Goal: Task Accomplishment & Management: Manage account settings

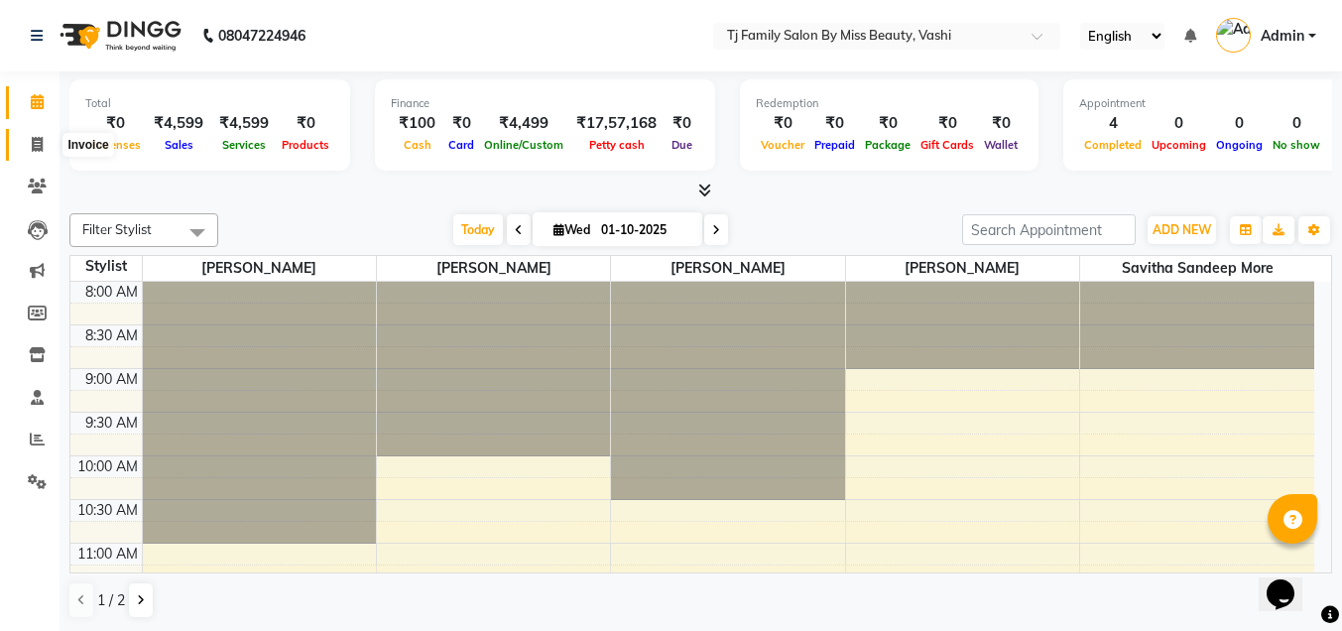
drag, startPoint x: 31, startPoint y: 140, endPoint x: 34, endPoint y: 162, distance: 22.0
click at [32, 140] on icon at bounding box center [37, 144] width 11 height 15
select select "service"
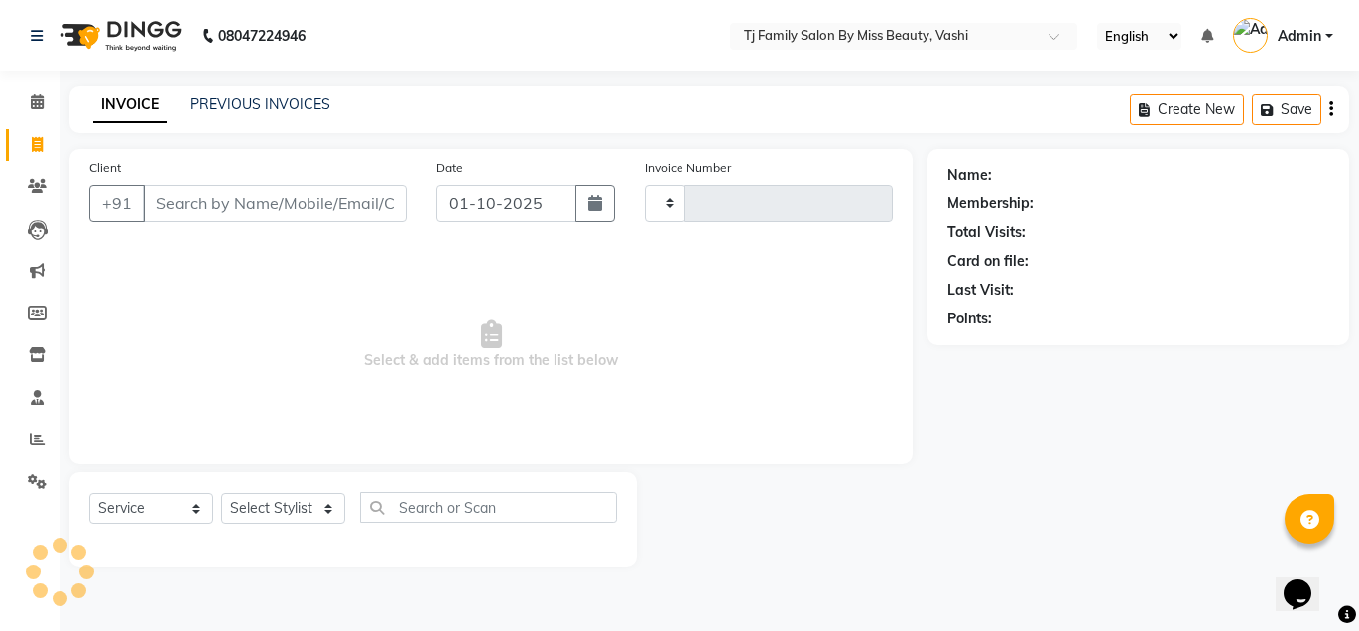
type input "1675"
select select "703"
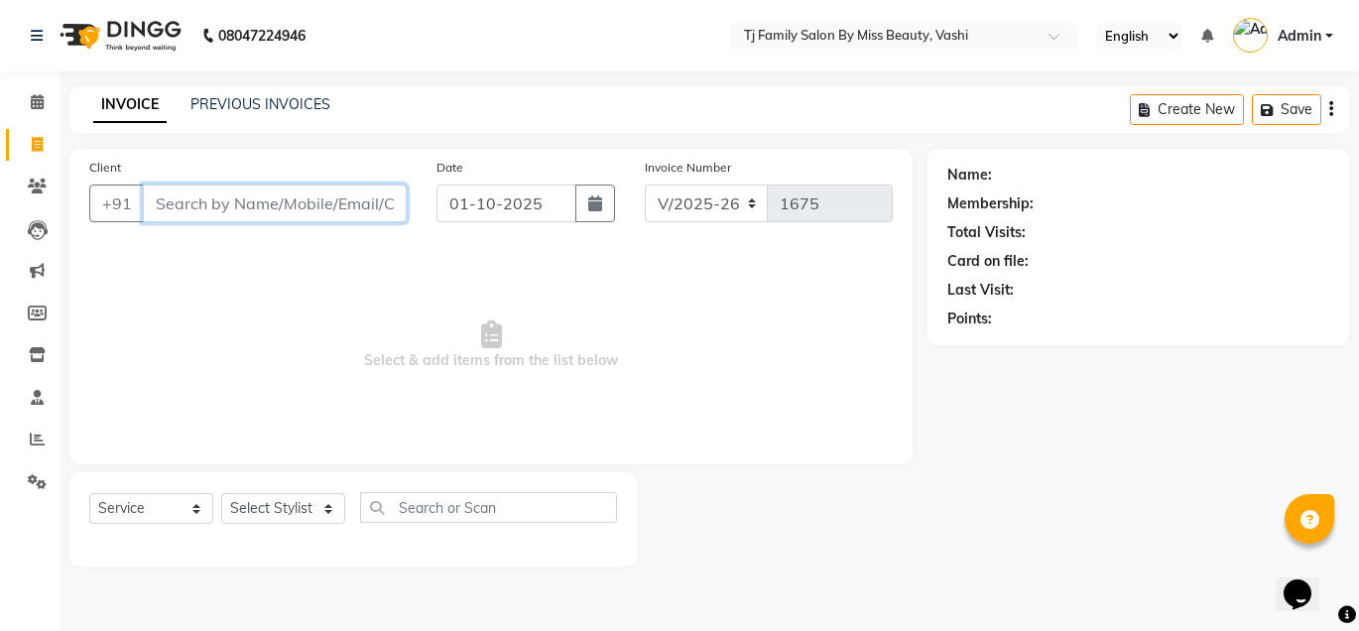
click at [208, 201] on input "Client" at bounding box center [275, 203] width 264 height 38
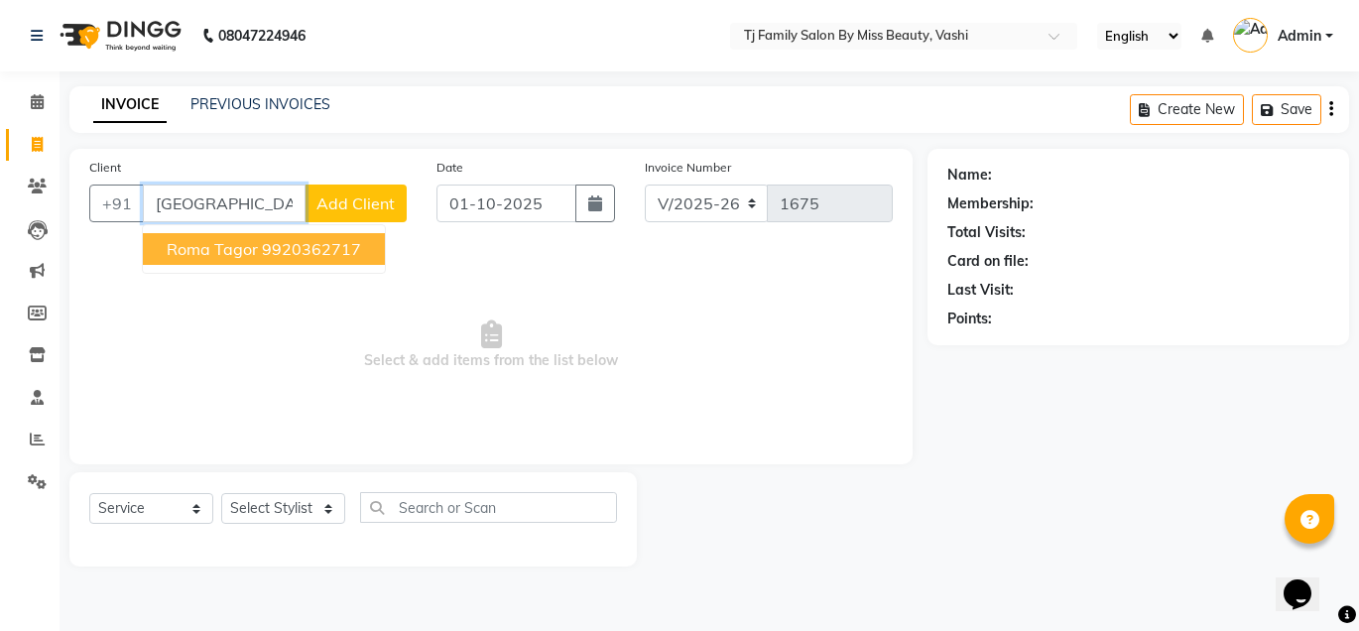
click at [262, 249] on ngb-highlight "9920362717" at bounding box center [311, 249] width 99 height 20
type input "9920362717"
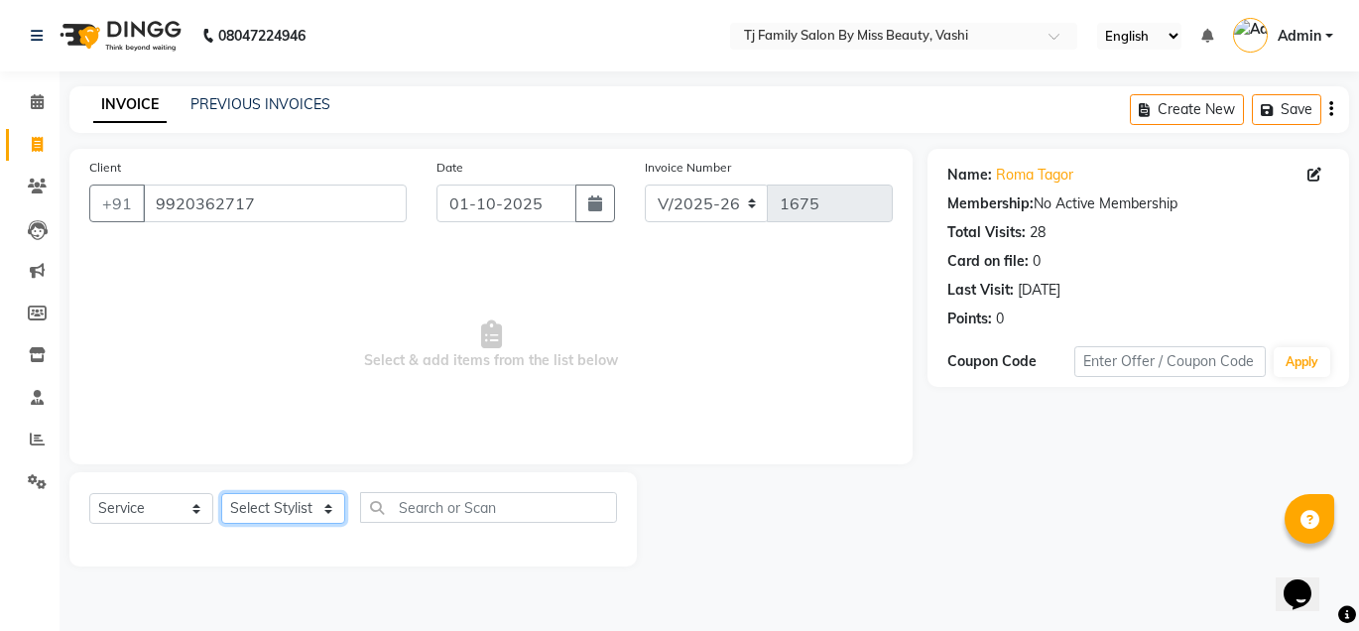
click at [240, 505] on select "Select Stylist deepak maitay [PERSON_NAME] [PERSON_NAME] Ramita [PERSON_NAME] […" at bounding box center [283, 508] width 124 height 31
select select "31842"
click at [221, 493] on select "Select Stylist deepak maitay [PERSON_NAME] [PERSON_NAME] Ramita [PERSON_NAME] […" at bounding box center [283, 508] width 124 height 31
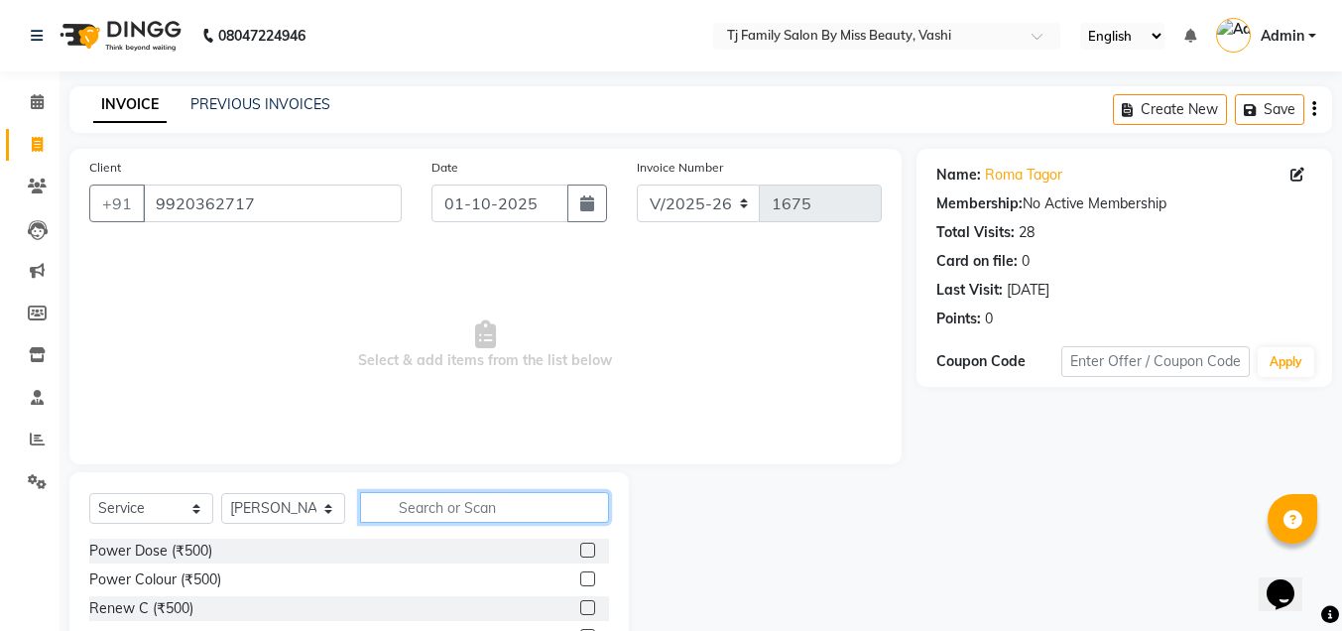
click at [491, 507] on input "text" at bounding box center [484, 507] width 249 height 31
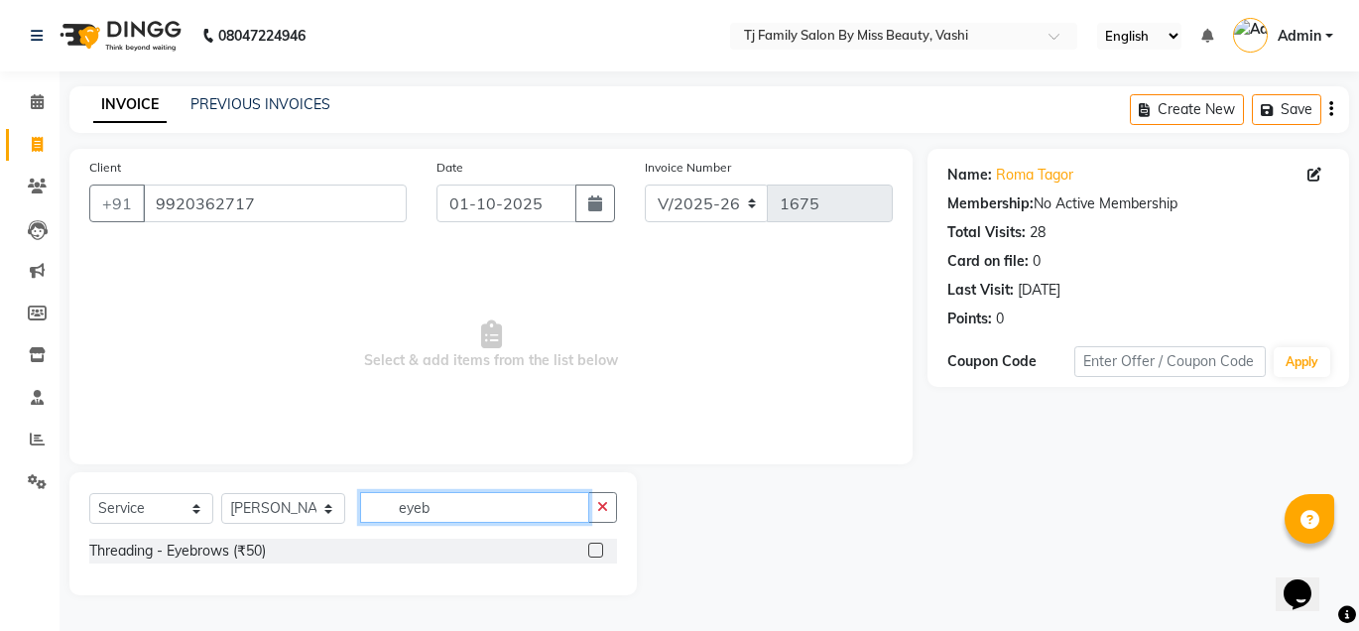
type input "eyeb"
click at [594, 542] on div at bounding box center [602, 551] width 29 height 25
click at [599, 550] on label at bounding box center [595, 550] width 15 height 15
click at [599, 550] on input "checkbox" at bounding box center [594, 551] width 13 height 13
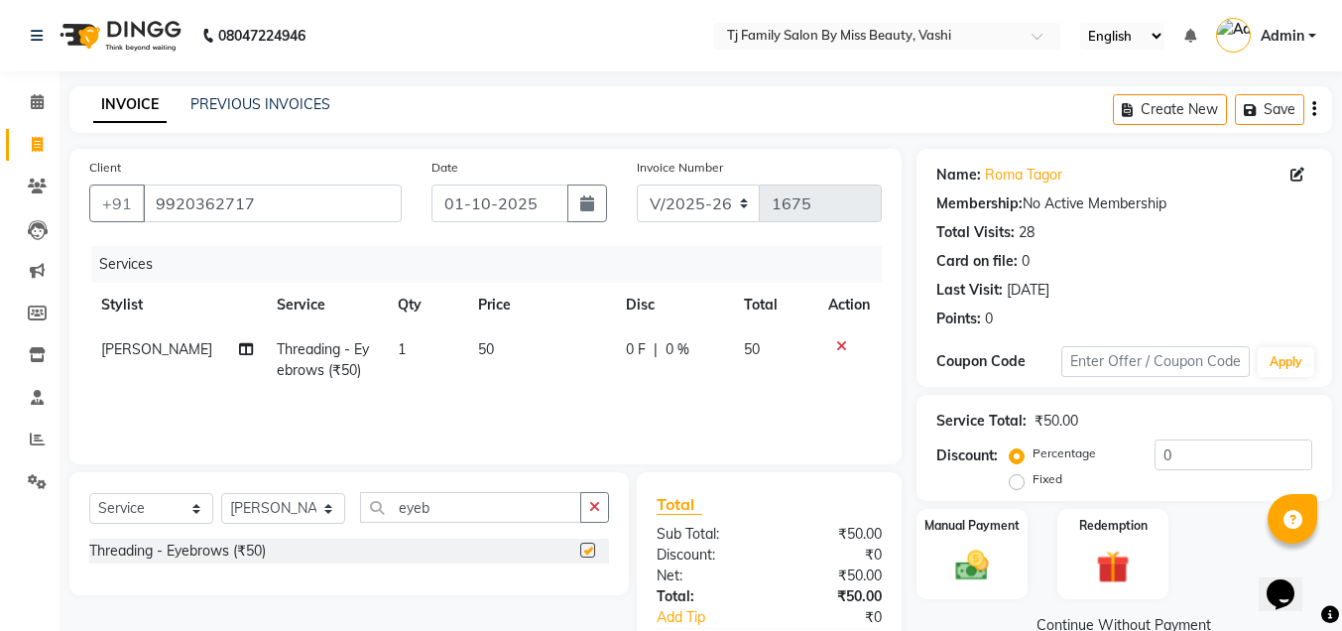
checkbox input "false"
click at [478, 348] on span "50" at bounding box center [486, 349] width 16 height 18
select select "31842"
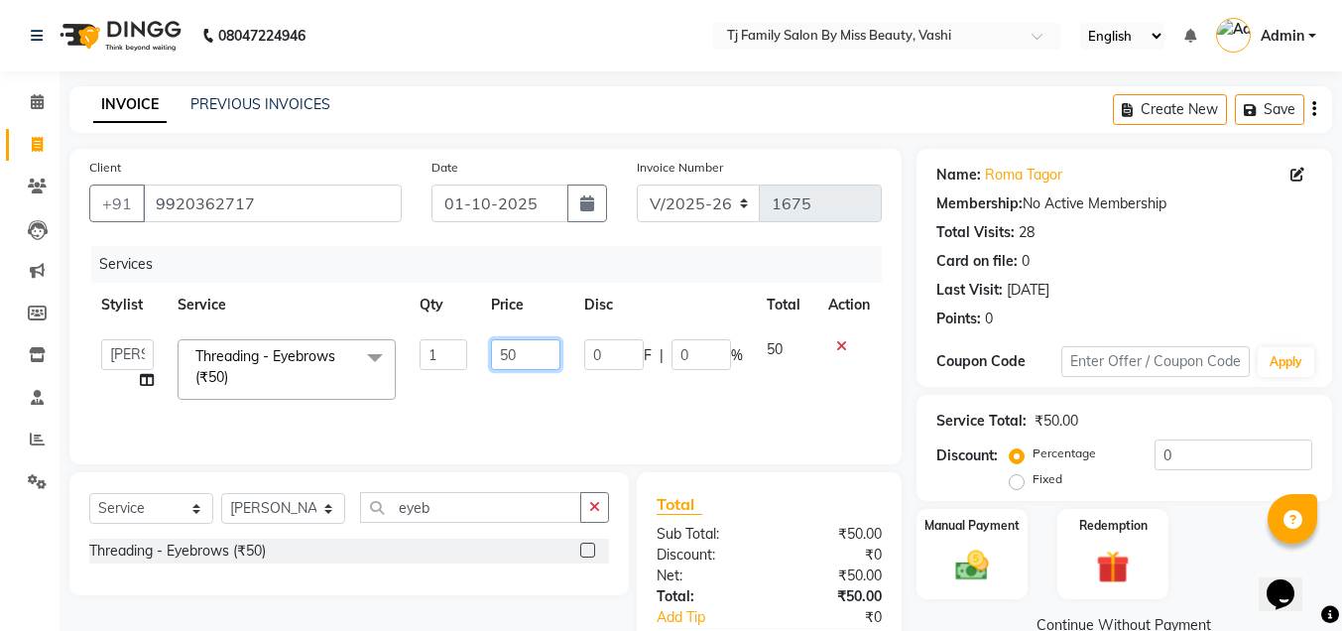
click at [536, 358] on input "50" at bounding box center [525, 354] width 69 height 31
type input "55"
click at [787, 404] on div "Services Stylist Service Qty Price Disc Total Action deepak [PERSON_NAME] [PERS…" at bounding box center [485, 345] width 793 height 198
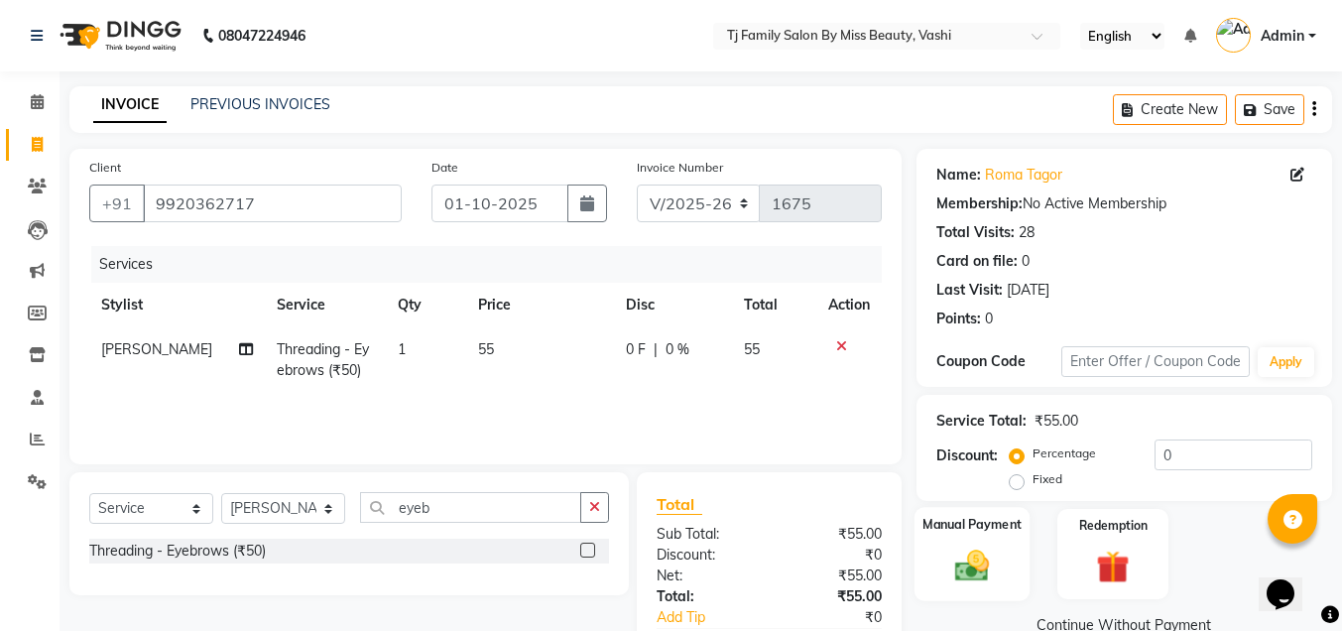
click at [974, 566] on img at bounding box center [972, 566] width 56 height 40
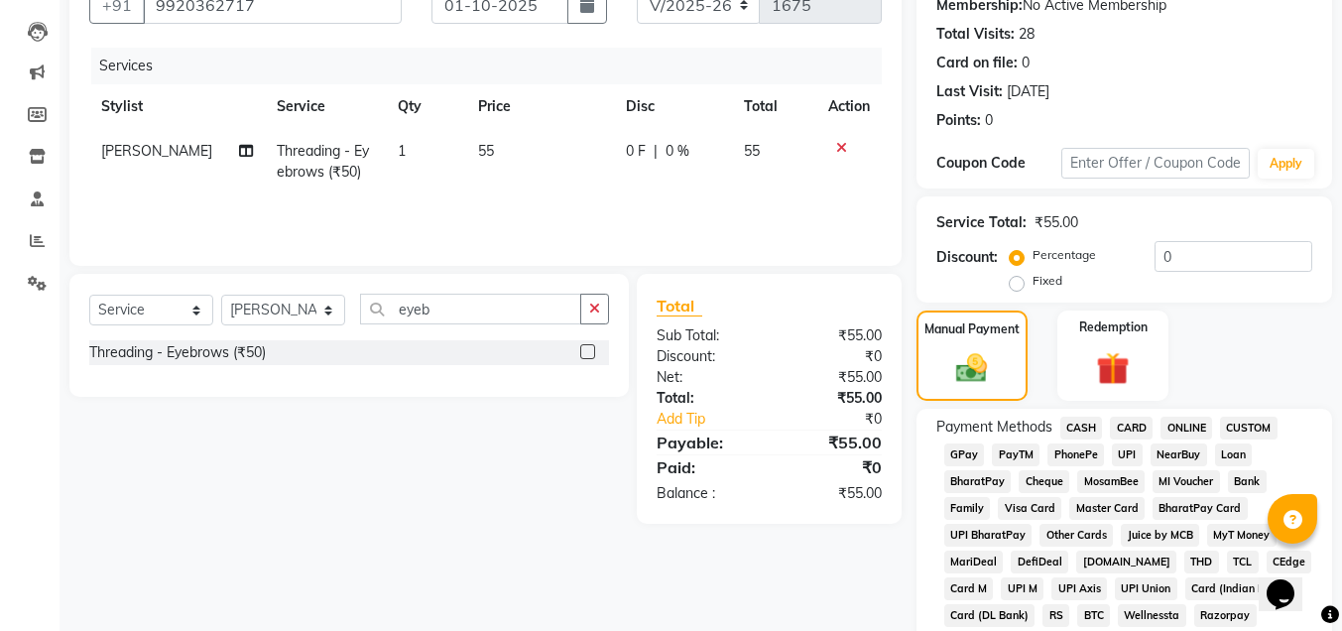
click at [1089, 426] on span "CASH" at bounding box center [1081, 428] width 43 height 23
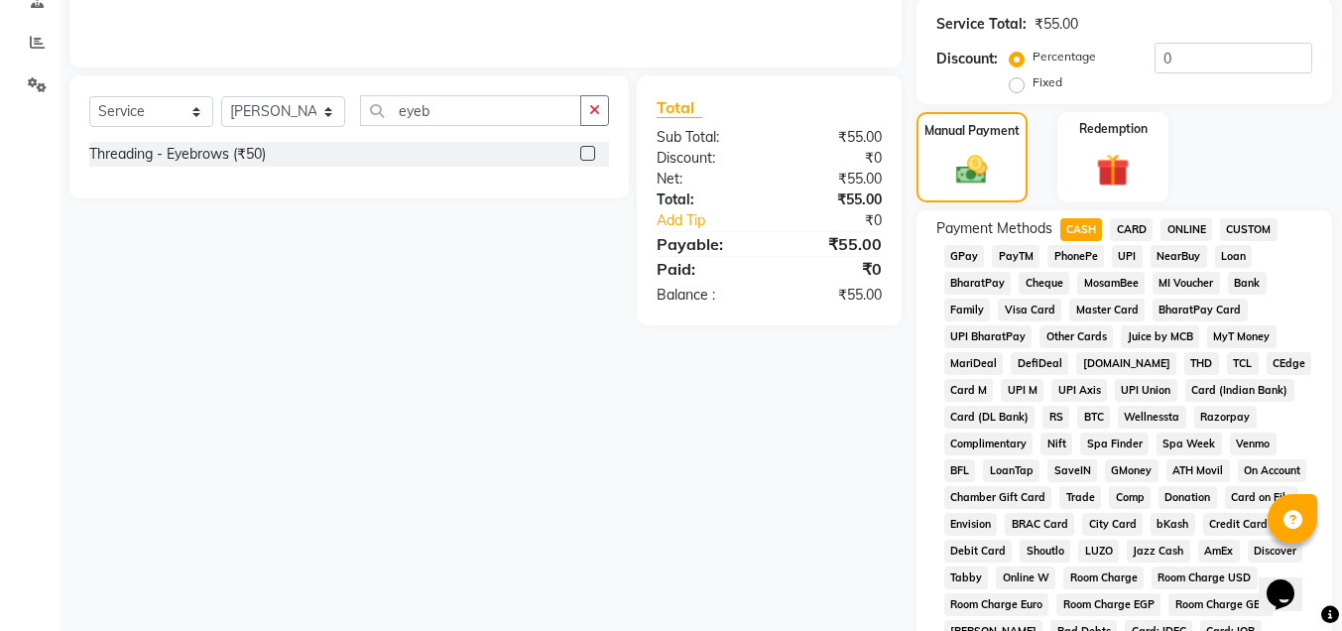
scroll to position [794, 0]
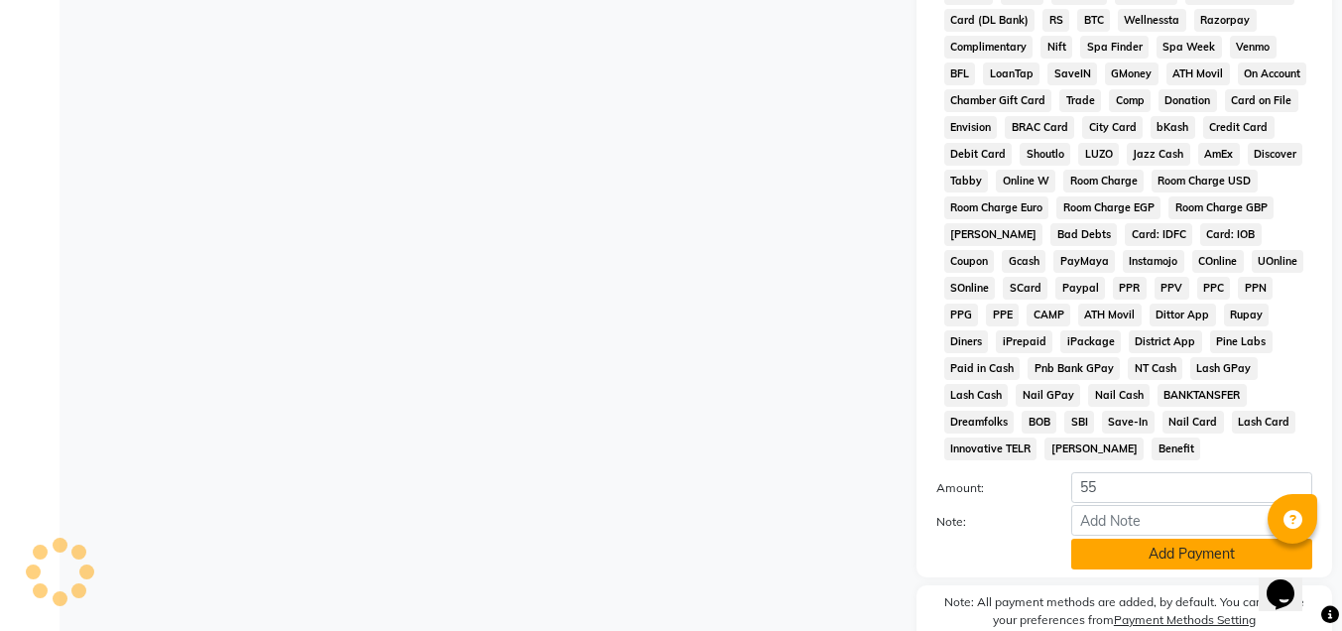
click at [1205, 547] on button "Add Payment" at bounding box center [1191, 554] width 241 height 31
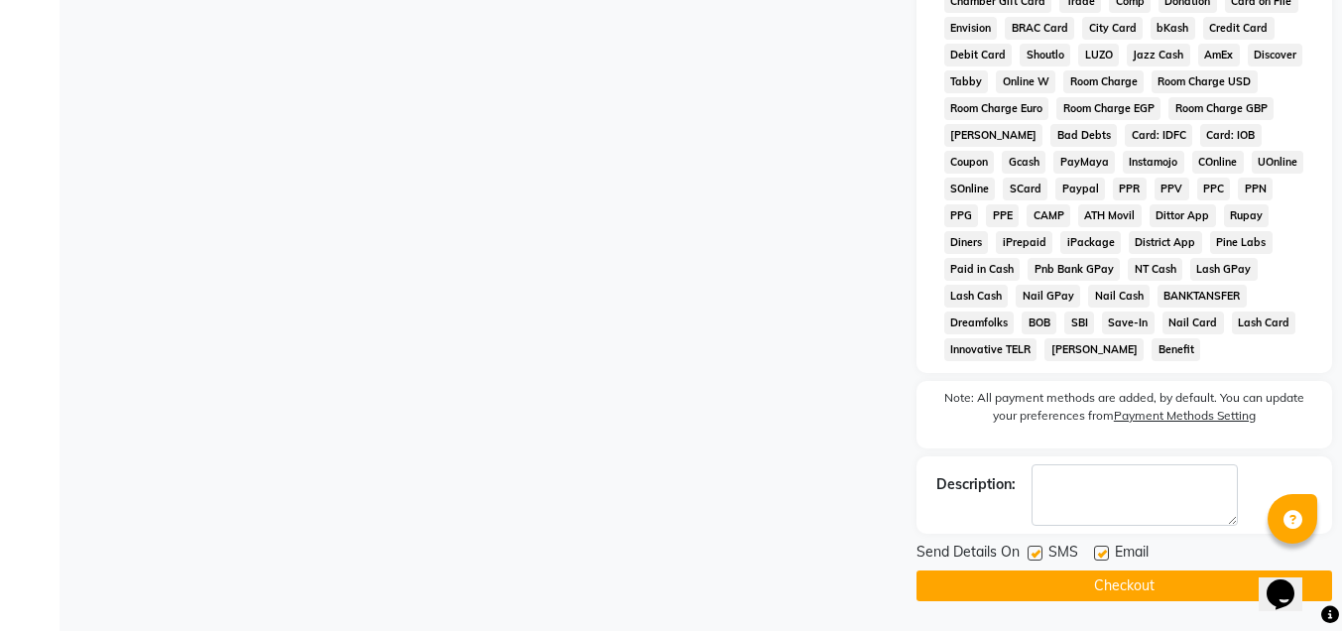
click at [1164, 580] on button "Checkout" at bounding box center [1124, 585] width 416 height 31
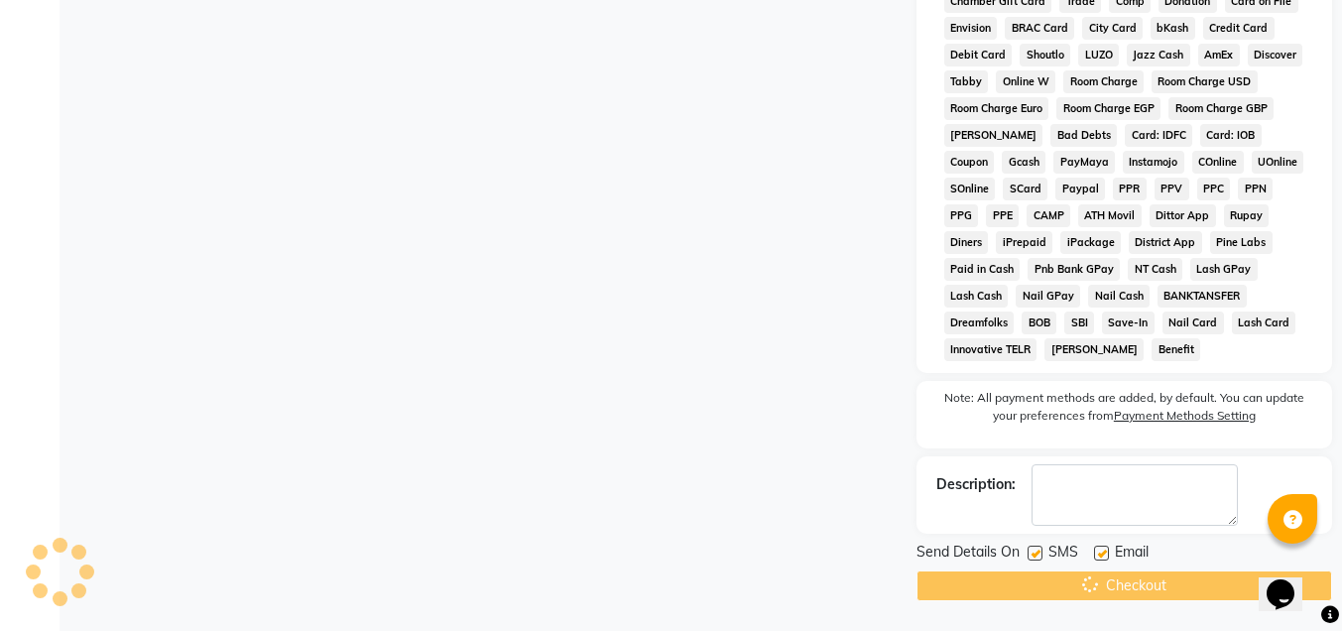
scroll to position [595, 0]
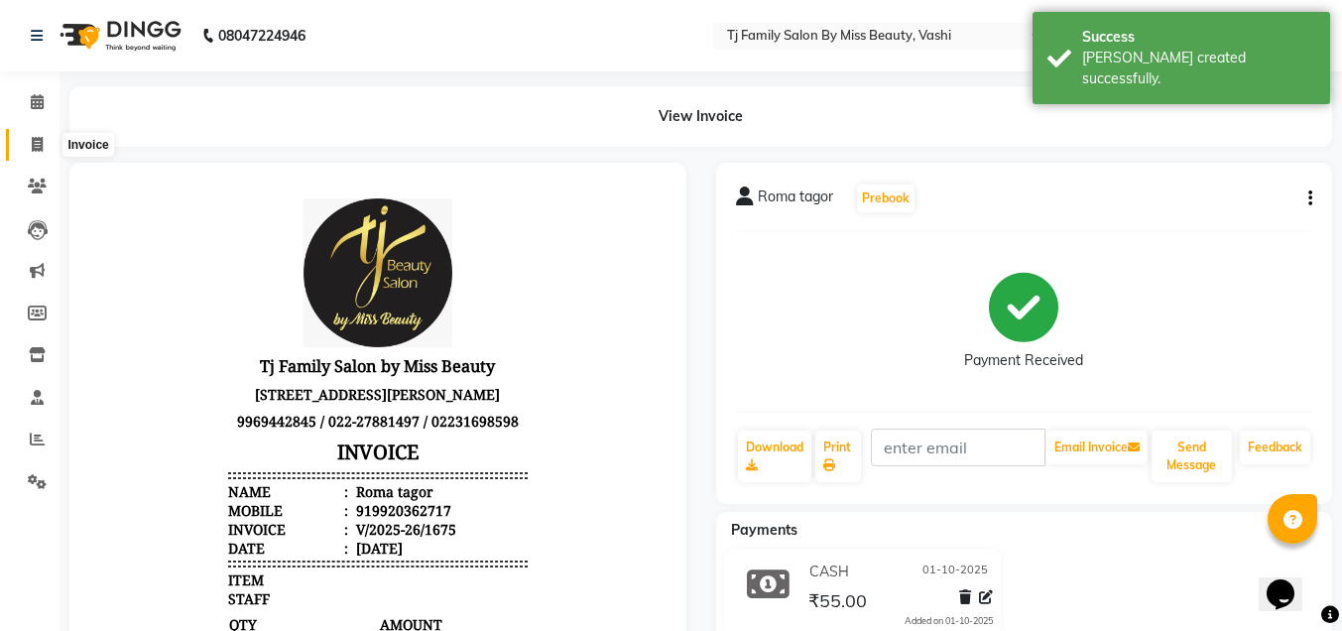
click at [26, 139] on span at bounding box center [37, 145] width 35 height 23
select select "703"
select select "service"
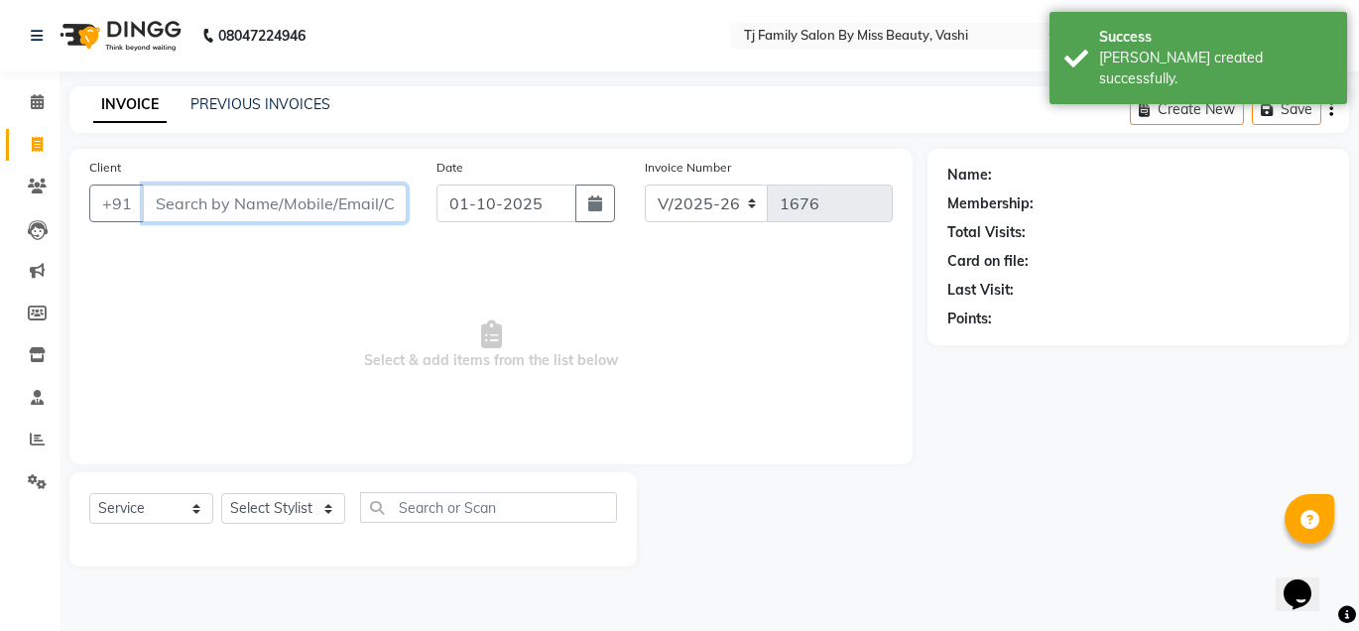
paste input "9619555150"
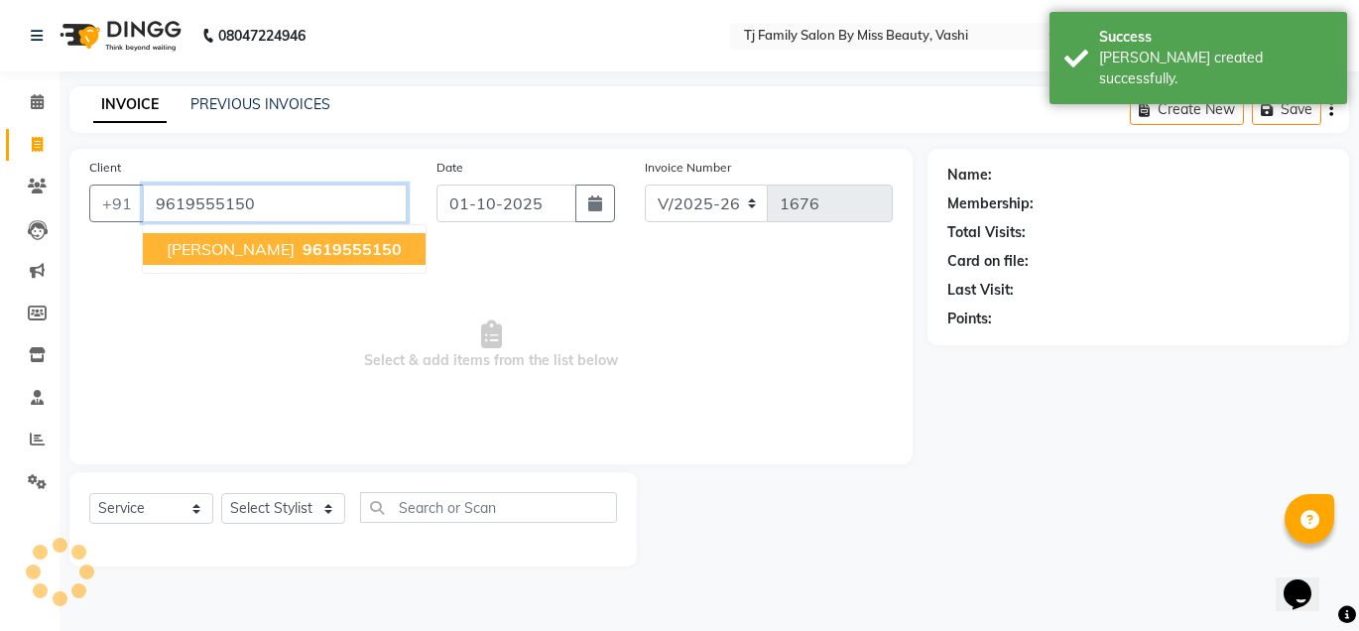
type input "9619555150"
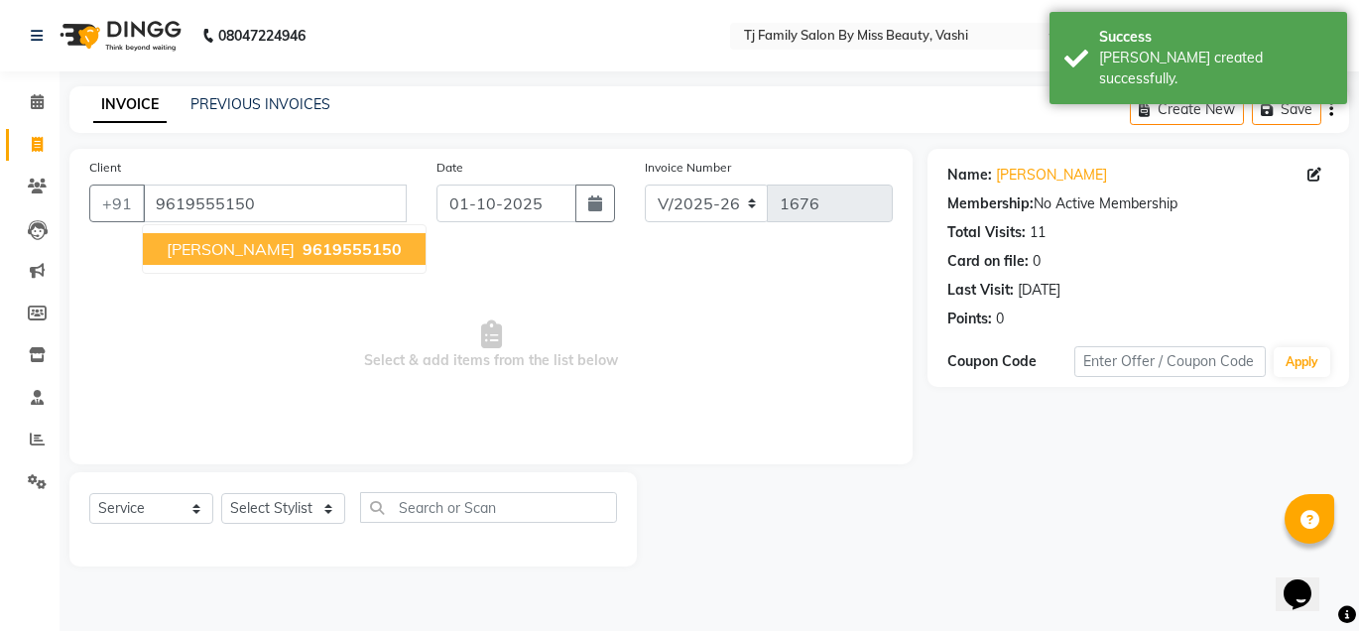
click at [351, 241] on span "9619555150" at bounding box center [352, 249] width 99 height 20
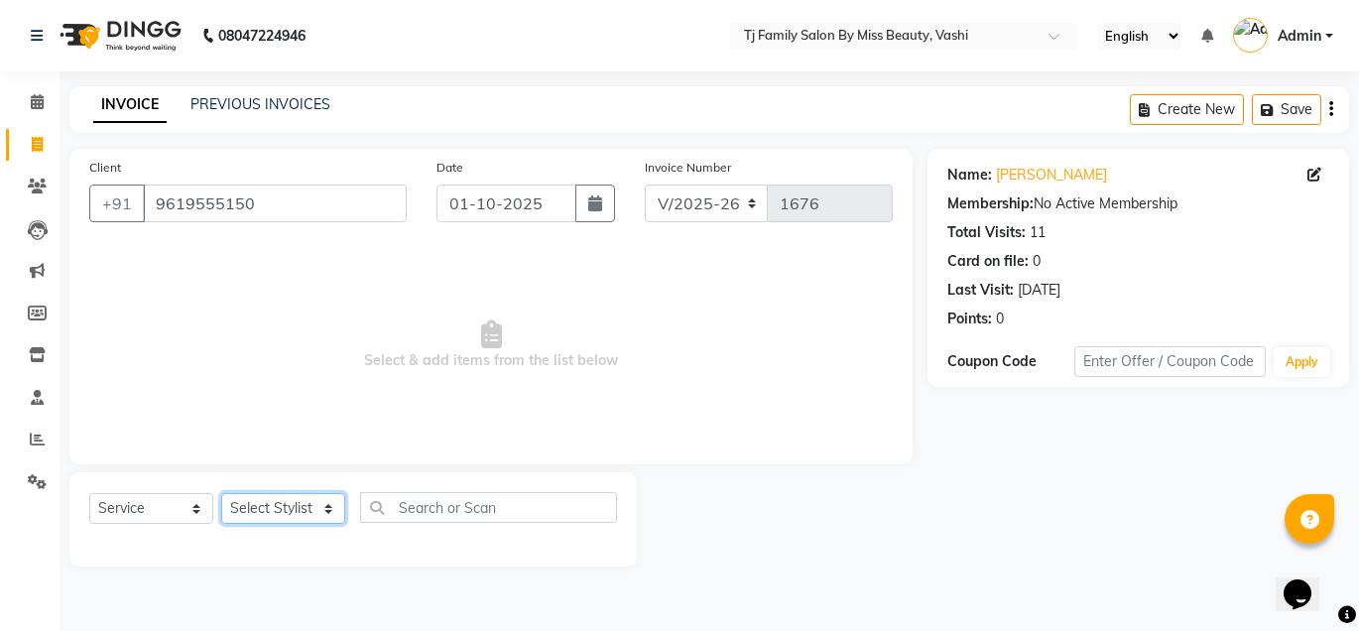
click at [281, 500] on select "Select Stylist deepak maitay [PERSON_NAME] [PERSON_NAME] Ramita [PERSON_NAME] […" at bounding box center [283, 508] width 124 height 31
select select "83441"
click at [221, 493] on select "Select Stylist deepak maitay [PERSON_NAME] [PERSON_NAME] Ramita [PERSON_NAME] […" at bounding box center [283, 508] width 124 height 31
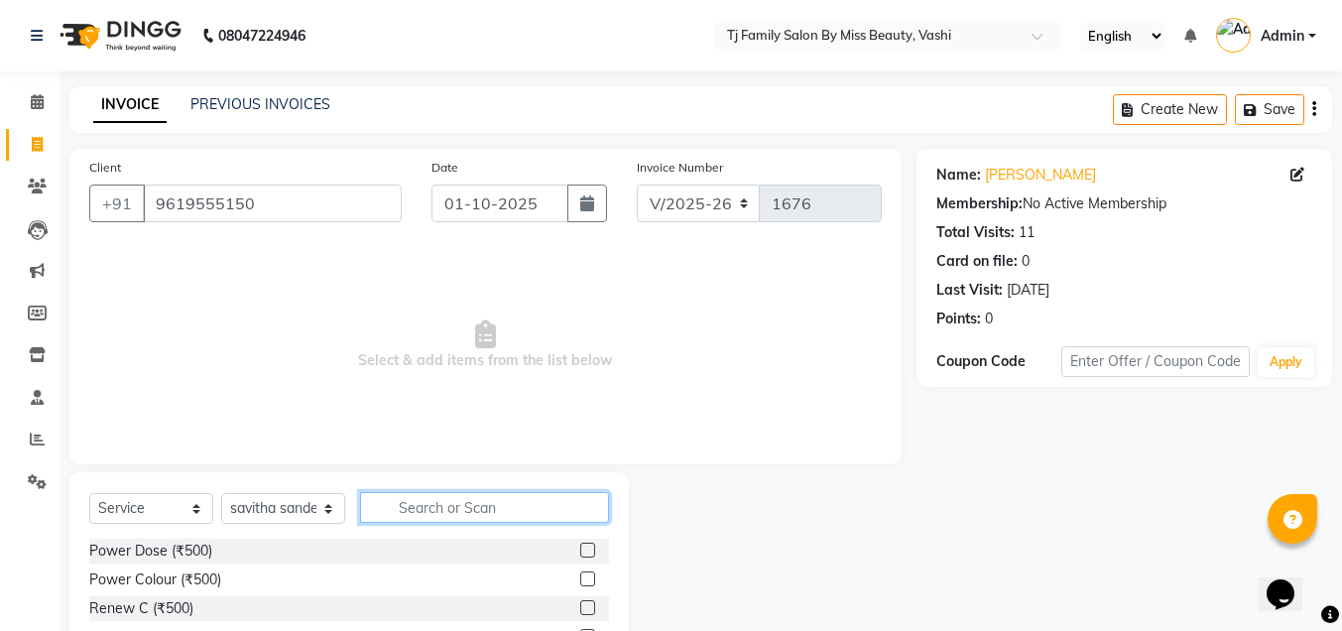
click at [420, 504] on input "text" at bounding box center [484, 507] width 249 height 31
type input "upp"
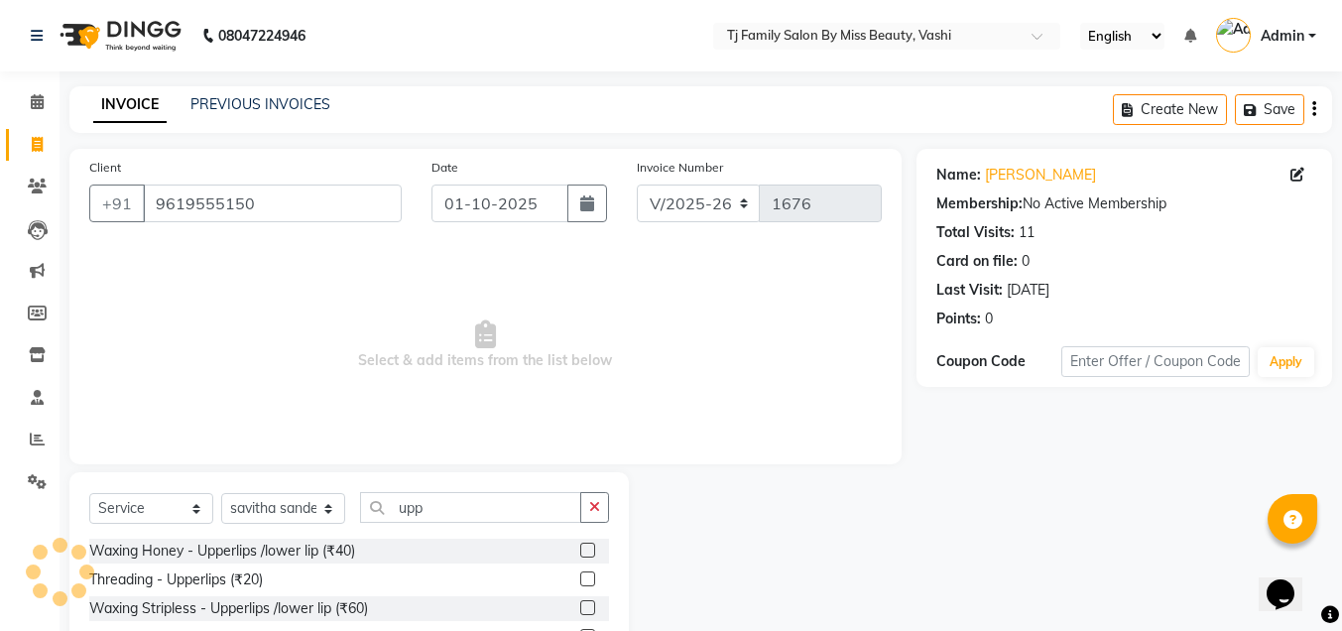
click at [580, 575] on label at bounding box center [587, 578] width 15 height 15
click at [580, 575] on input "checkbox" at bounding box center [586, 579] width 13 height 13
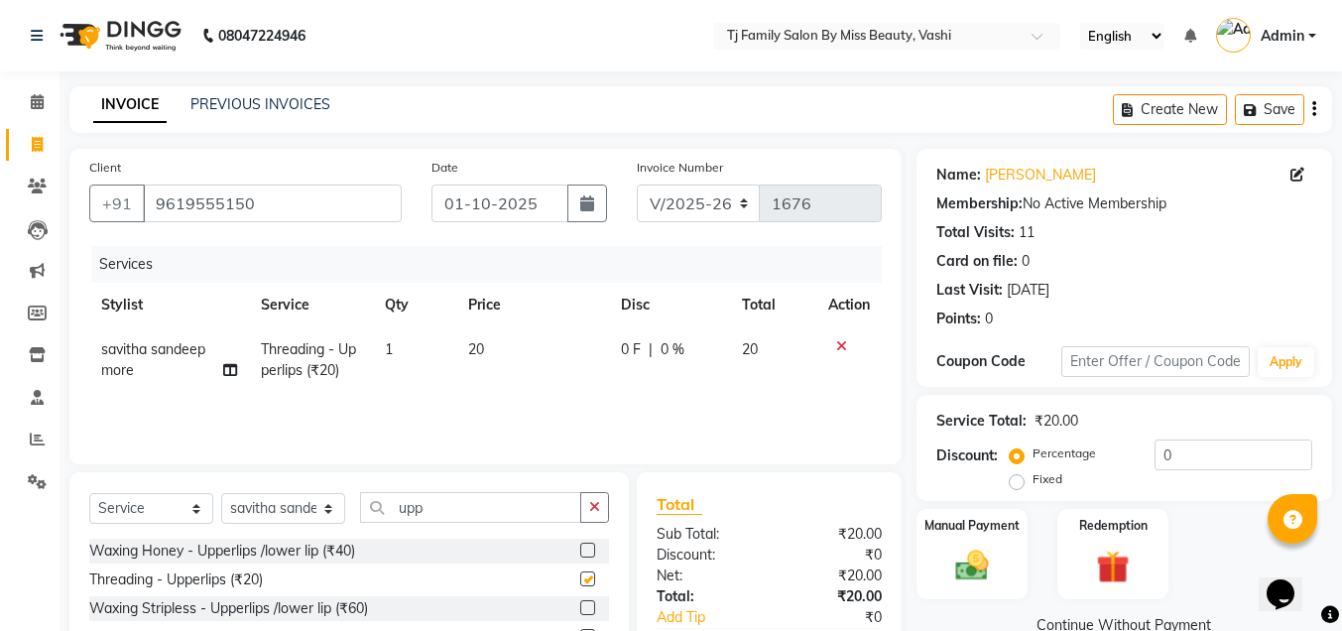
checkbox input "false"
click at [483, 345] on span "20" at bounding box center [476, 349] width 16 height 18
select select "83441"
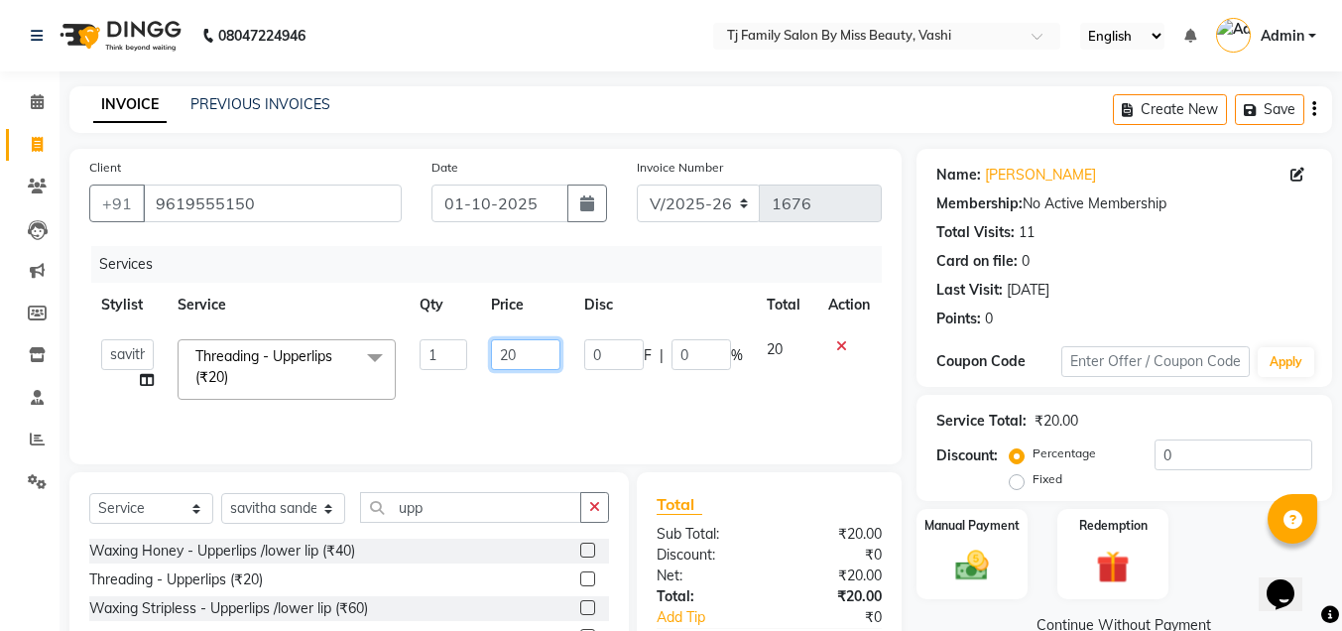
click at [527, 351] on input "20" at bounding box center [525, 354] width 69 height 31
type input "2"
type input "4"
type input "50"
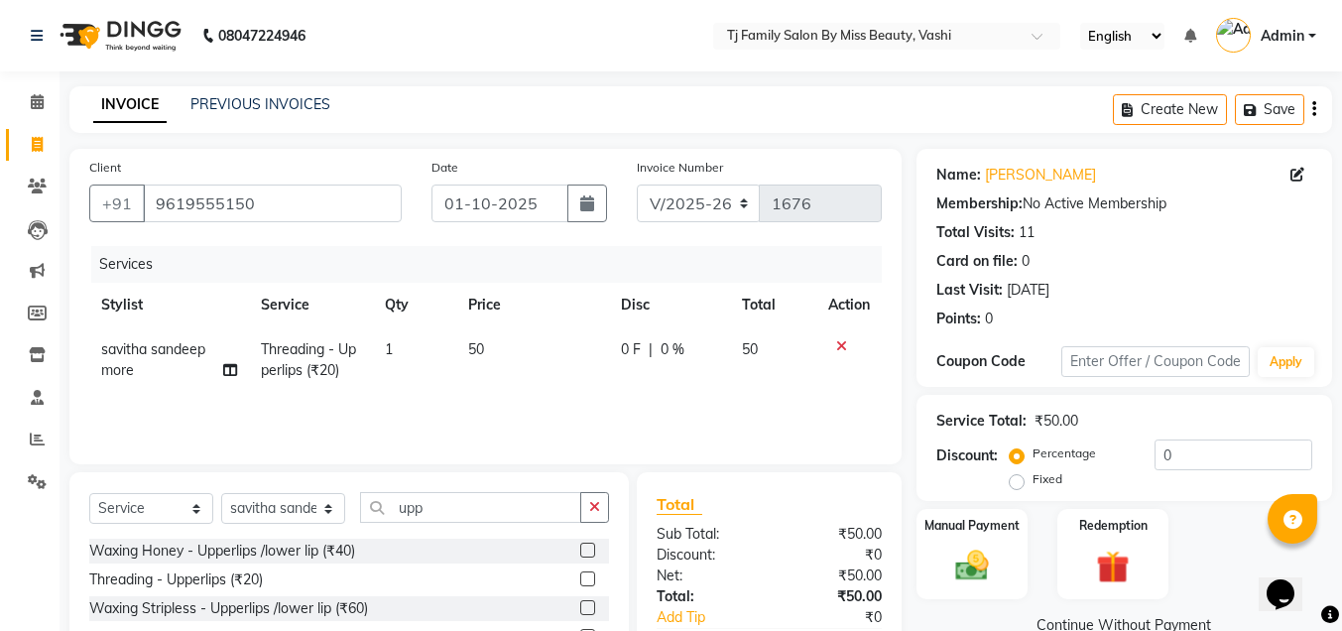
click at [822, 392] on td at bounding box center [848, 359] width 65 height 65
click at [1014, 538] on div "Manual Payment" at bounding box center [972, 554] width 116 height 94
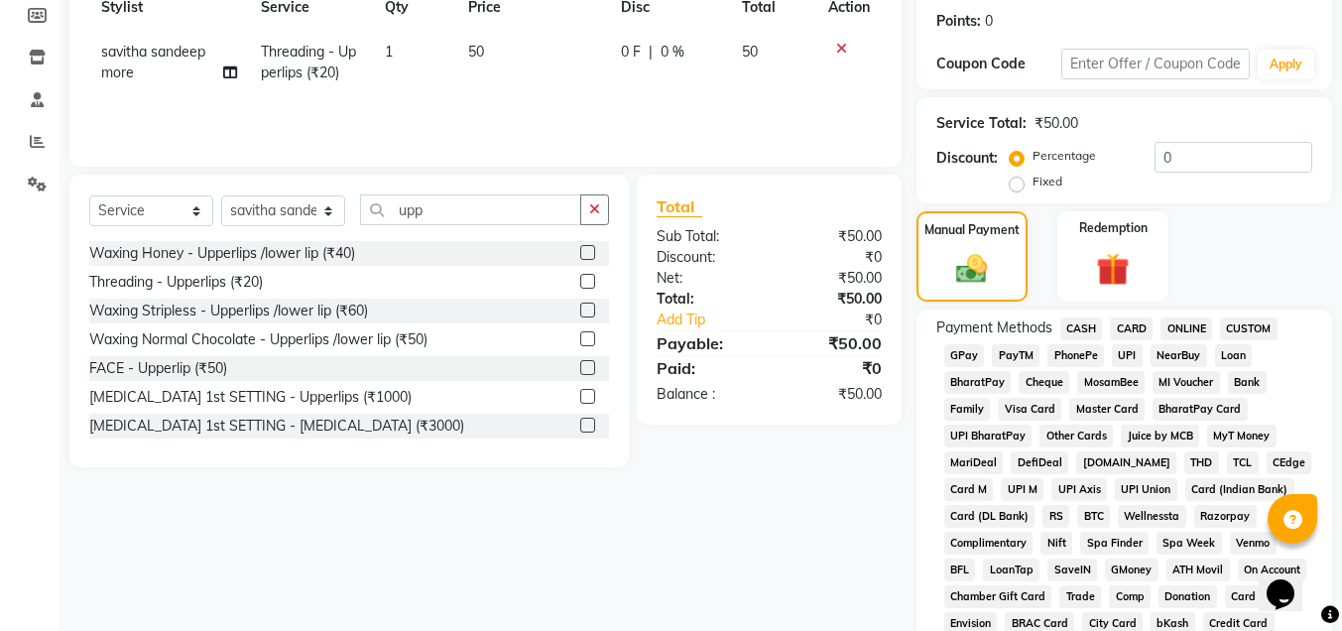
scroll to position [397, 0]
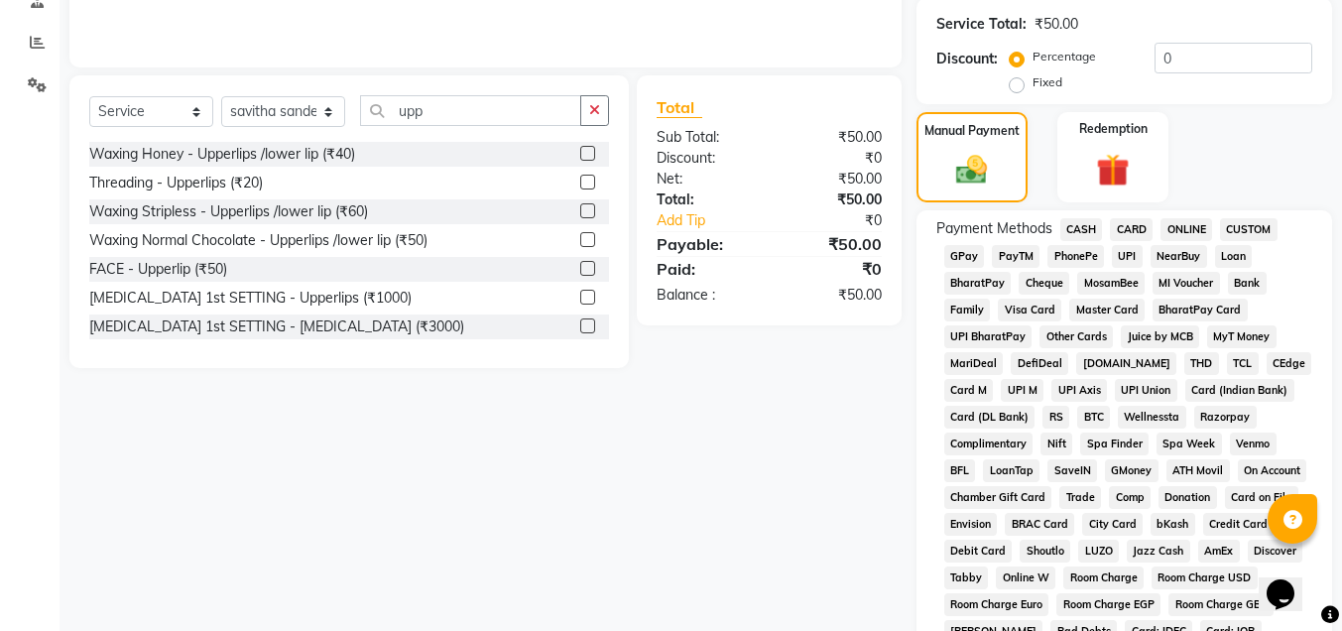
click at [1084, 226] on span "CASH" at bounding box center [1081, 229] width 43 height 23
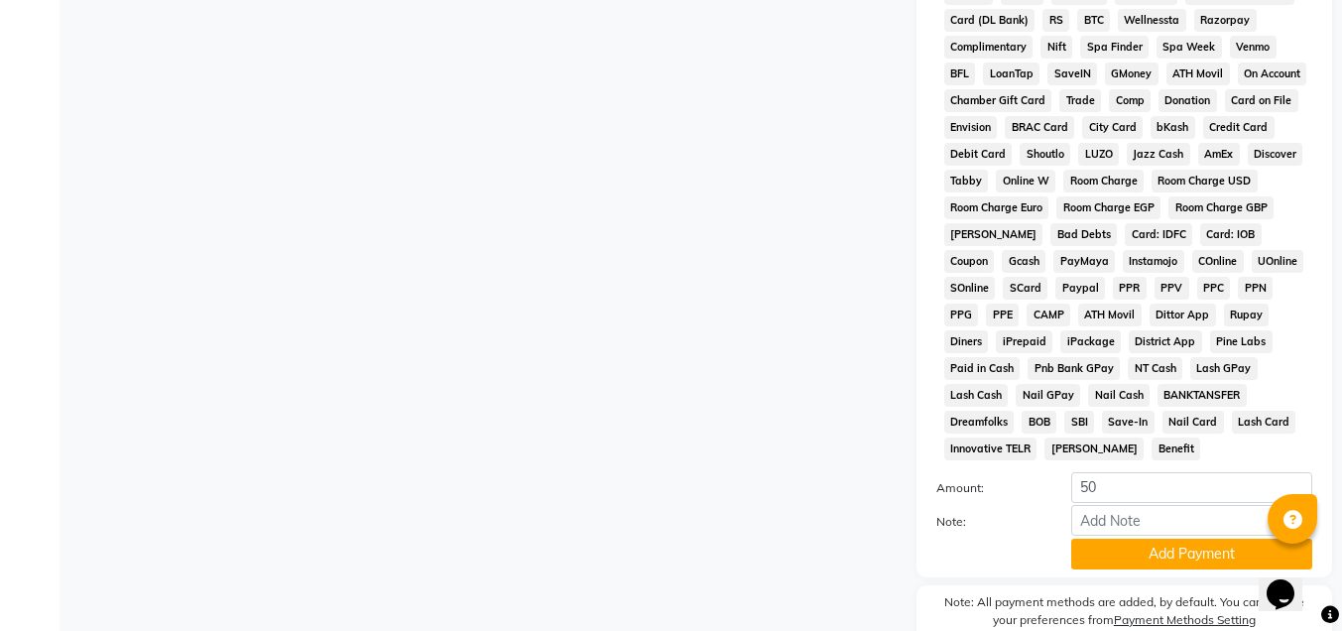
scroll to position [886, 0]
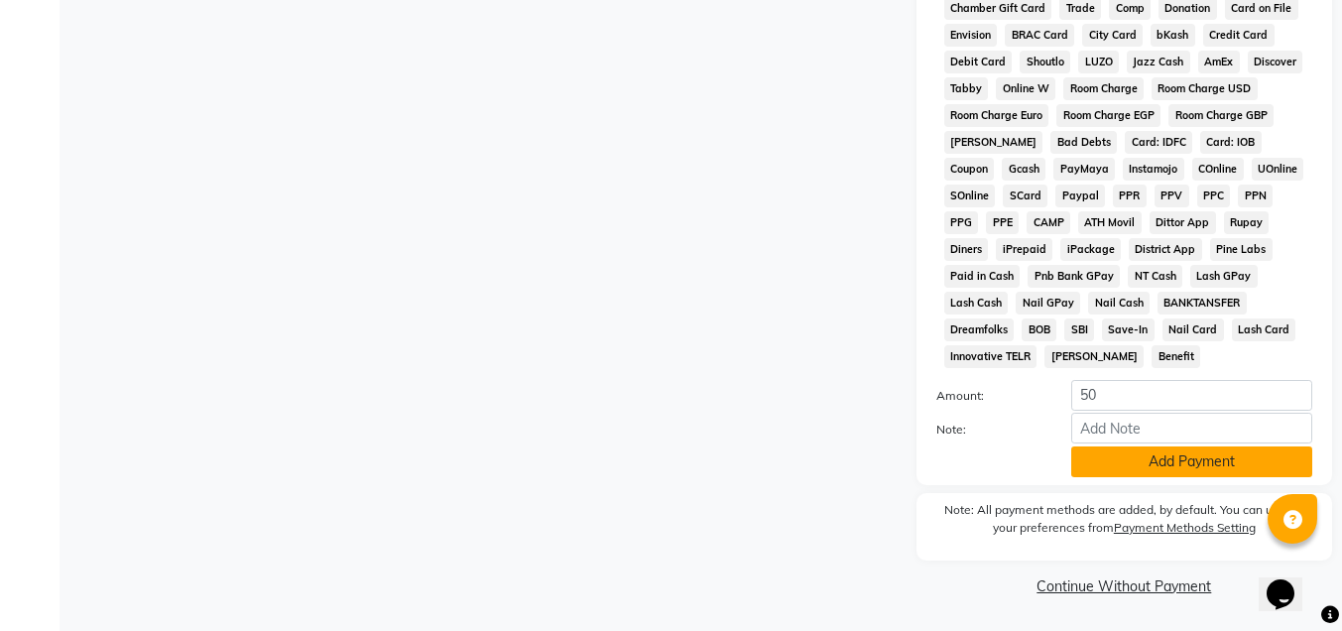
click at [1178, 457] on button "Add Payment" at bounding box center [1191, 461] width 241 height 31
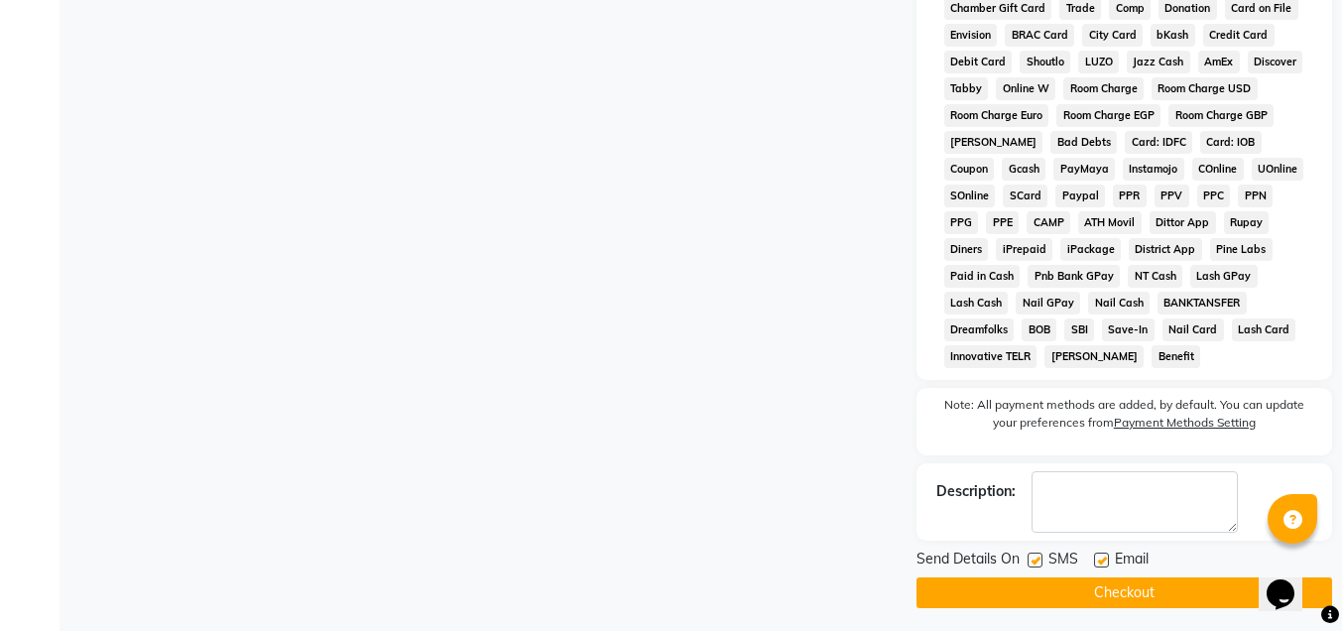
click at [1124, 594] on button "Checkout" at bounding box center [1124, 592] width 416 height 31
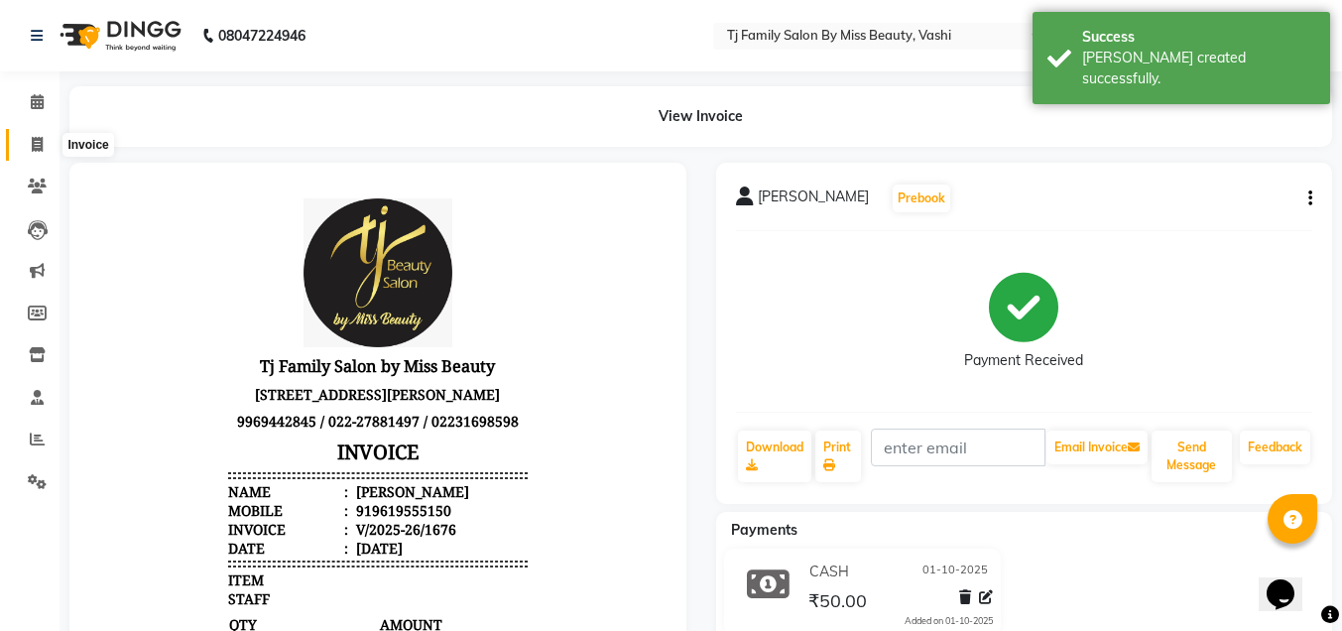
click at [43, 145] on icon at bounding box center [37, 144] width 11 height 15
select select "service"
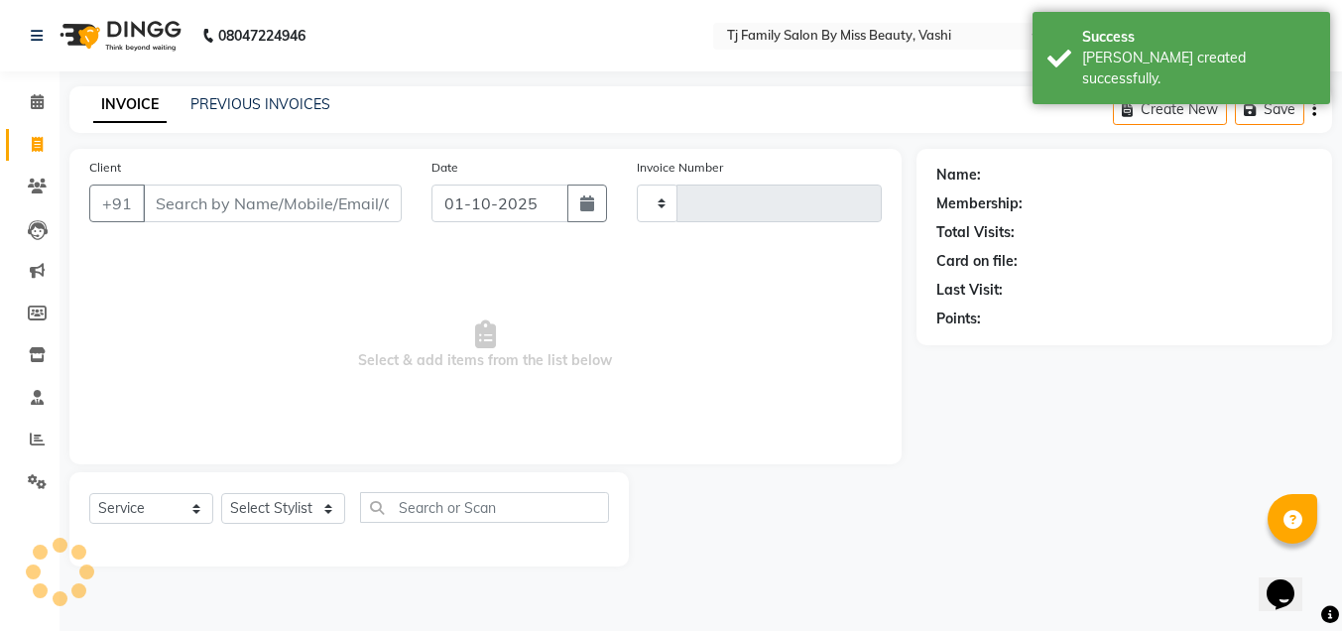
type input "1677"
select select "703"
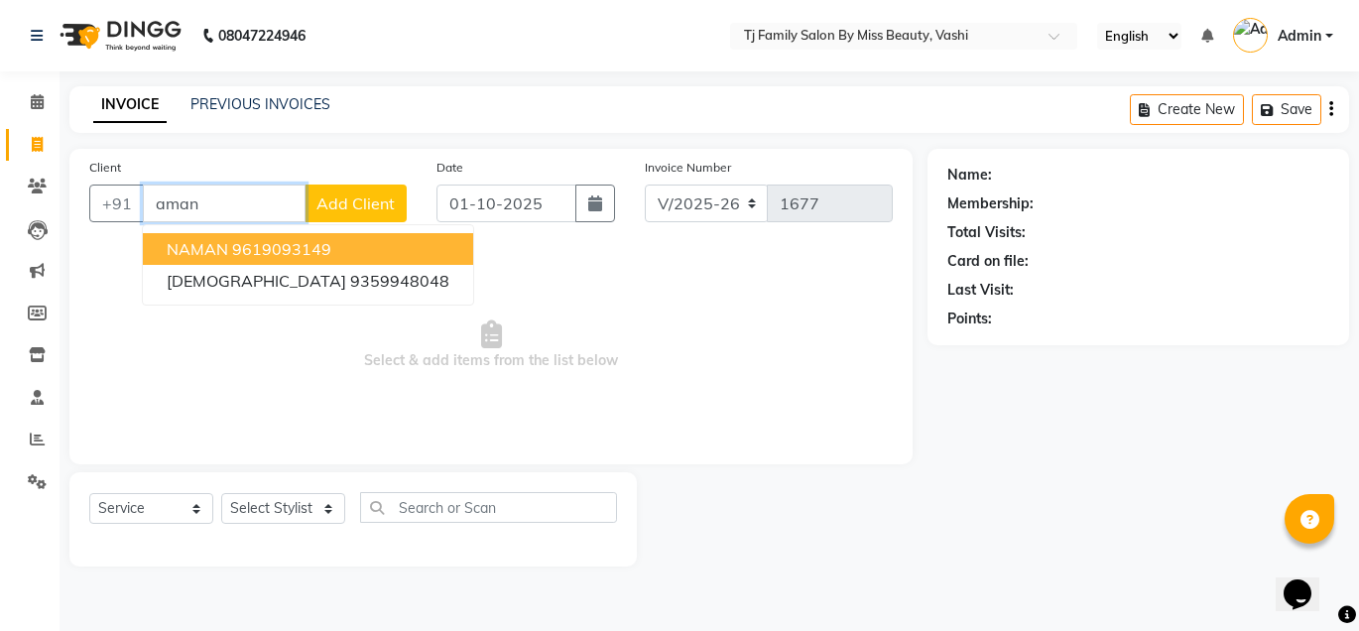
click at [313, 247] on ngb-highlight "9619093149" at bounding box center [281, 249] width 99 height 20
type input "9619093149"
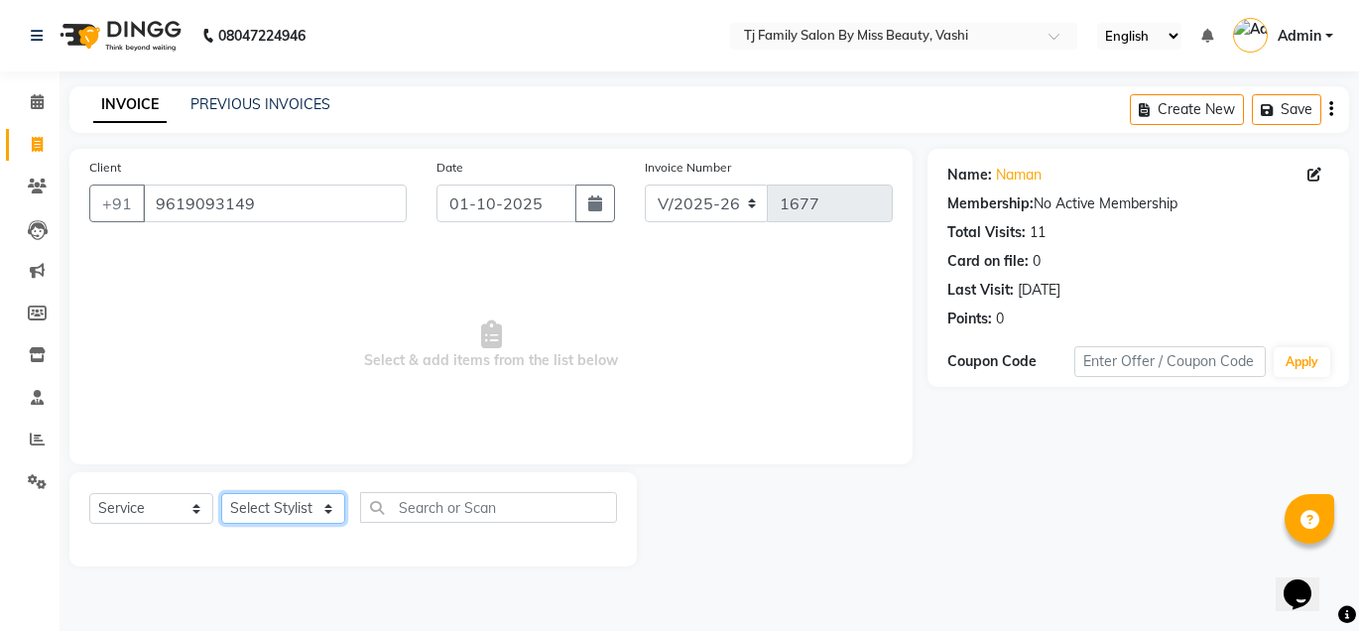
click at [287, 501] on select "Select Stylist deepak maitay [PERSON_NAME] [PERSON_NAME] Ramita [PERSON_NAME] […" at bounding box center [283, 508] width 124 height 31
select select "31844"
click at [221, 493] on select "Select Stylist deepak maitay [PERSON_NAME] [PERSON_NAME] Ramita [PERSON_NAME] […" at bounding box center [283, 508] width 124 height 31
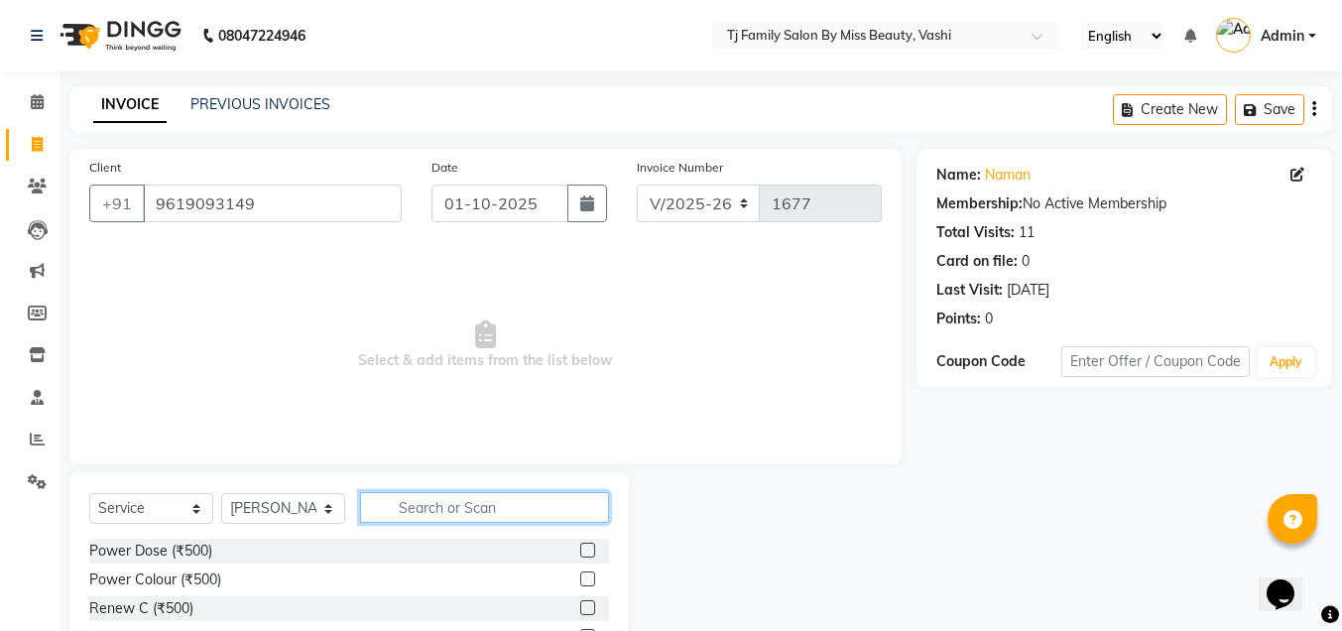
click at [462, 503] on input "text" at bounding box center [484, 507] width 249 height 31
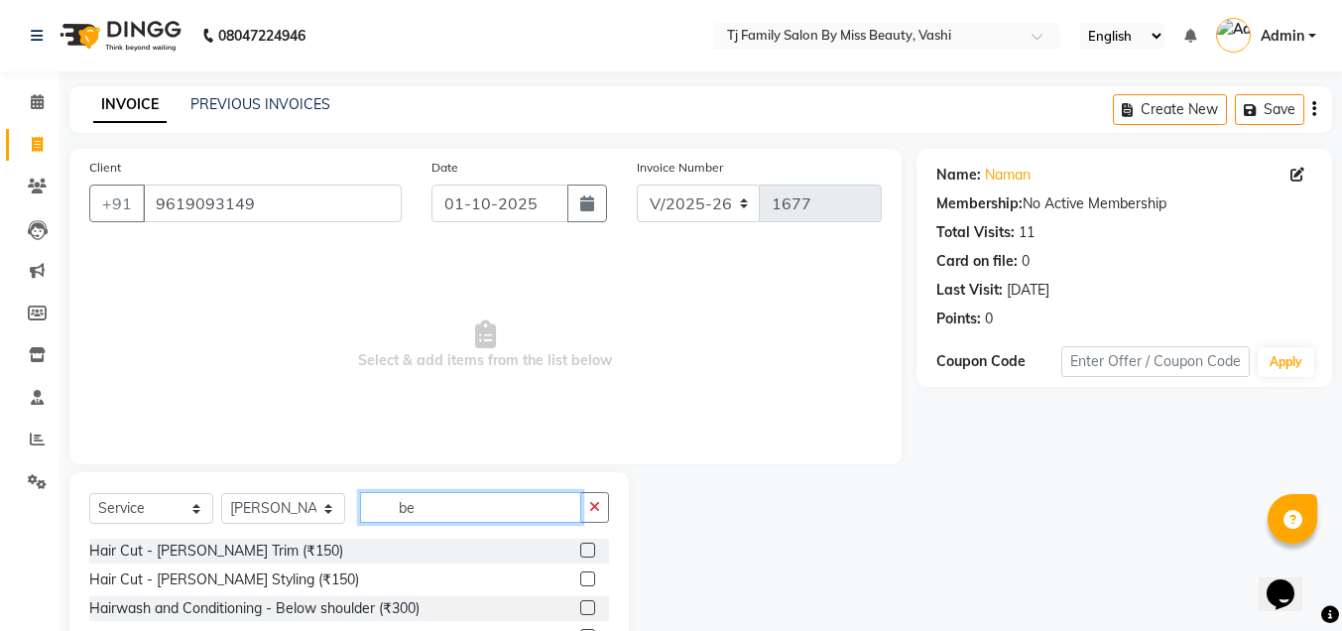
type input "be"
click at [580, 549] on label at bounding box center [587, 550] width 15 height 15
click at [580, 549] on input "checkbox" at bounding box center [586, 551] width 13 height 13
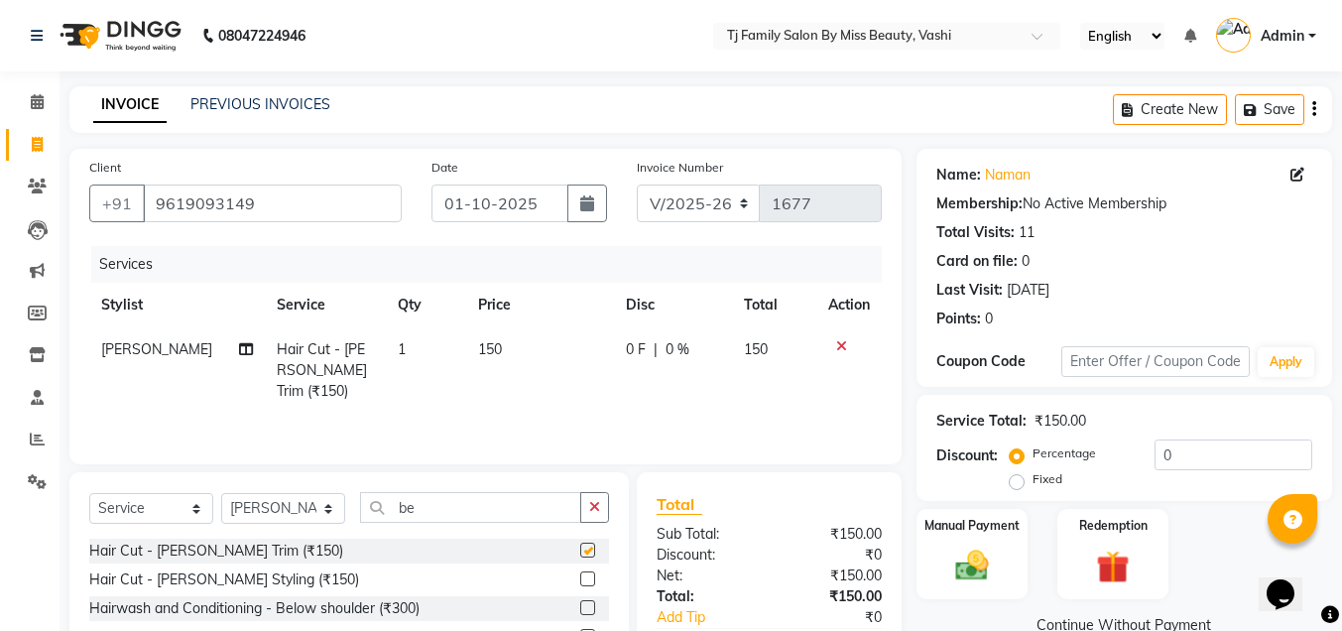
checkbox input "false"
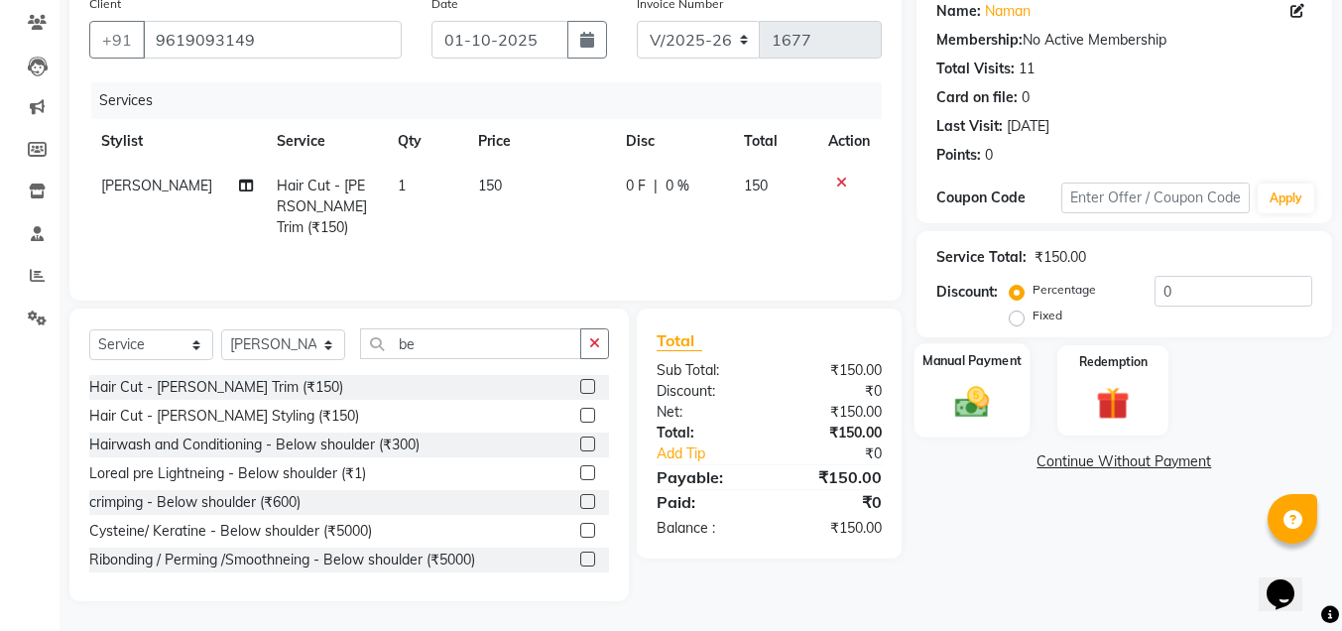
click at [974, 378] on div "Manual Payment" at bounding box center [972, 390] width 116 height 94
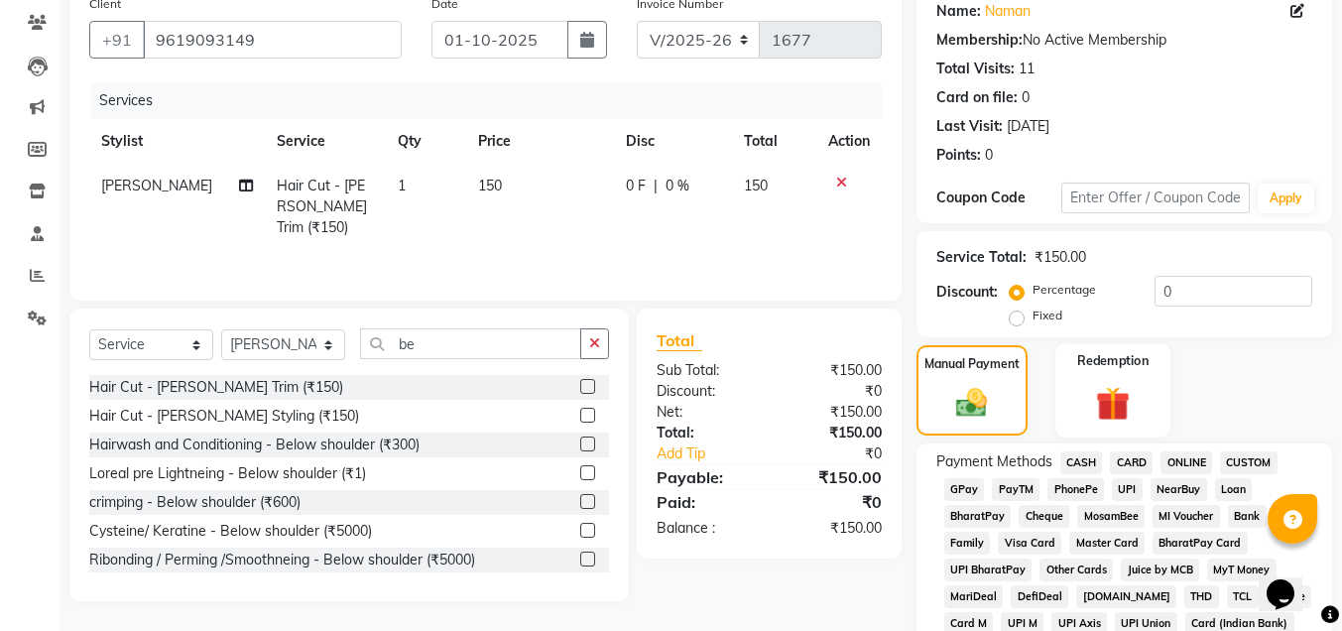
click at [1128, 404] on img at bounding box center [1113, 403] width 56 height 43
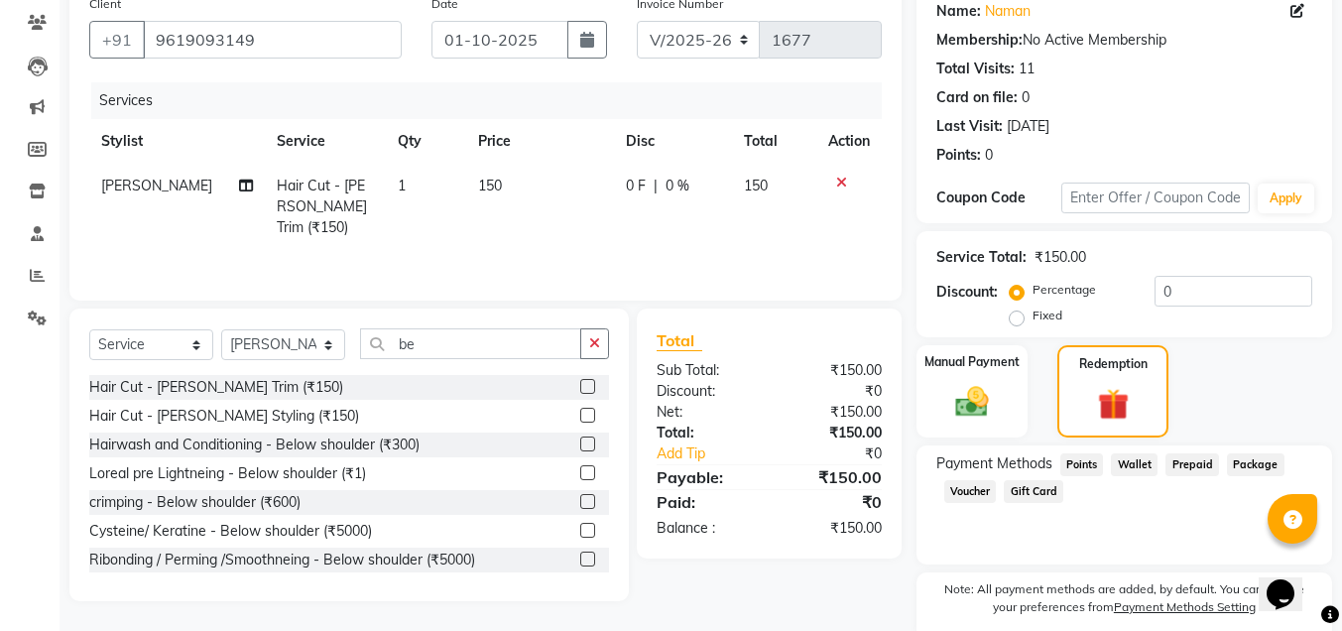
click at [1190, 465] on span "Prepaid" at bounding box center [1192, 464] width 54 height 23
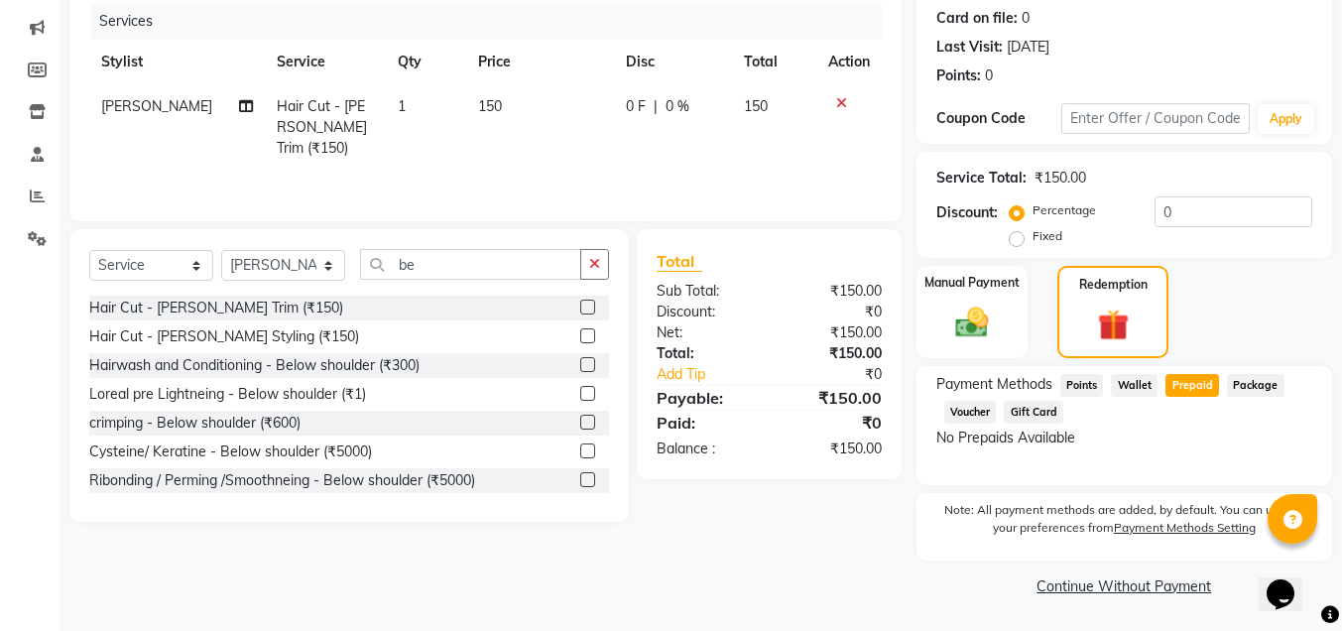
click at [1022, 442] on div "No Prepaids Available" at bounding box center [1124, 438] width 376 height 21
click at [1204, 213] on input "0" at bounding box center [1234, 211] width 158 height 31
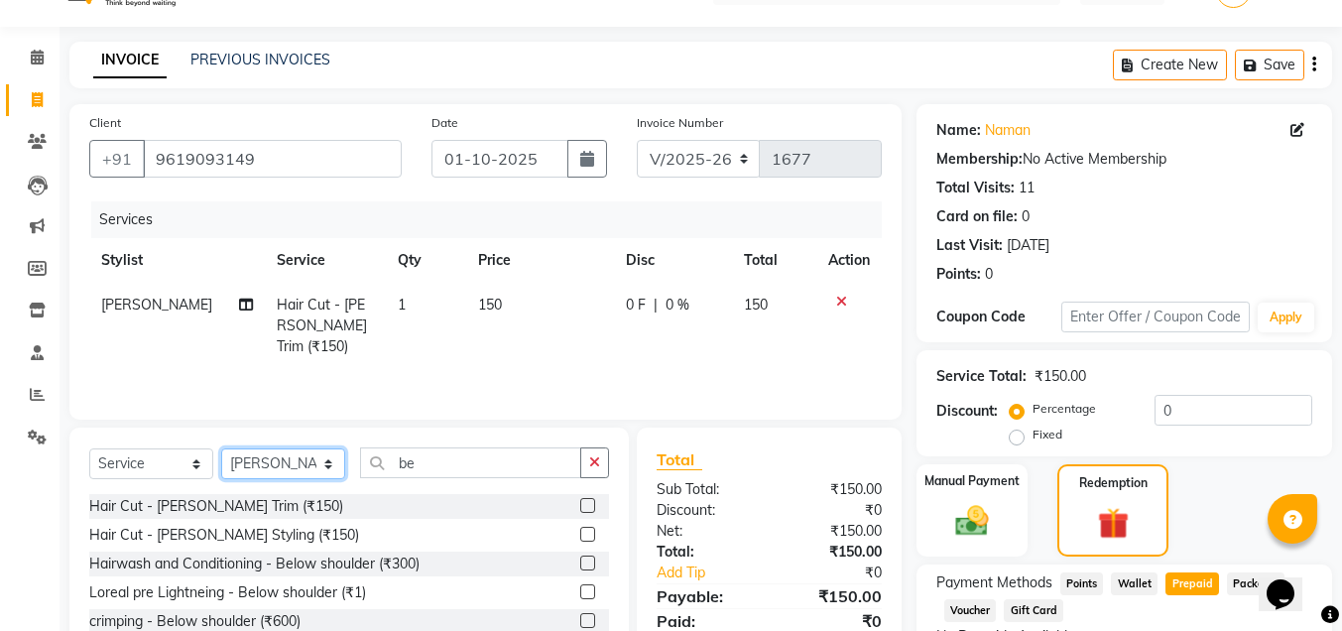
click at [297, 464] on select "Select Stylist deepak maitay [PERSON_NAME] [PERSON_NAME] Ramita [PERSON_NAME] […" at bounding box center [283, 463] width 124 height 31
click at [168, 462] on select "Select Service Product Membership Package Voucher Prepaid Gift Card" at bounding box center [151, 463] width 124 height 31
select select "P"
click at [89, 448] on select "Select Service Product Membership Package Voucher Prepaid Gift Card" at bounding box center [151, 463] width 124 height 31
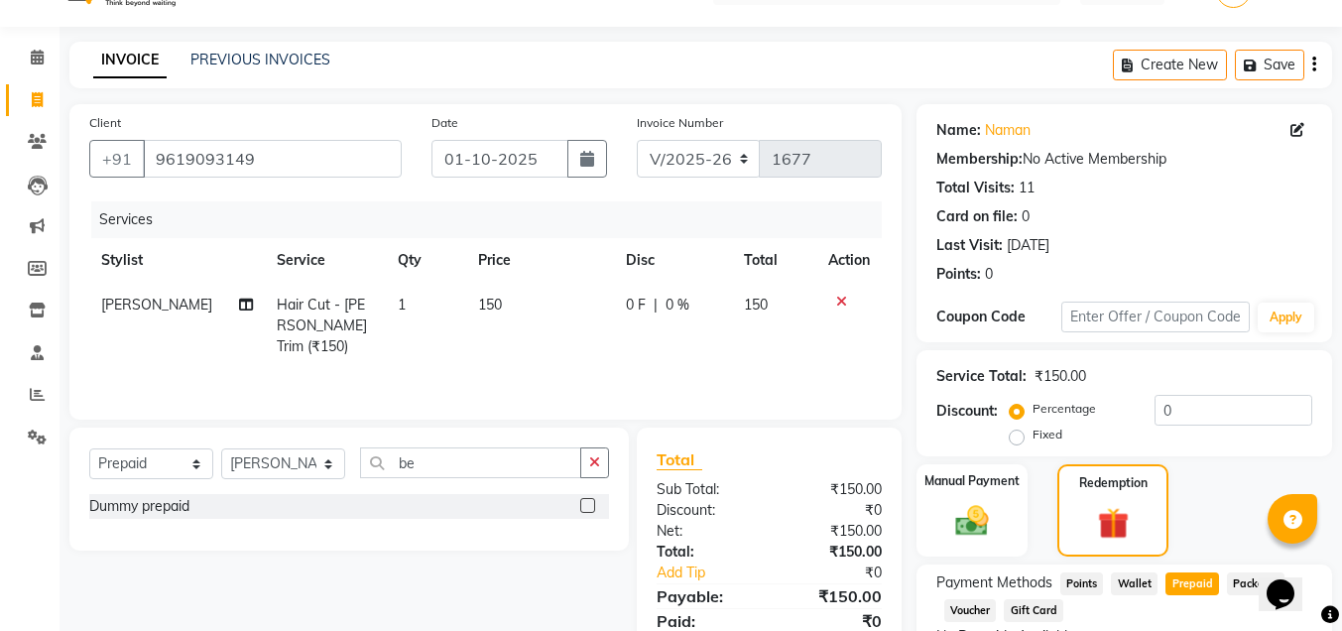
click at [587, 504] on label at bounding box center [587, 505] width 15 height 15
click at [587, 504] on input "checkbox" at bounding box center [586, 506] width 13 height 13
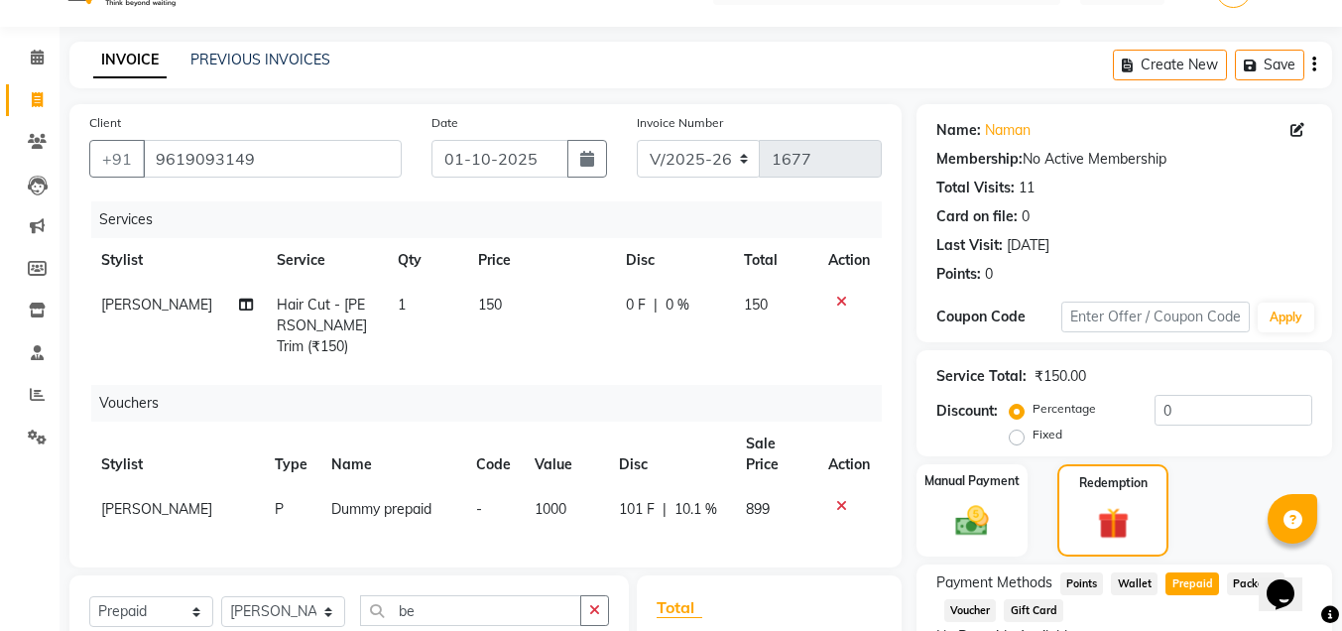
checkbox input "false"
click at [837, 499] on icon at bounding box center [841, 506] width 11 height 14
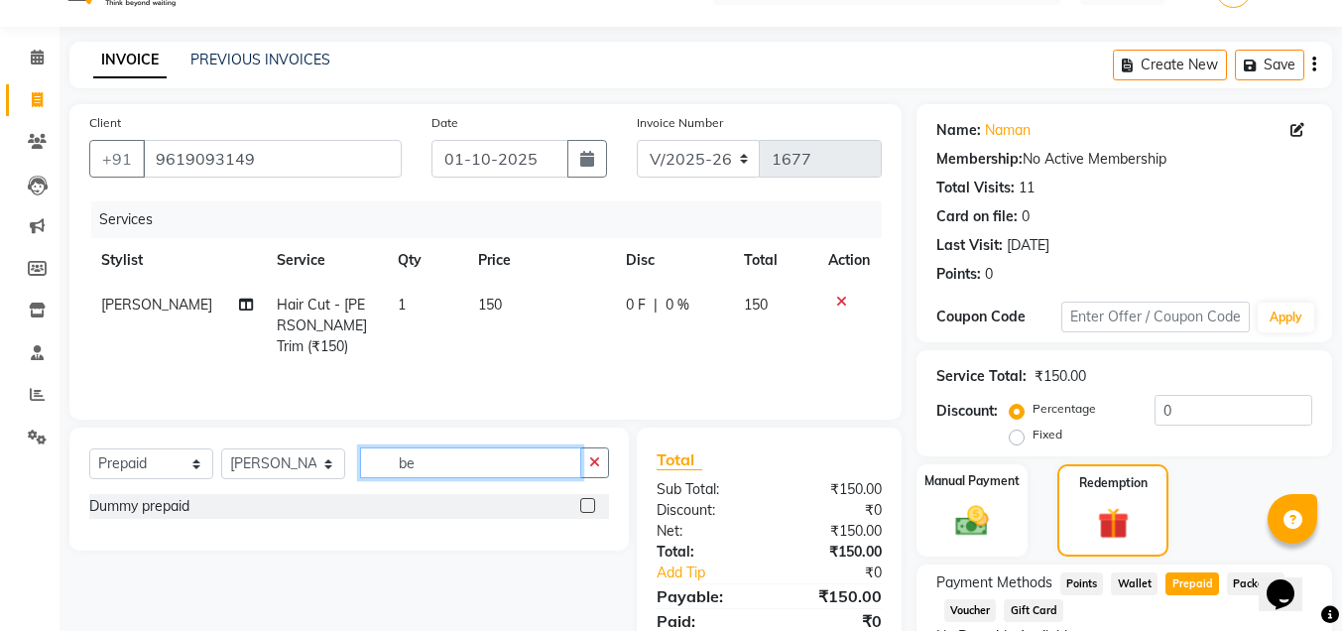
click at [463, 469] on input "be" at bounding box center [470, 462] width 221 height 31
type input "b"
click at [586, 506] on label at bounding box center [587, 505] width 15 height 15
click at [586, 506] on input "checkbox" at bounding box center [586, 506] width 13 height 13
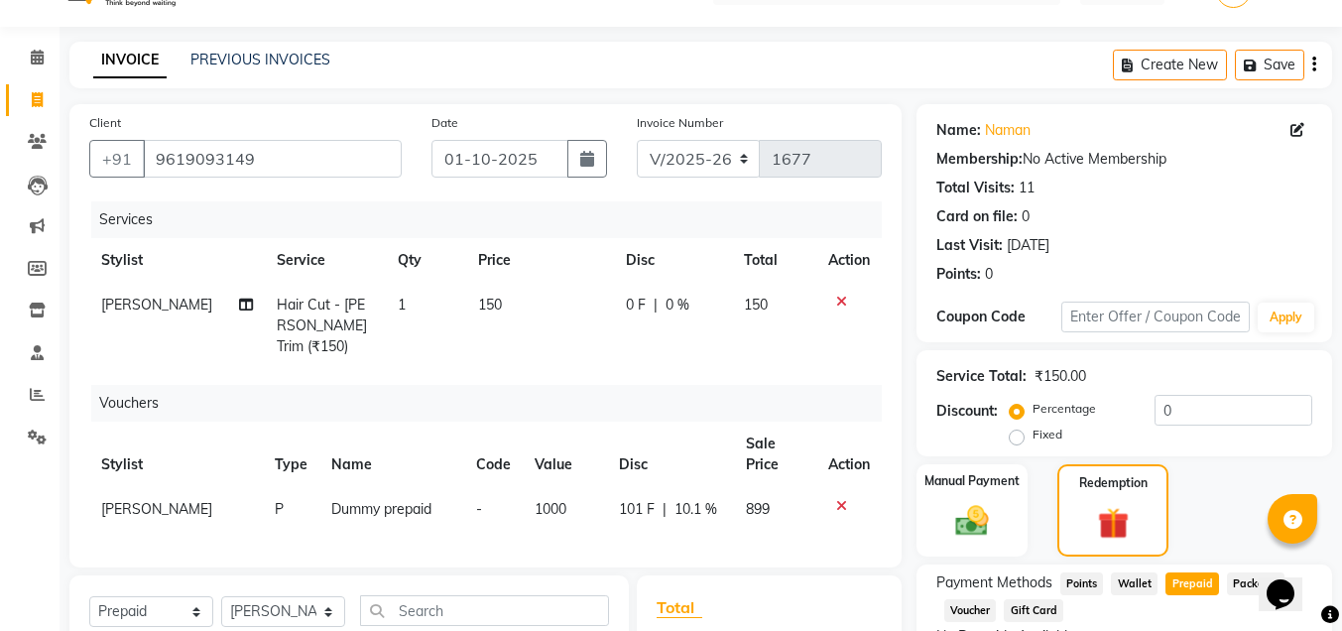
checkbox input "false"
click at [547, 500] on span "1000" at bounding box center [551, 509] width 32 height 18
select select "31844"
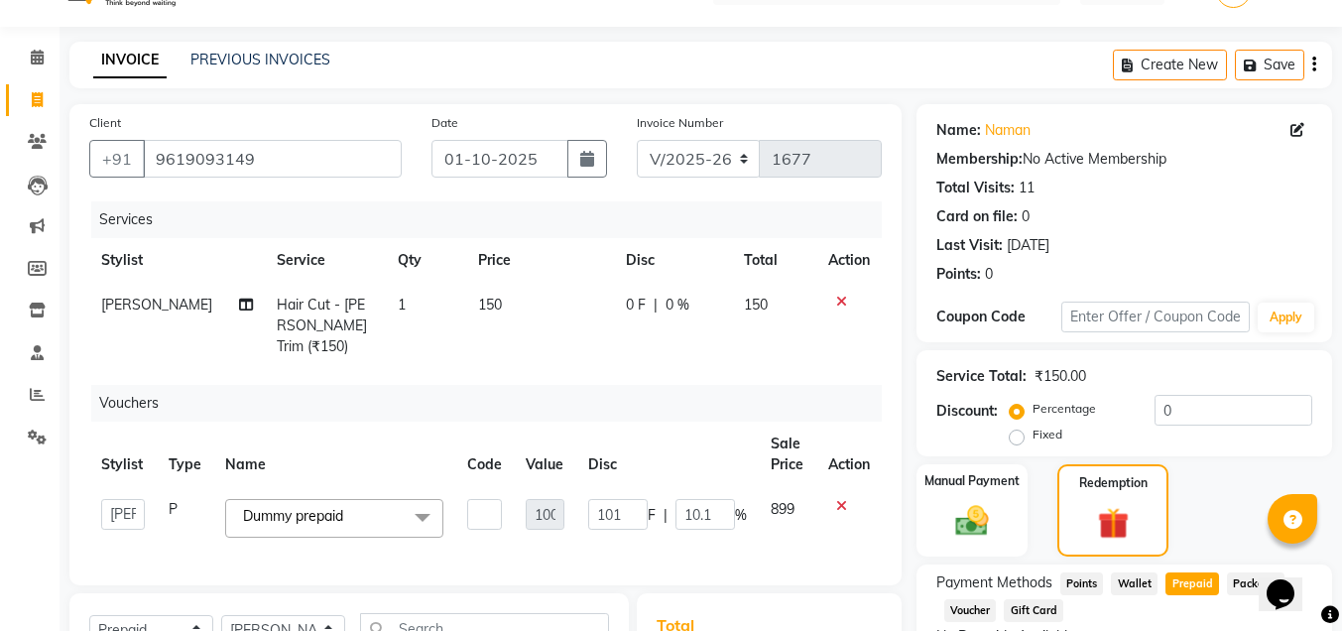
click at [357, 506] on span "Dummy prepaid x" at bounding box center [297, 516] width 119 height 21
click at [555, 558] on td "1000" at bounding box center [545, 580] width 62 height 187
click at [781, 500] on span "899" at bounding box center [783, 509] width 24 height 18
click at [690, 499] on input "10.1" at bounding box center [705, 514] width 60 height 31
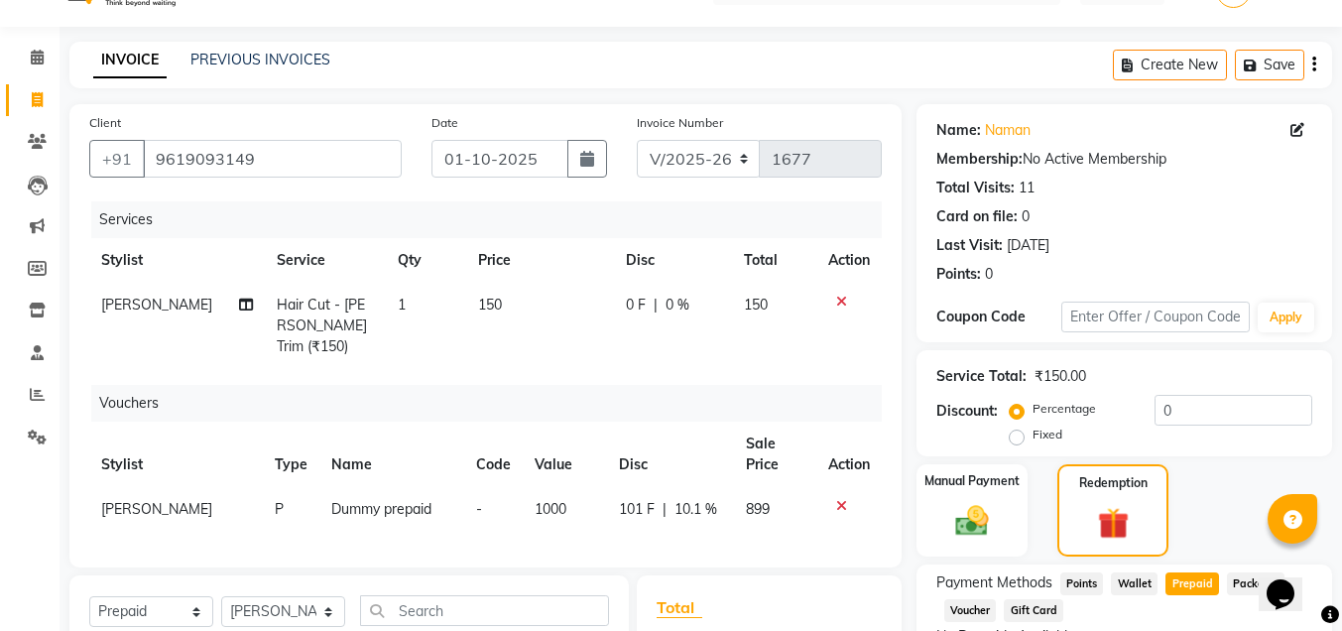
scroll to position [265, 0]
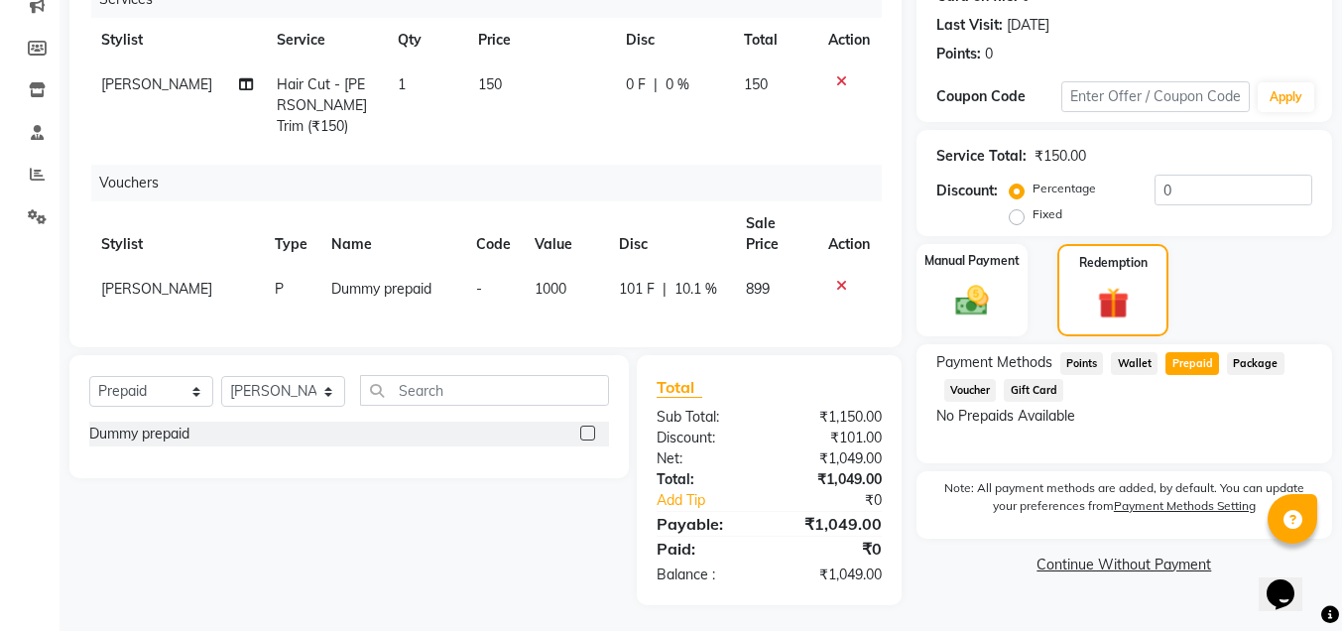
click at [836, 279] on icon at bounding box center [841, 286] width 11 height 14
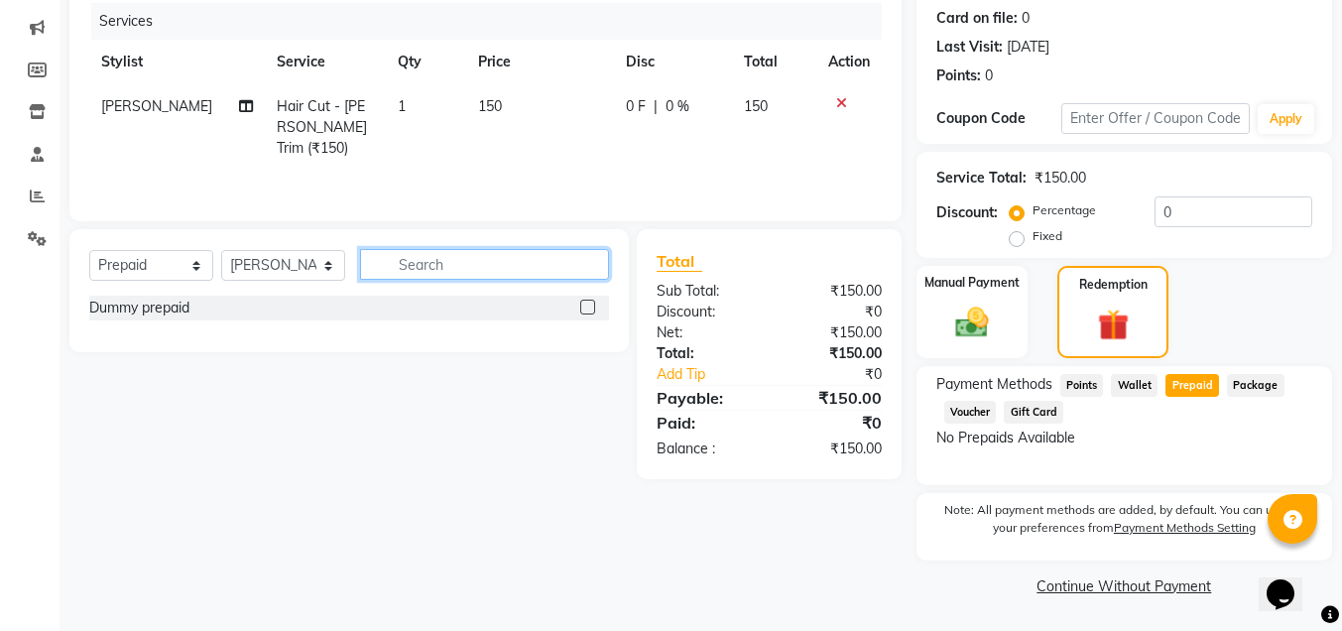
click at [469, 261] on input "text" at bounding box center [484, 264] width 249 height 31
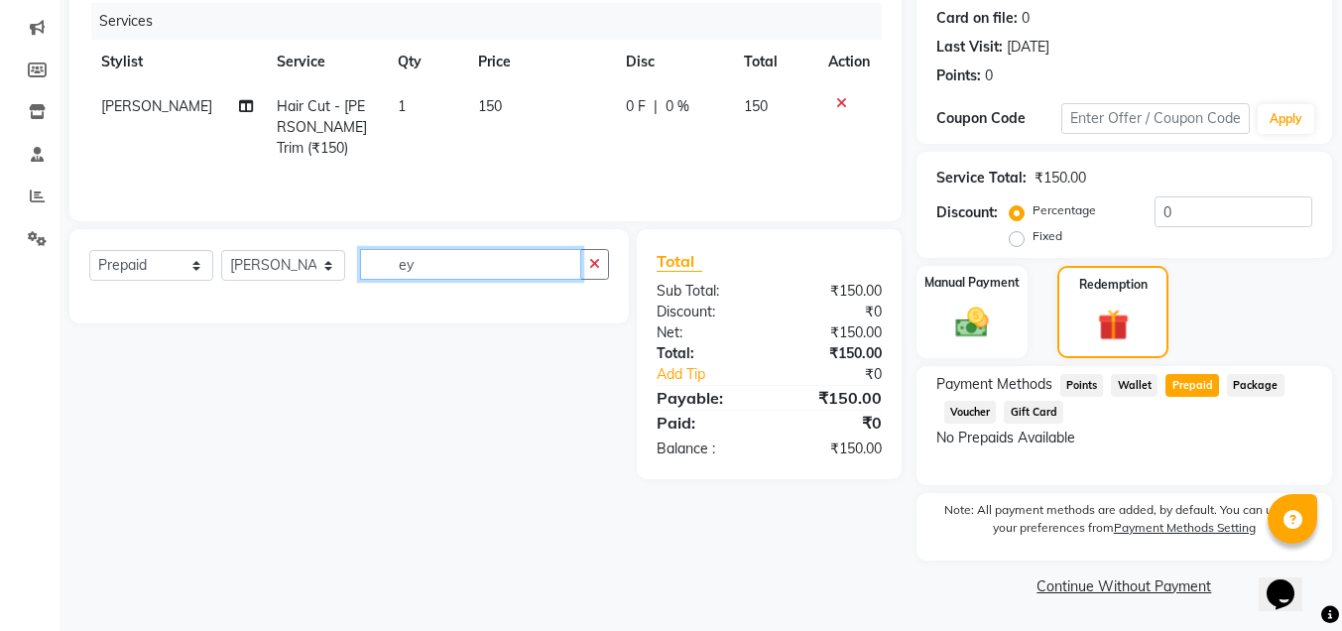
type input "e"
type input "50"
click at [467, 372] on div "Select Service Product Membership Package Voucher Prepaid Gift Card Select Styl…" at bounding box center [342, 354] width 574 height 250
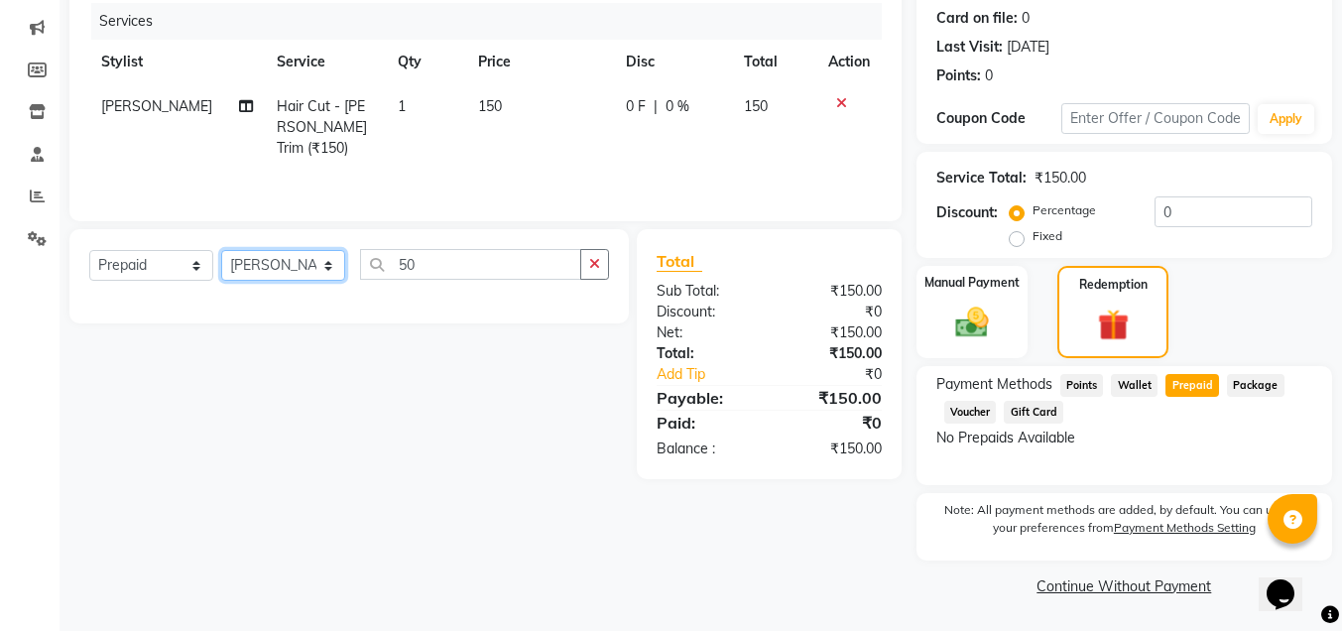
click at [284, 262] on select "Select Stylist deepak maitay [PERSON_NAME] [PERSON_NAME] Ramita [PERSON_NAME] […" at bounding box center [283, 265] width 124 height 31
click at [155, 258] on select "Select Service Product Membership Package Voucher Prepaid Gift Card" at bounding box center [151, 265] width 124 height 31
click at [89, 250] on select "Select Service Product Membership Package Voucher Prepaid Gift Card" at bounding box center [151, 265] width 124 height 31
click at [583, 275] on button "button" at bounding box center [594, 264] width 29 height 31
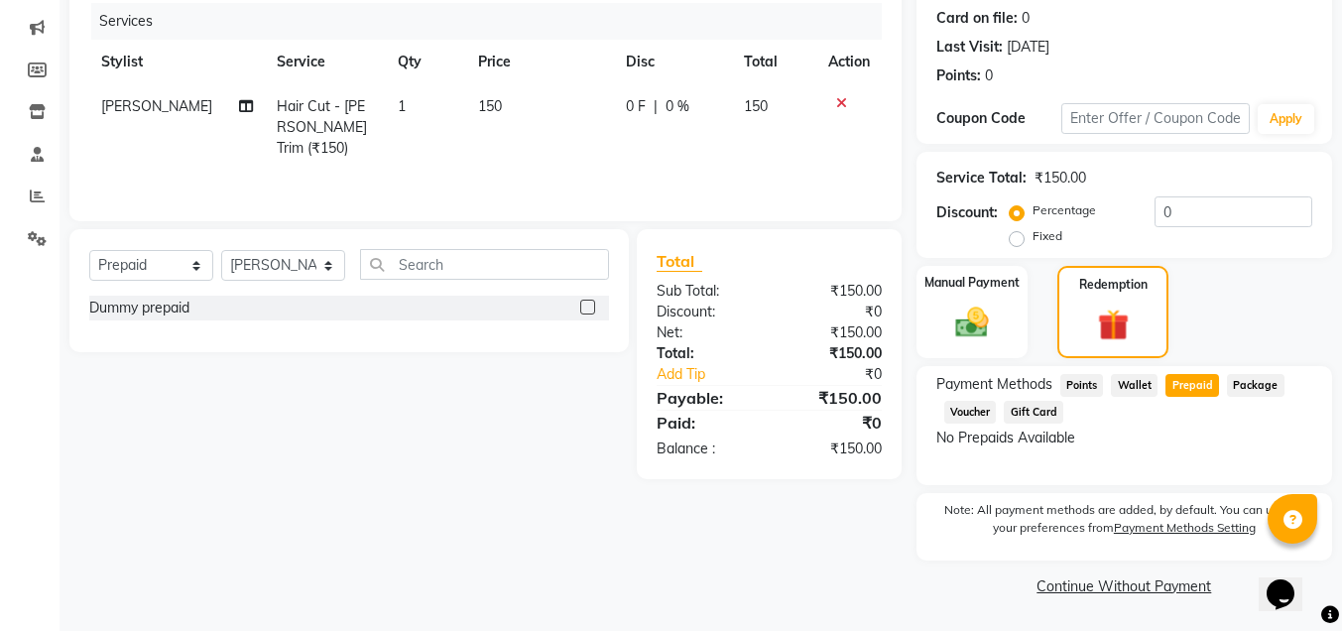
click at [456, 301] on div "Dummy prepaid" at bounding box center [349, 308] width 520 height 25
click at [427, 309] on div "Dummy prepaid" at bounding box center [349, 308] width 520 height 25
click at [581, 309] on label at bounding box center [587, 307] width 15 height 15
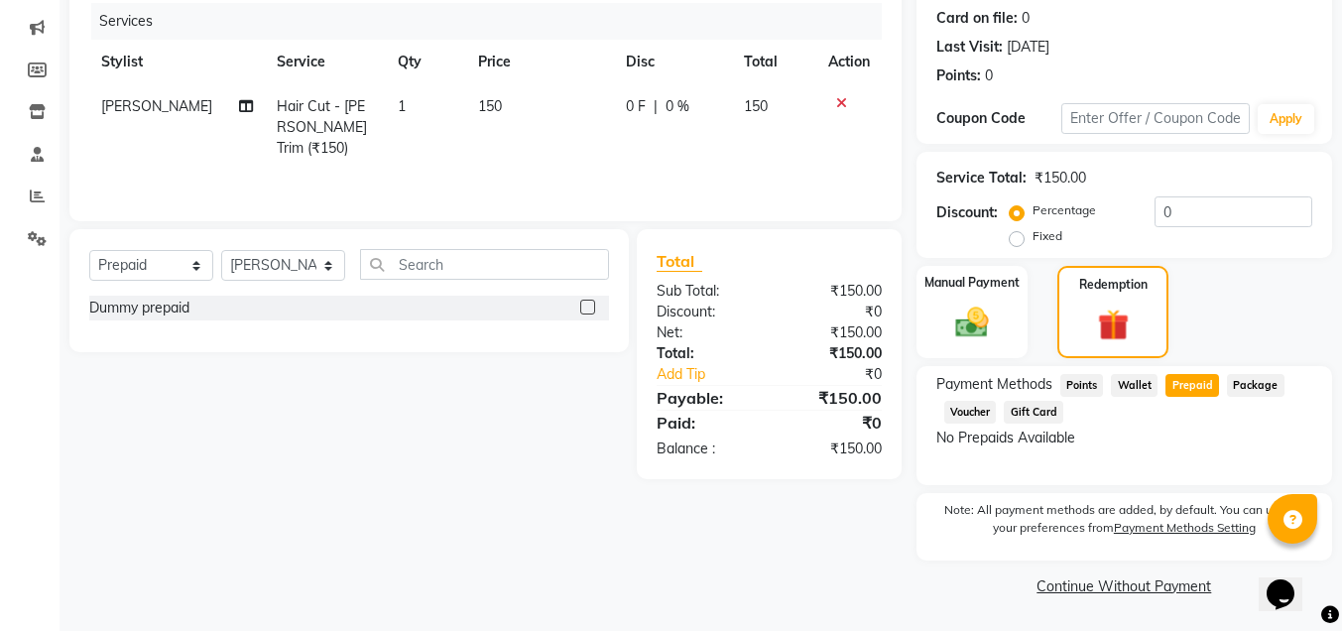
click at [581, 309] on input "checkbox" at bounding box center [586, 308] width 13 height 13
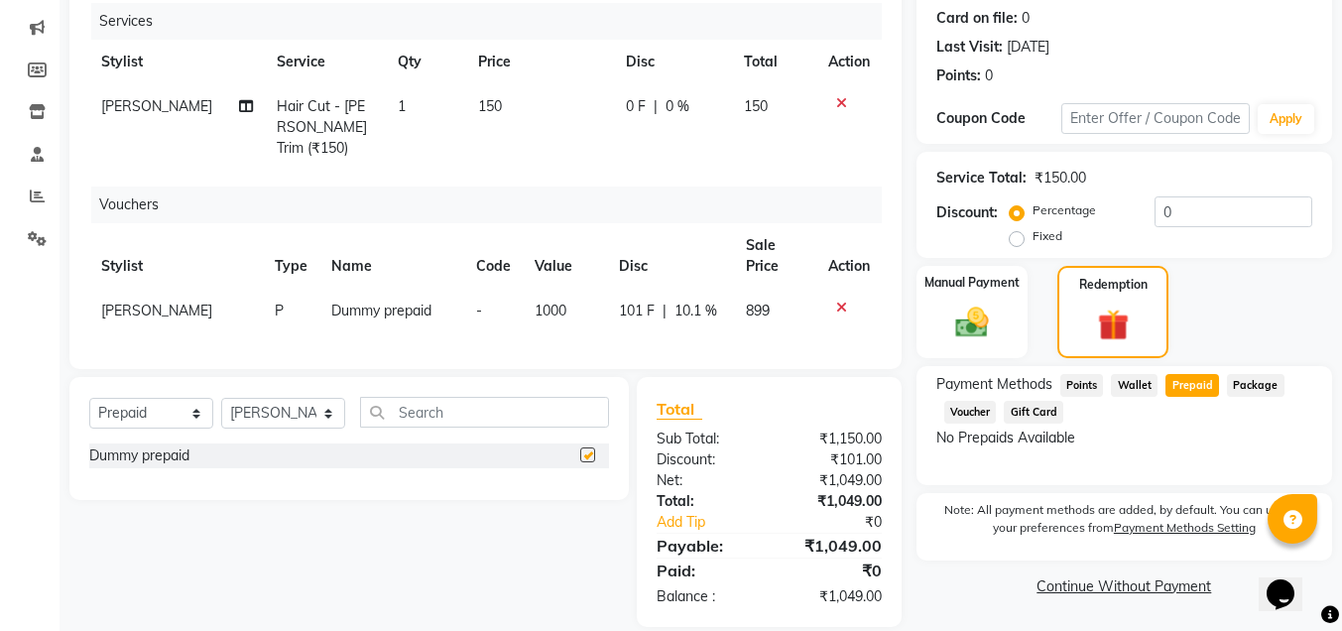
checkbox input "false"
click at [263, 291] on td "P" at bounding box center [291, 311] width 57 height 45
select select "31844"
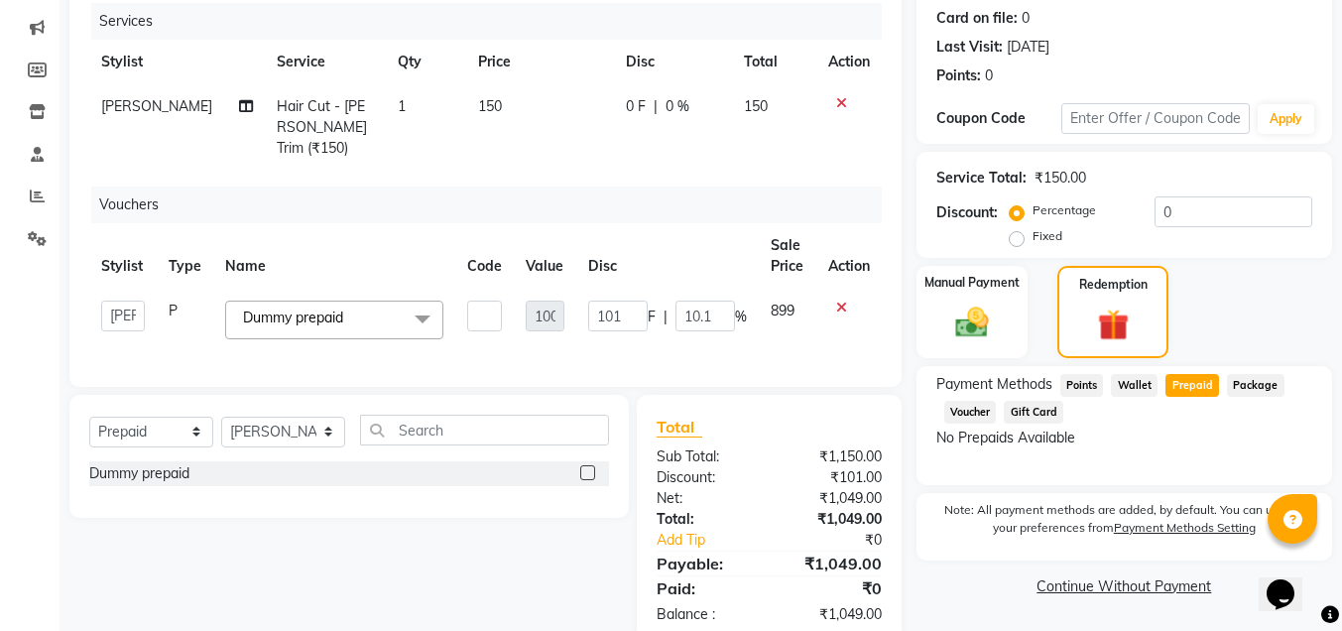
click at [259, 308] on span "Dummy prepaid" at bounding box center [293, 317] width 100 height 18
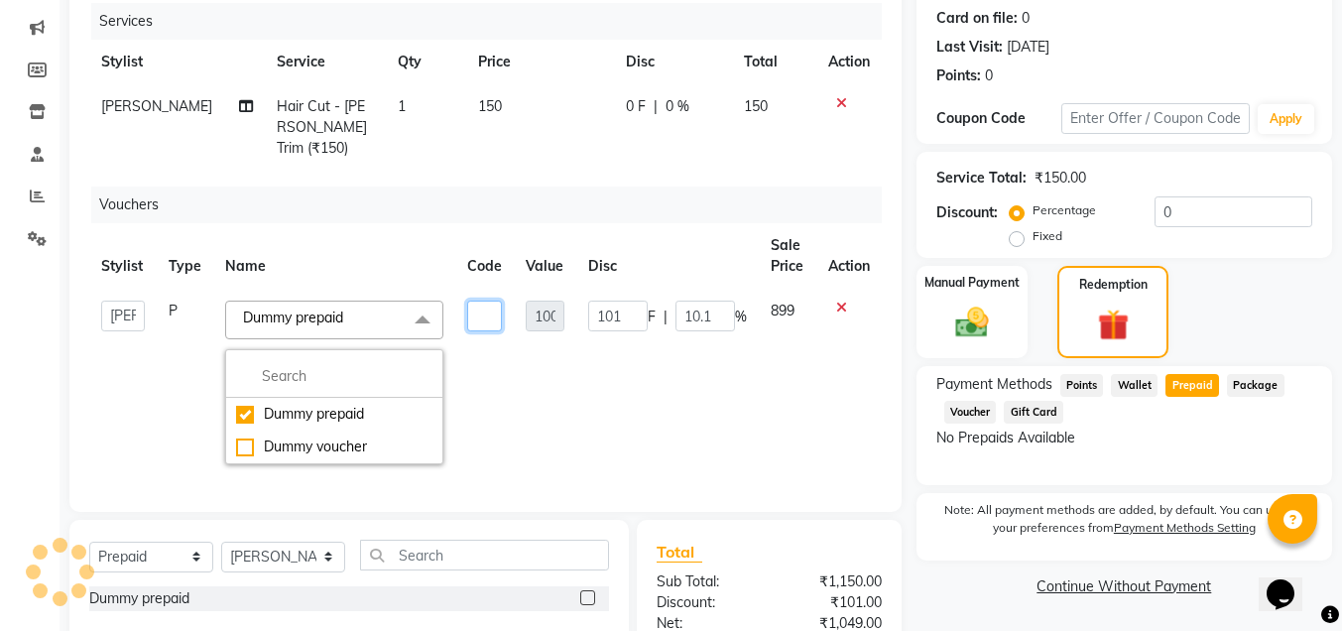
click at [482, 301] on input "text" at bounding box center [484, 316] width 35 height 31
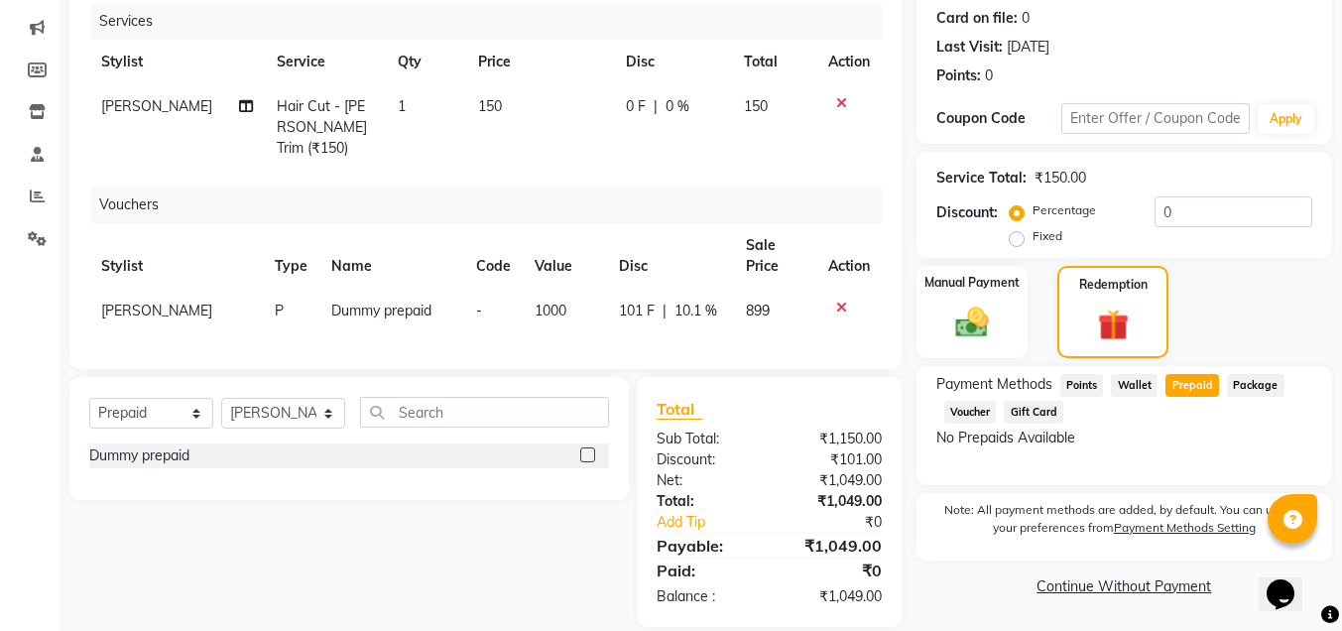
click at [546, 302] on span "1000" at bounding box center [551, 311] width 32 height 18
select select "31844"
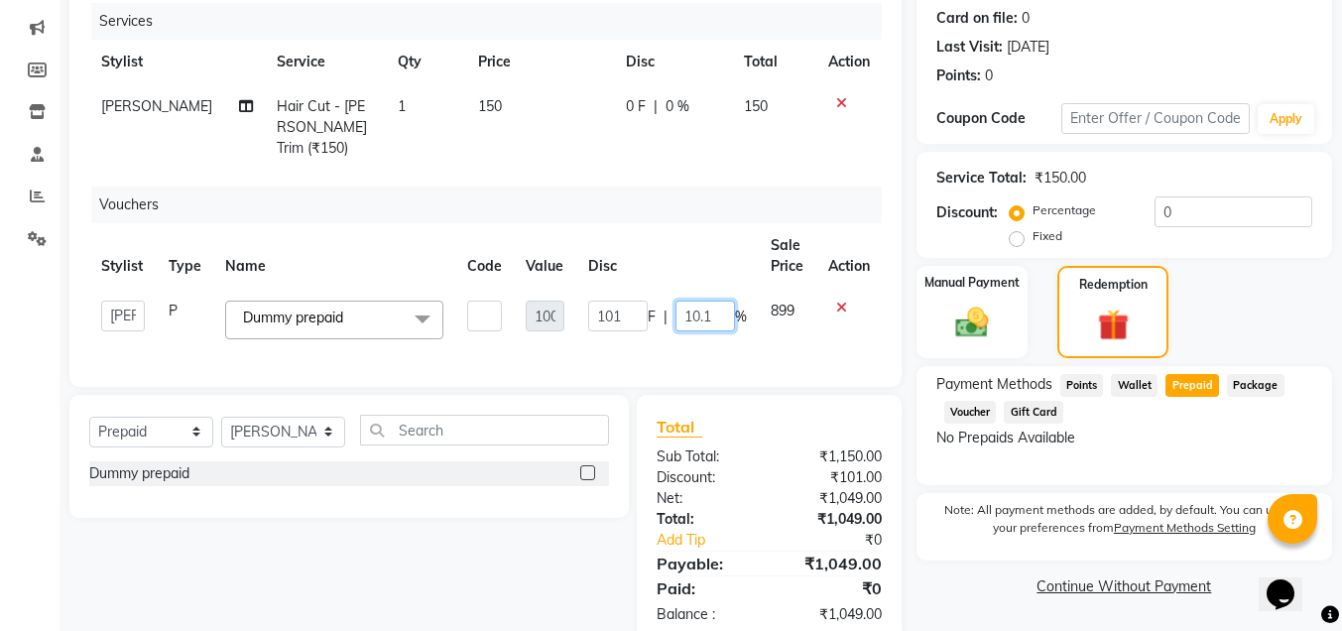
click at [691, 301] on input "10.1" at bounding box center [705, 316] width 60 height 31
click at [786, 289] on td "899" at bounding box center [788, 320] width 58 height 62
select select "31844"
click at [786, 302] on span "899" at bounding box center [783, 311] width 24 height 18
click at [633, 301] on input "101" at bounding box center [618, 316] width 60 height 31
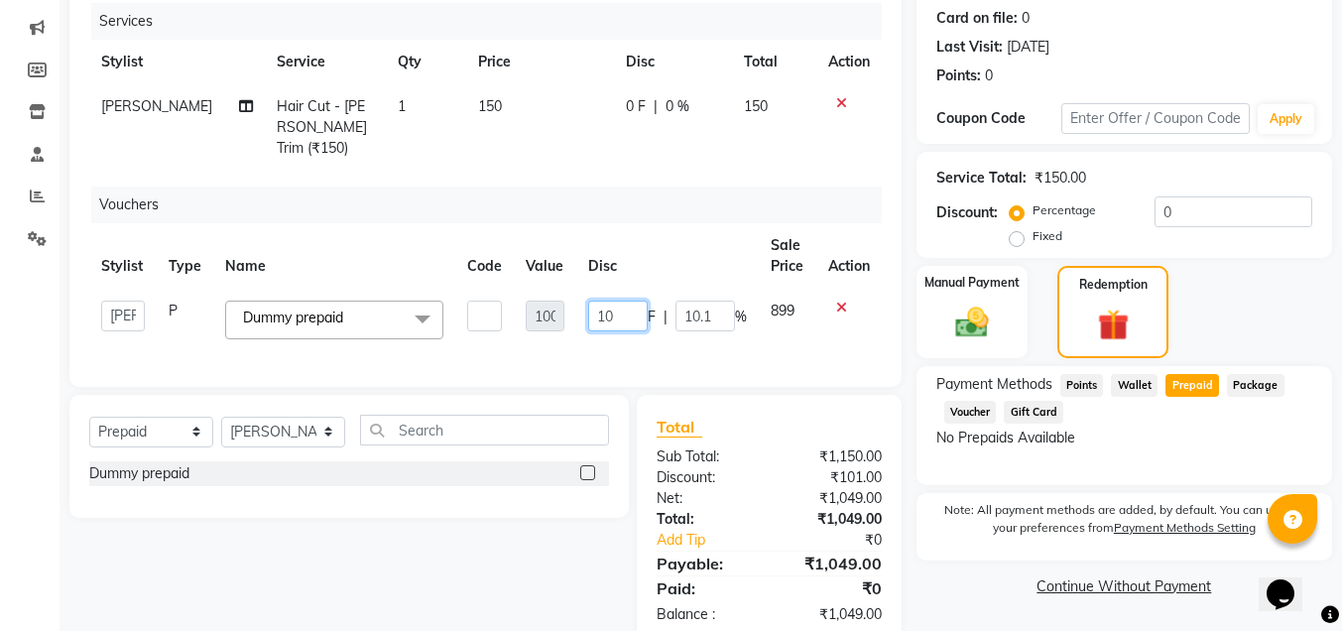
type input "1"
type input "50"
click at [801, 317] on div "Services Stylist Service Qty Price Disc Total Action [PERSON_NAME] Hair Cut - […" at bounding box center [485, 185] width 793 height 364
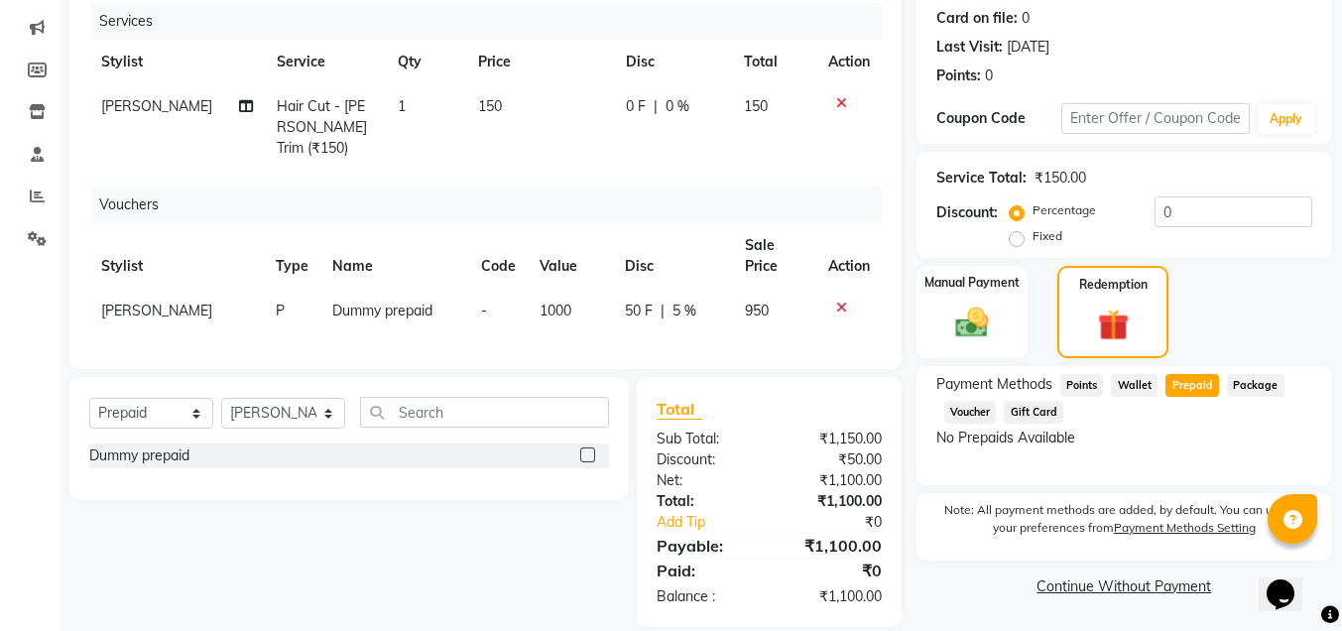
click at [541, 302] on span "1000" at bounding box center [556, 311] width 32 height 18
select select "31844"
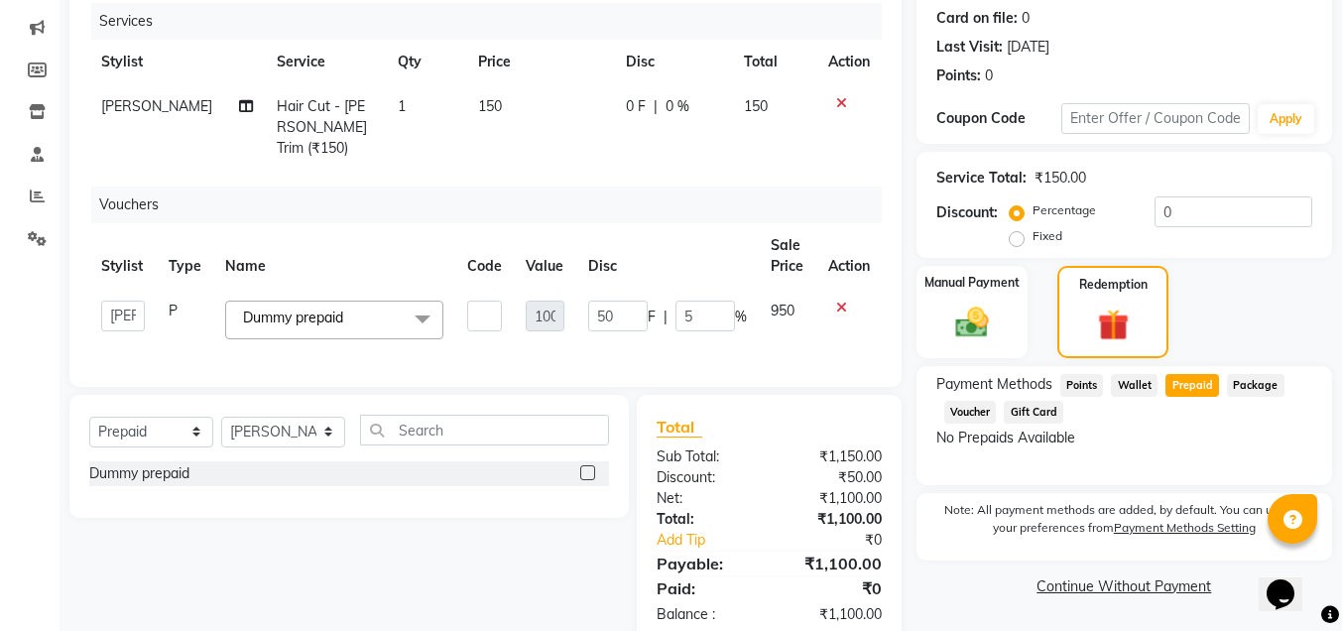
click at [844, 301] on icon at bounding box center [841, 308] width 11 height 14
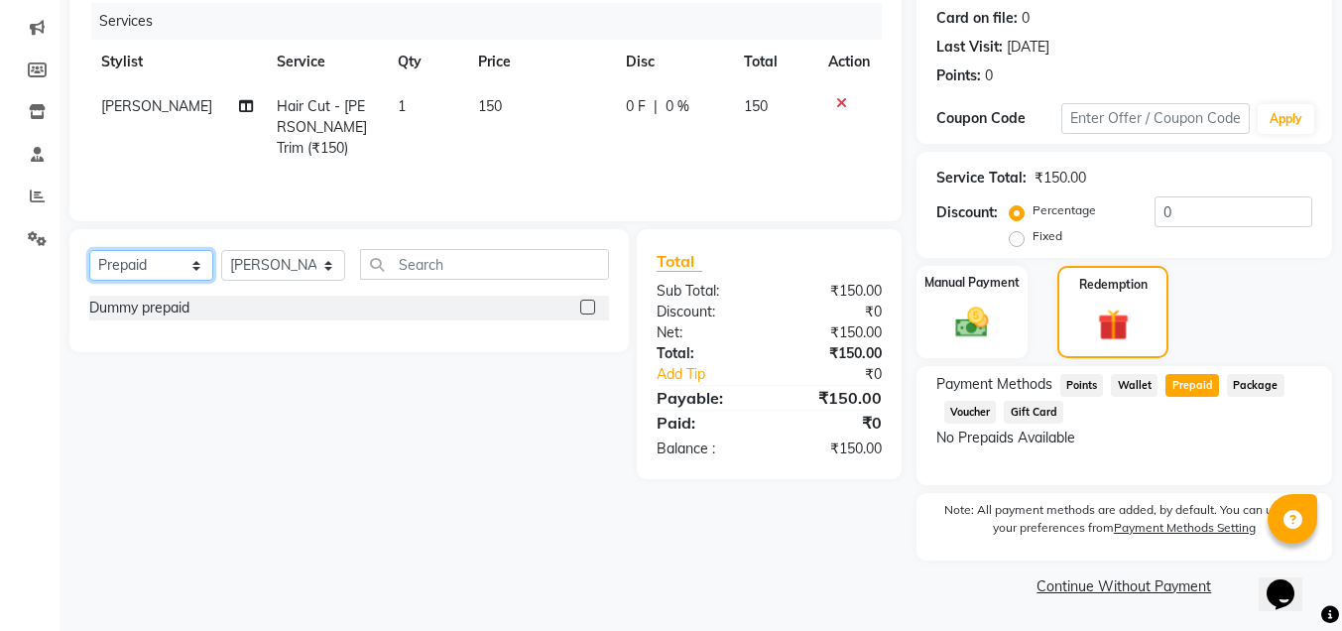
click at [137, 259] on select "Select Service Product Membership Package Voucher Prepaid Gift Card" at bounding box center [151, 265] width 124 height 31
click at [89, 250] on select "Select Service Product Membership Package Voucher Prepaid Gift Card" at bounding box center [151, 265] width 124 height 31
click at [590, 306] on label at bounding box center [587, 307] width 15 height 15
click at [590, 306] on input "checkbox" at bounding box center [586, 308] width 13 height 13
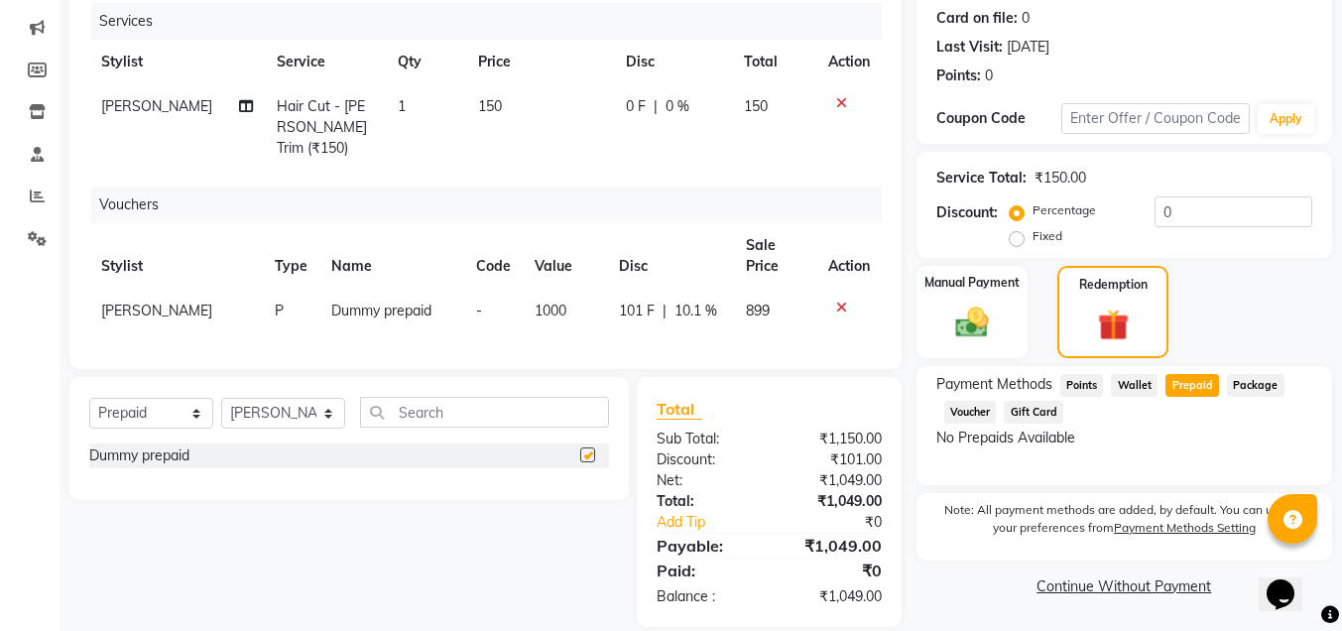
checkbox input "false"
click at [629, 301] on span "101 F" at bounding box center [637, 311] width 36 height 21
select select "31844"
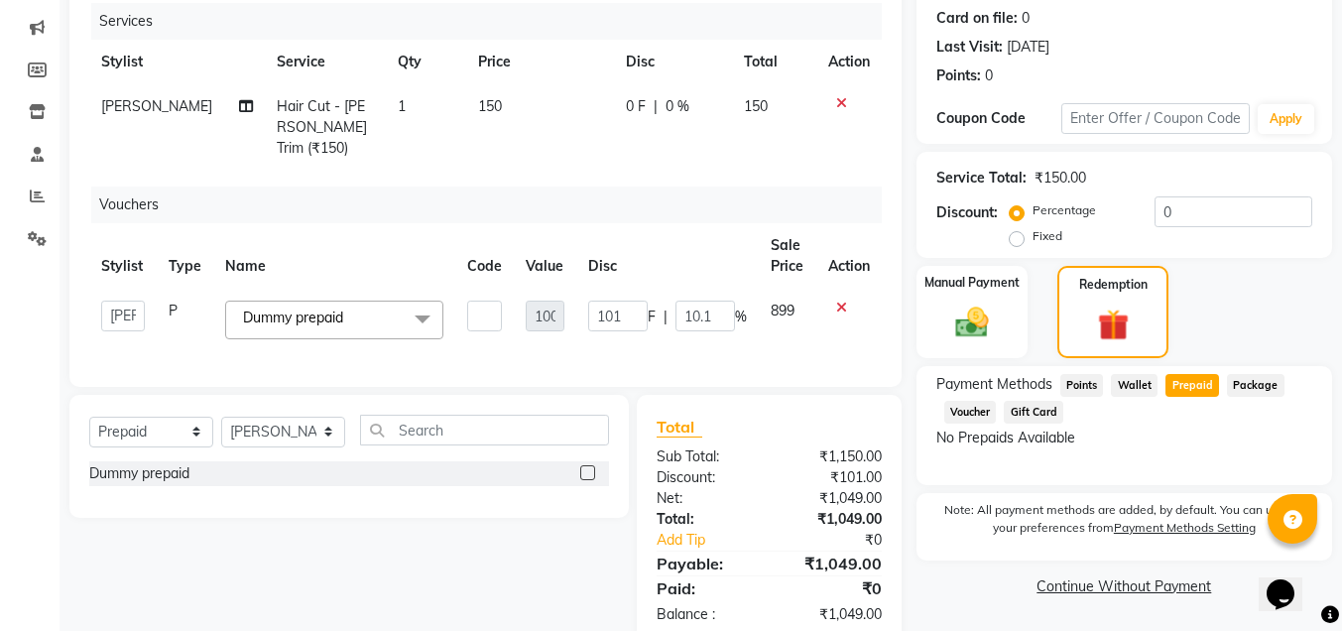
click at [648, 306] on span "F" at bounding box center [652, 316] width 8 height 21
drag, startPoint x: 664, startPoint y: 298, endPoint x: 628, endPoint y: 297, distance: 35.7
click at [628, 301] on div "101 F | 10.1 %" at bounding box center [667, 316] width 159 height 31
click at [837, 301] on icon at bounding box center [841, 308] width 11 height 14
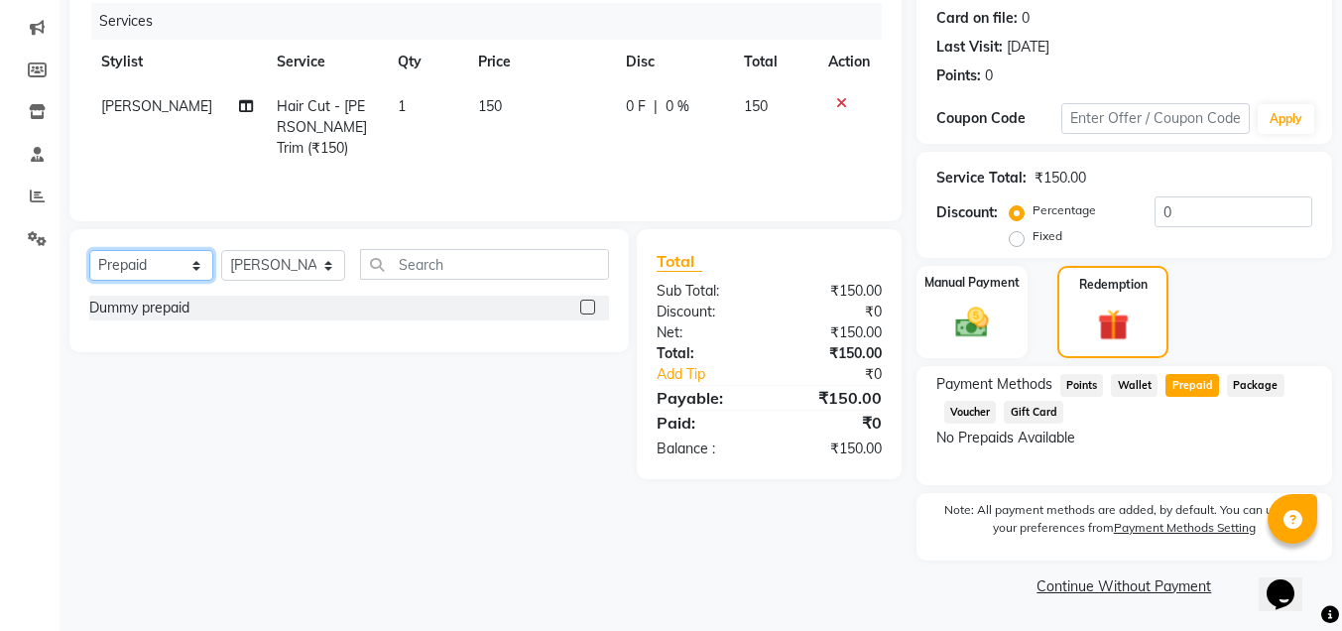
click at [142, 262] on select "Select Service Product Membership Package Voucher Prepaid Gift Card" at bounding box center [151, 265] width 124 height 31
select select "G"
click at [89, 250] on select "Select Service Product Membership Package Voucher Prepaid Gift Card" at bounding box center [151, 265] width 124 height 31
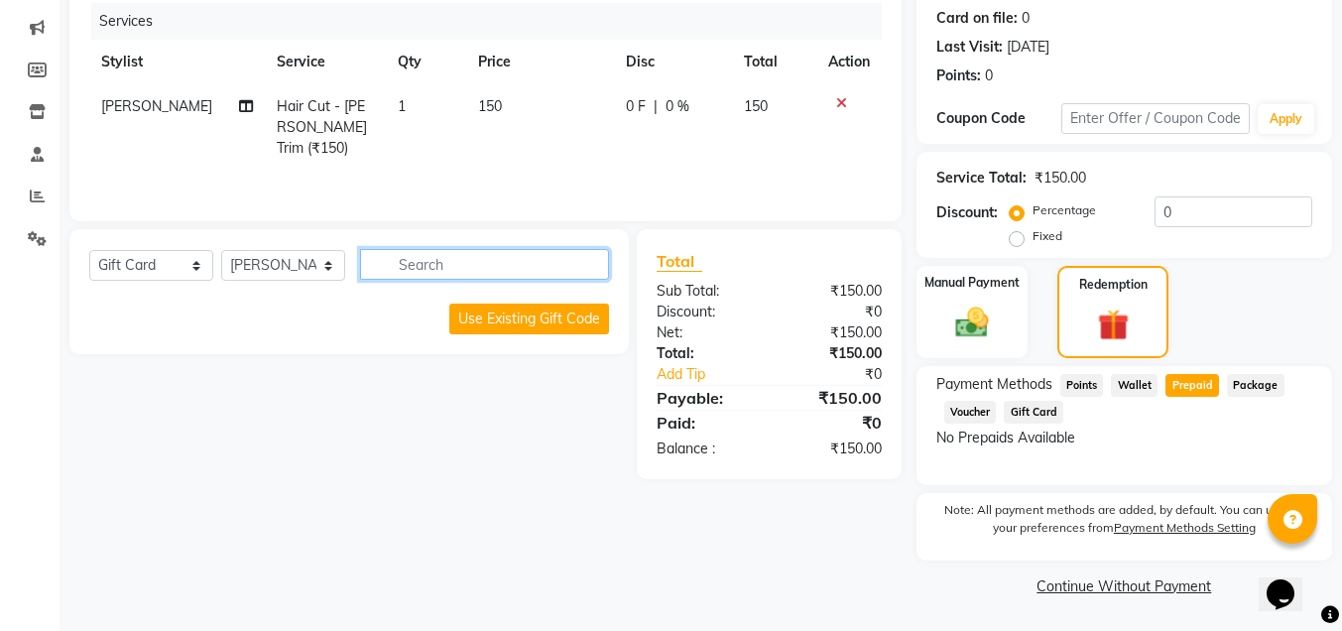
click at [459, 262] on input "text" at bounding box center [484, 264] width 249 height 31
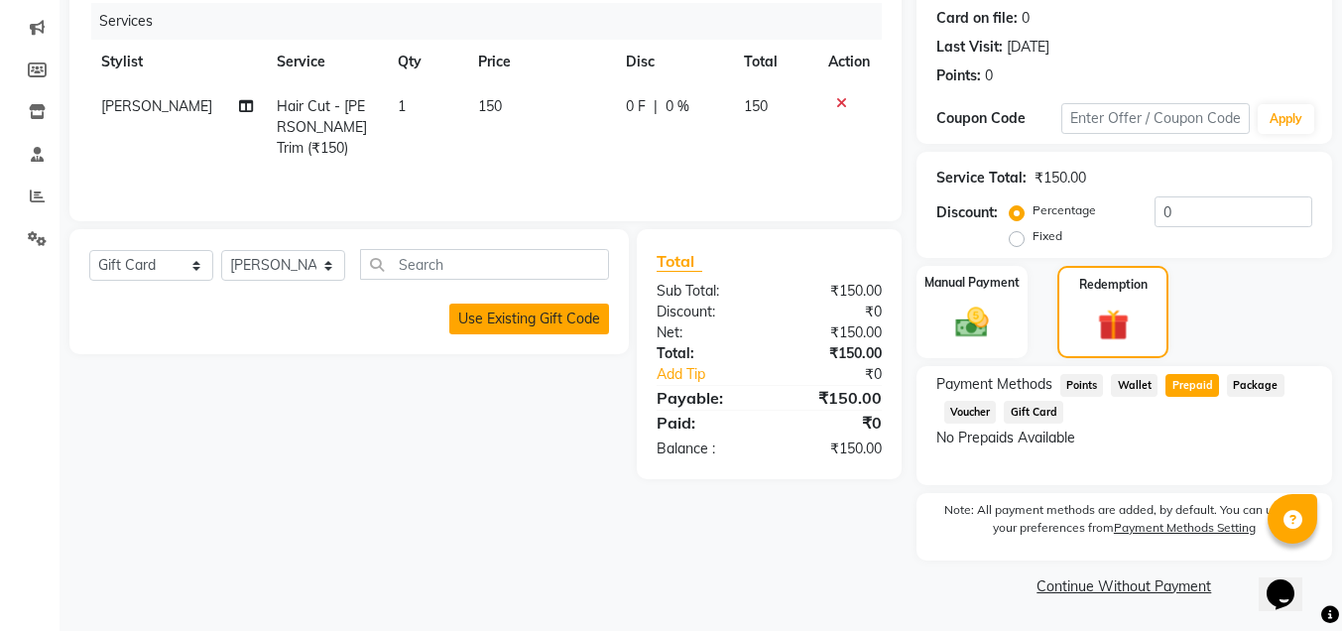
click at [524, 323] on button "Use Existing Gift Code" at bounding box center [529, 319] width 160 height 31
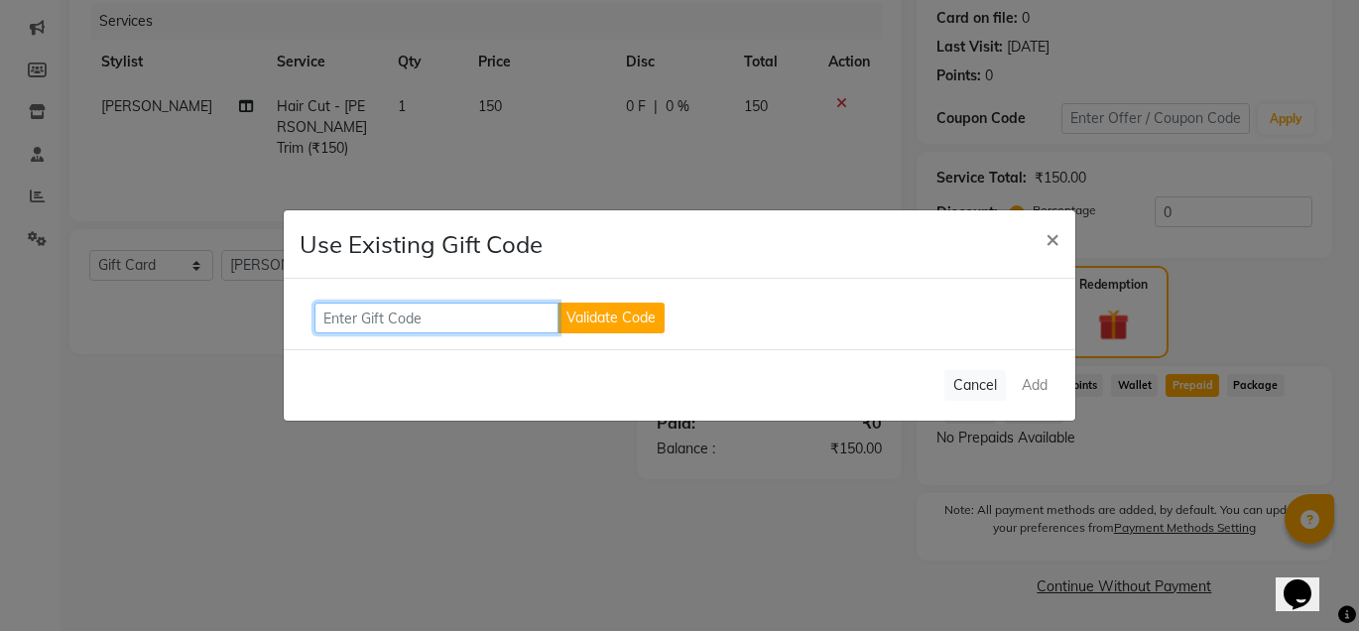
click at [454, 323] on input "text" at bounding box center [436, 318] width 244 height 31
click at [1057, 238] on span "×" at bounding box center [1052, 238] width 14 height 30
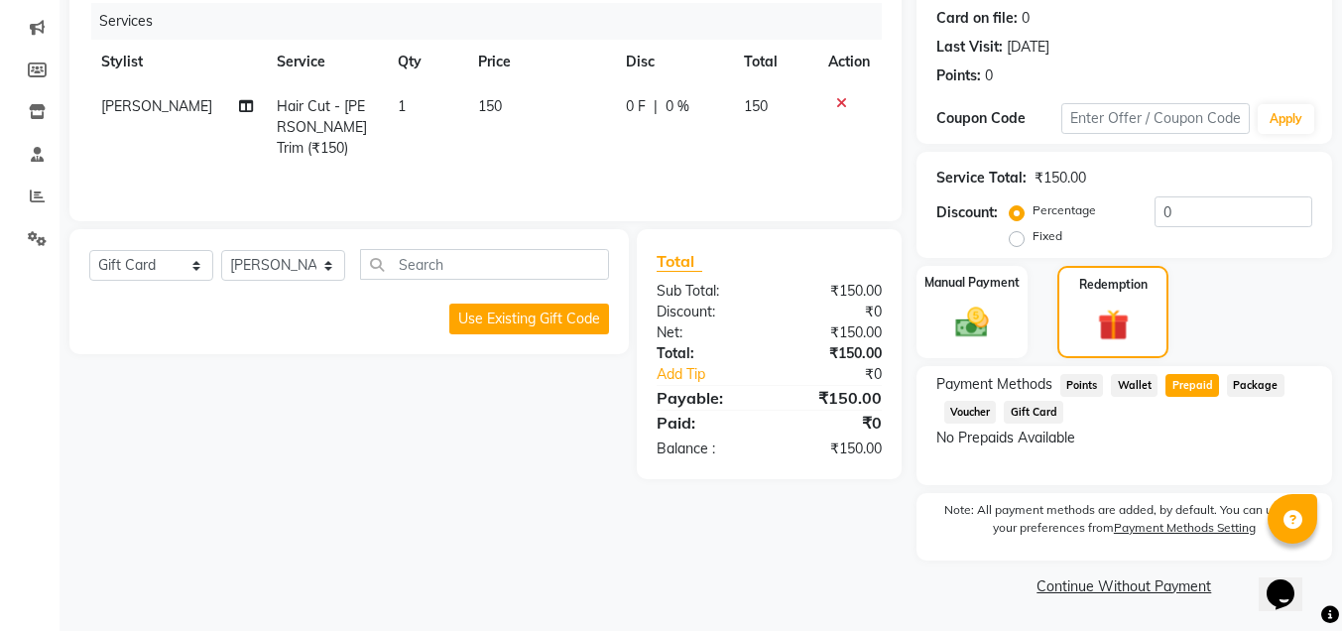
click at [1142, 384] on span "Wallet" at bounding box center [1134, 385] width 47 height 23
click at [1052, 414] on span "Gift Card" at bounding box center [1034, 412] width 60 height 23
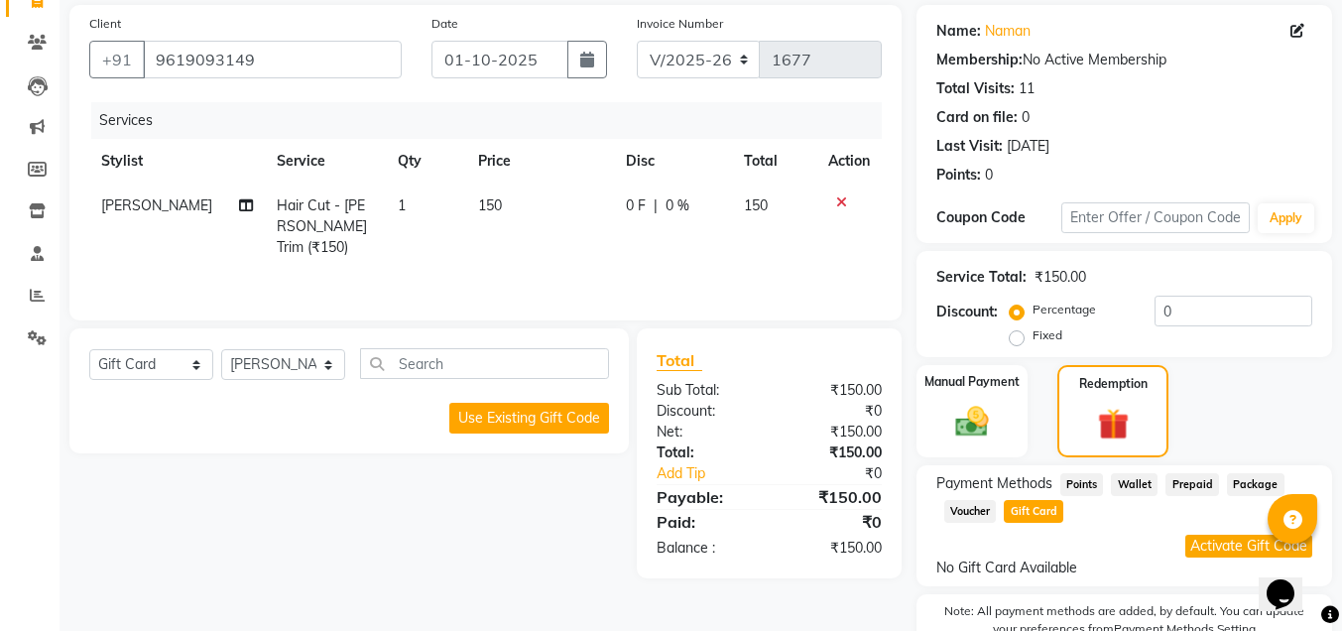
scroll to position [0, 0]
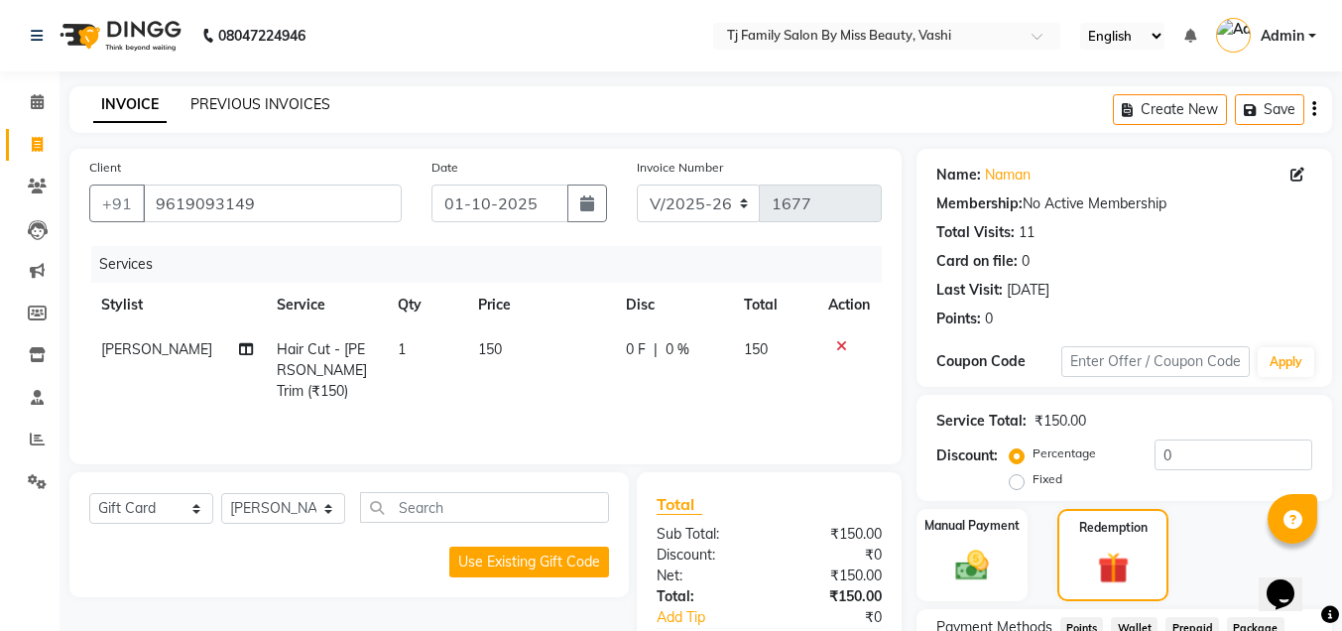
click at [274, 95] on link "PREVIOUS INVOICES" at bounding box center [260, 104] width 140 height 18
click at [481, 354] on span "150" at bounding box center [490, 349] width 24 height 18
select select "31844"
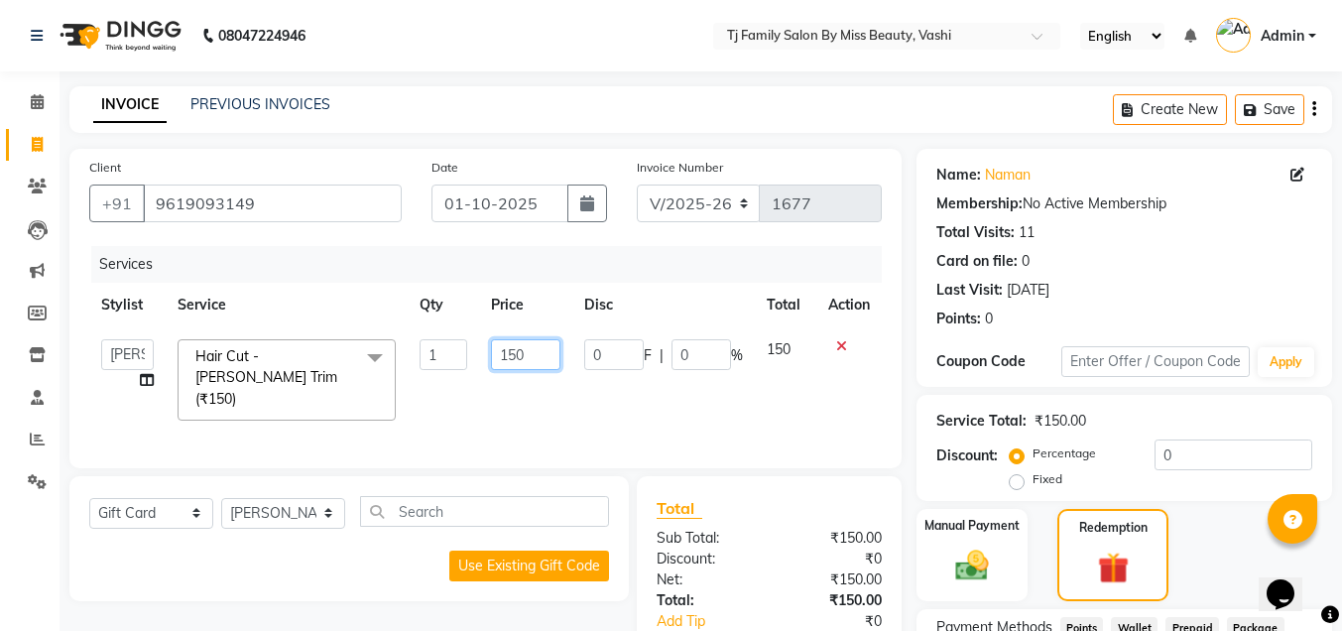
click at [530, 351] on input "150" at bounding box center [525, 354] width 69 height 31
type input "1"
type input "200"
click at [707, 414] on div "Services Stylist Service Qty Price Disc Total Action deepak [PERSON_NAME] [PERS…" at bounding box center [485, 347] width 793 height 202
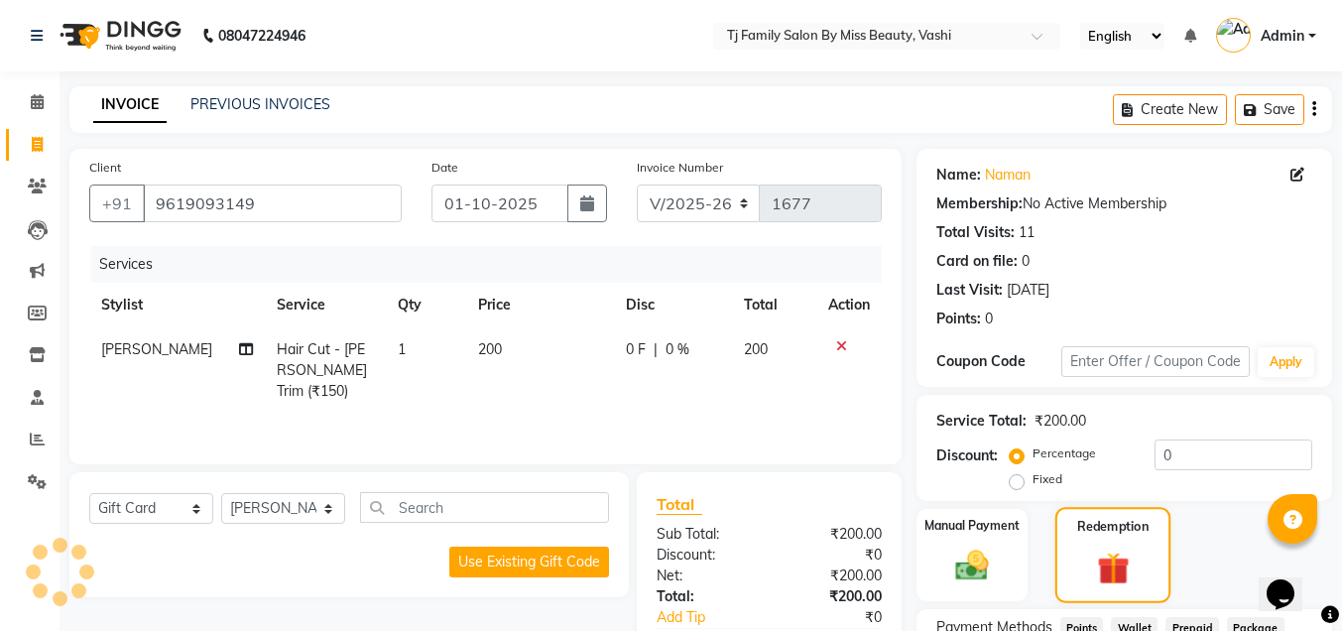
scroll to position [245, 0]
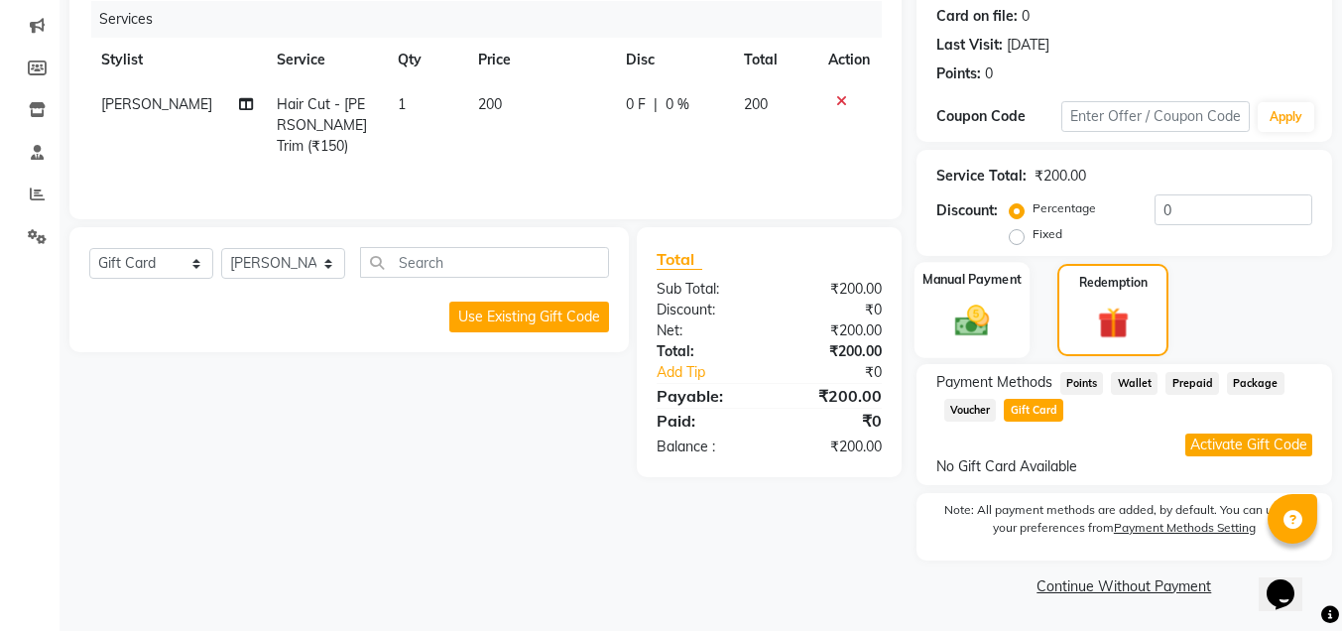
click at [966, 326] on img at bounding box center [972, 321] width 56 height 40
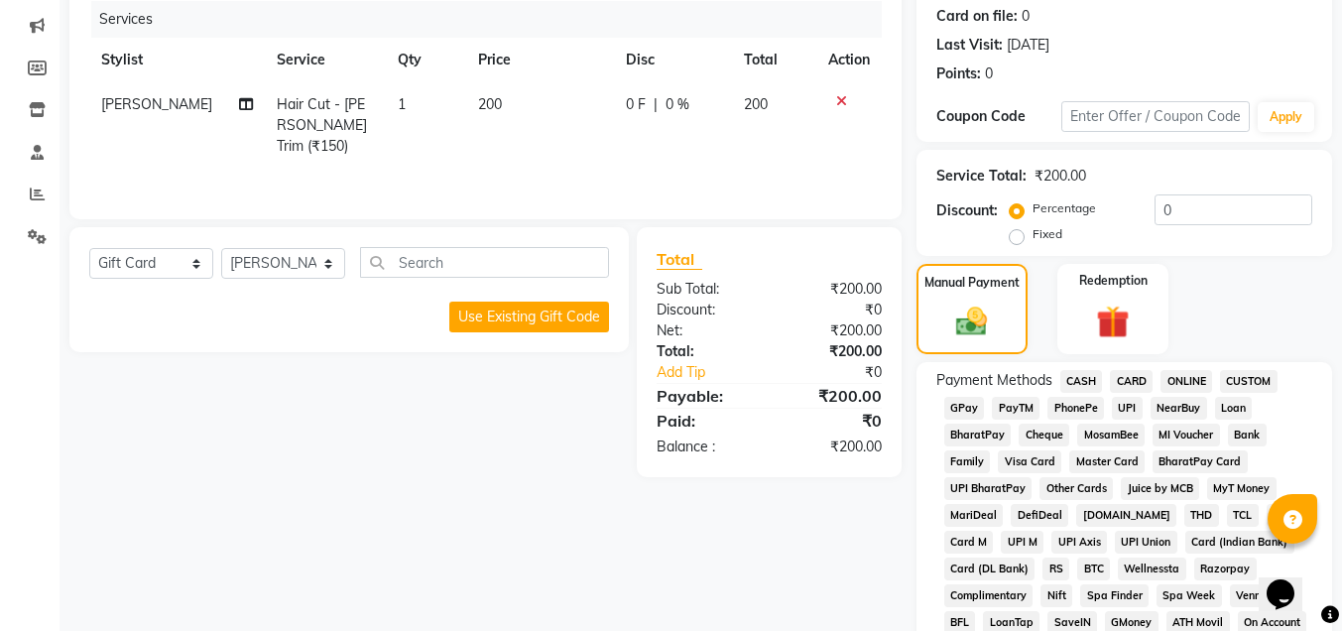
click at [1071, 381] on span "CASH" at bounding box center [1081, 381] width 43 height 23
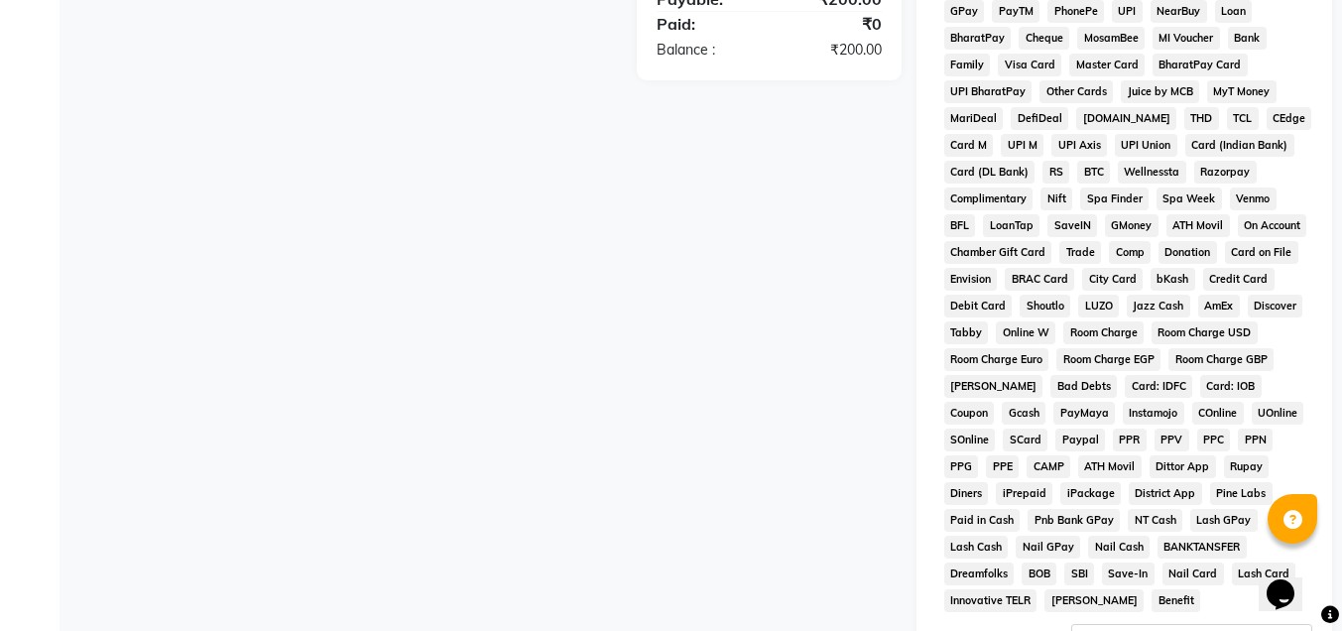
scroll to position [840, 0]
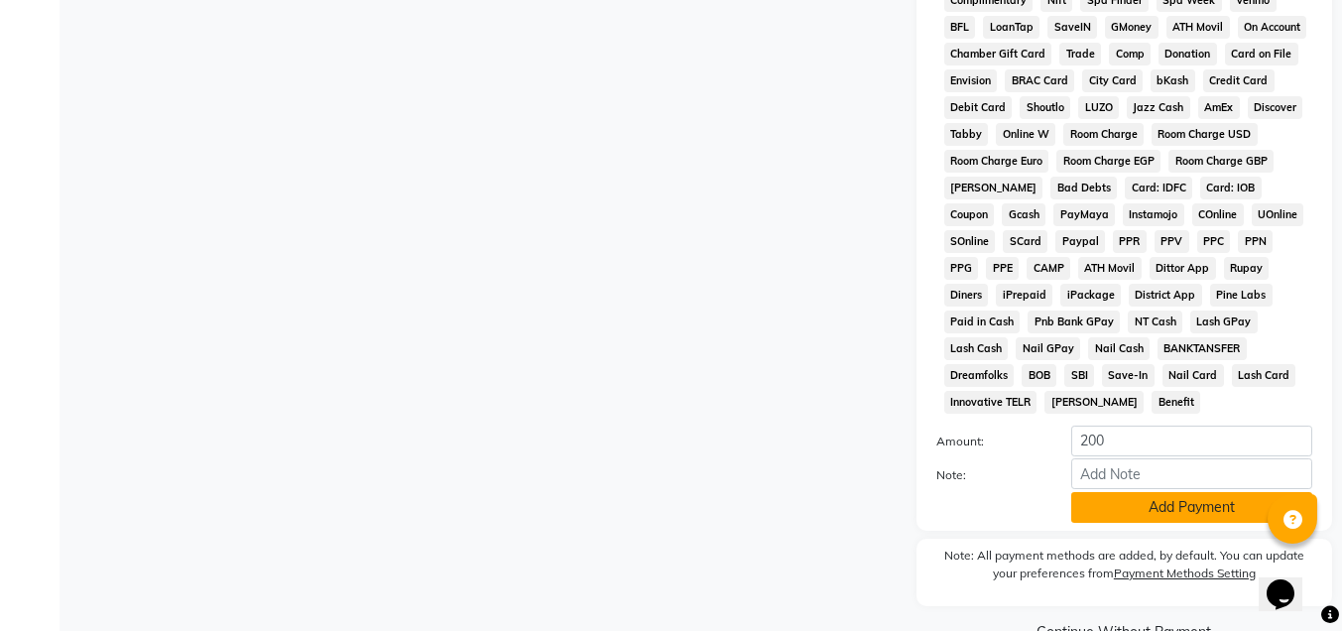
click at [1131, 505] on button "Add Payment" at bounding box center [1191, 507] width 241 height 31
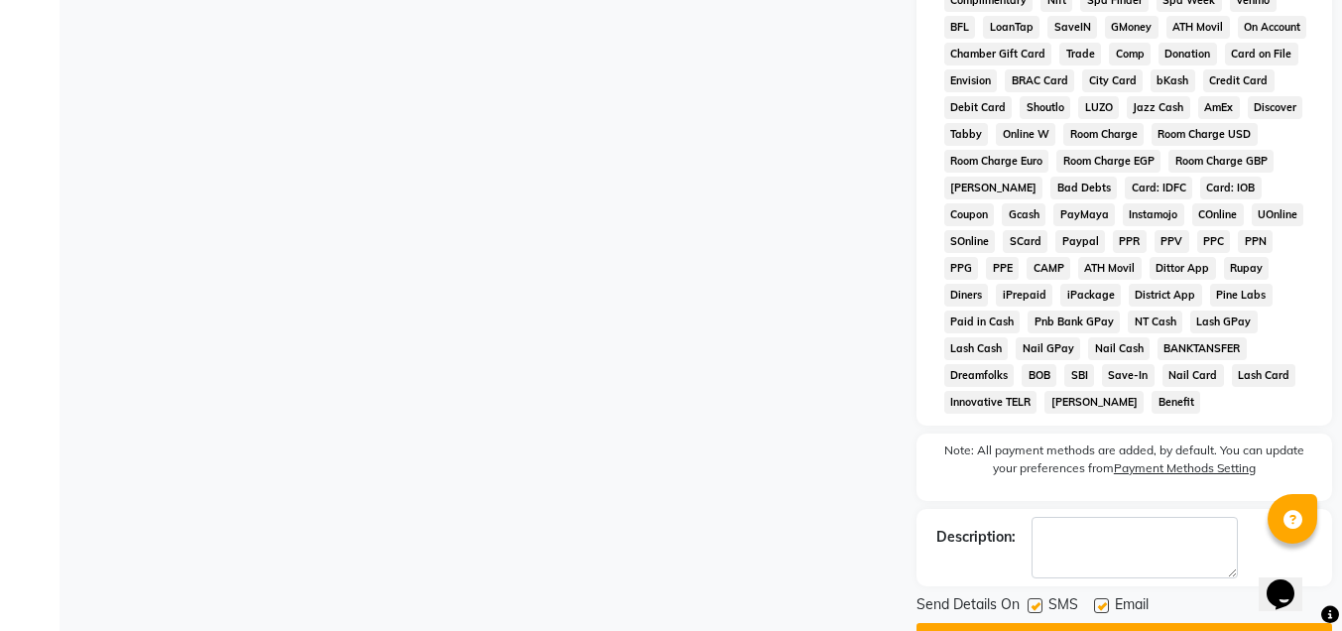
scroll to position [893, 0]
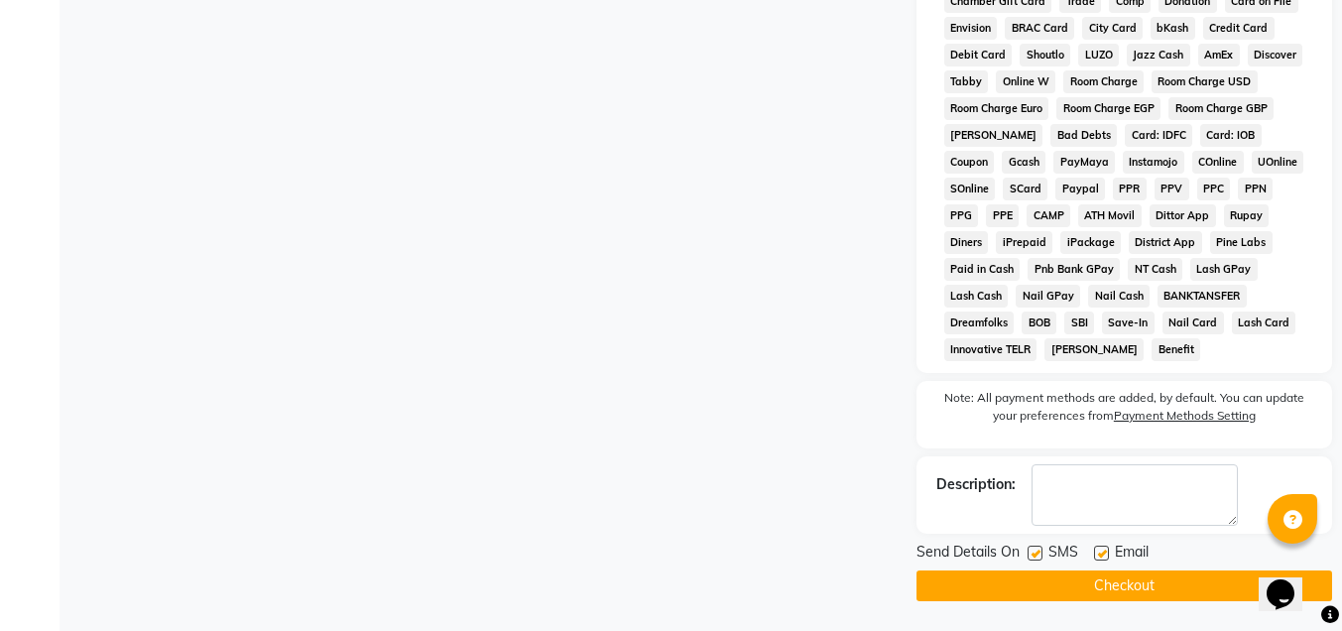
click at [1139, 583] on button "Checkout" at bounding box center [1124, 585] width 416 height 31
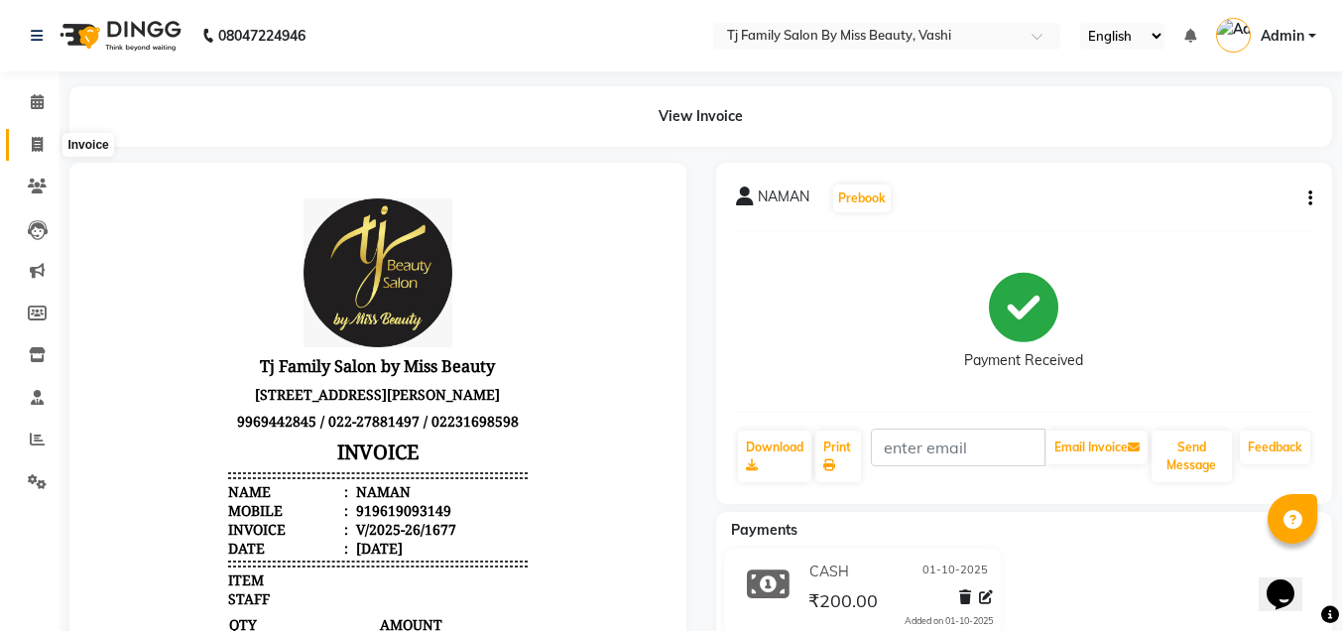
click at [41, 146] on icon at bounding box center [37, 144] width 11 height 15
select select "703"
select select "service"
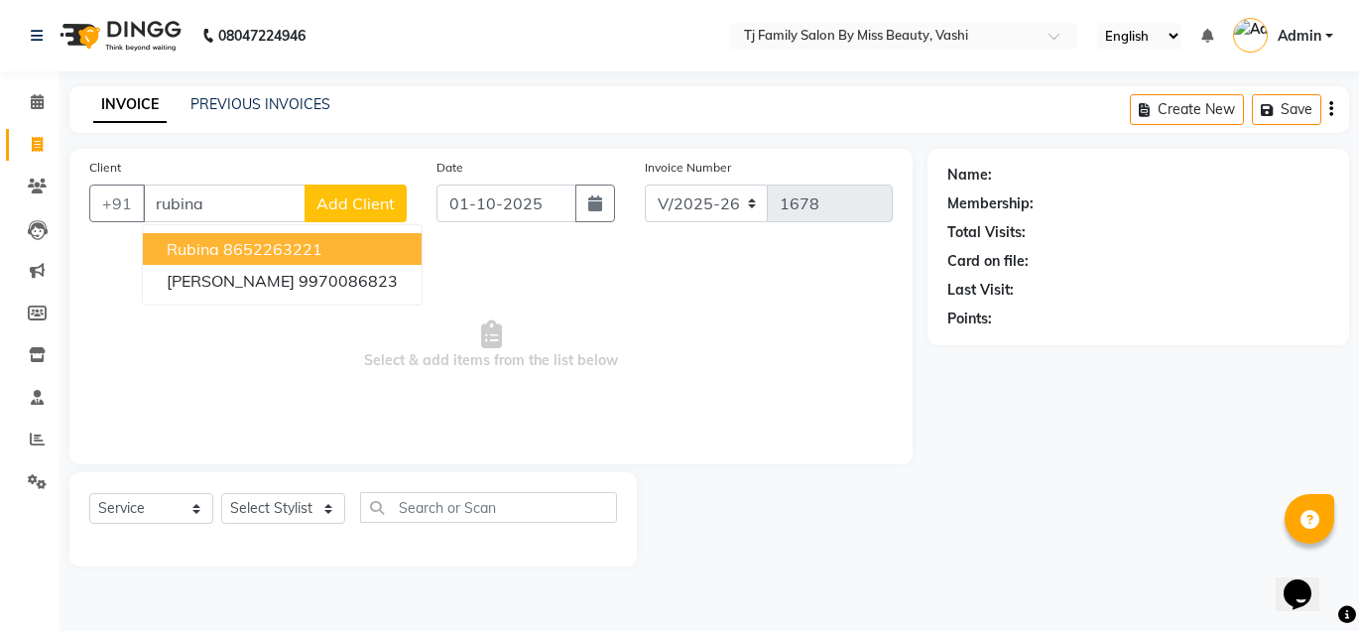
click at [857, 522] on div at bounding box center [782, 519] width 291 height 94
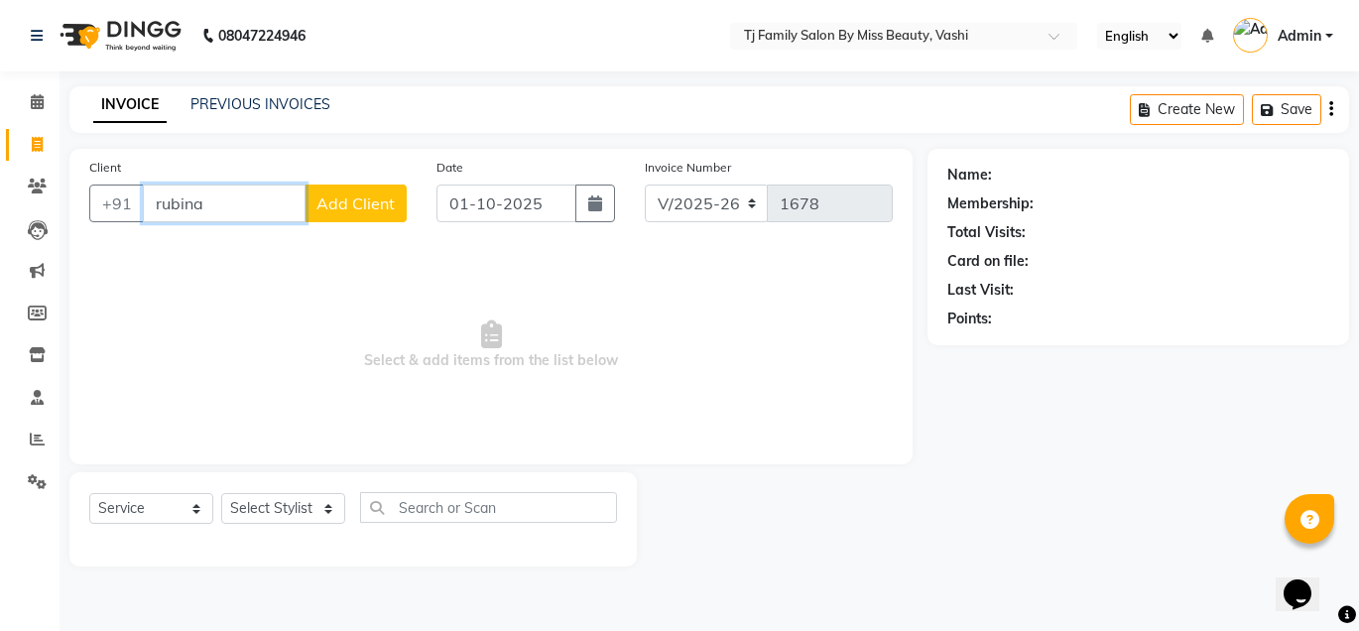
click at [222, 211] on input "rubina" at bounding box center [224, 203] width 163 height 38
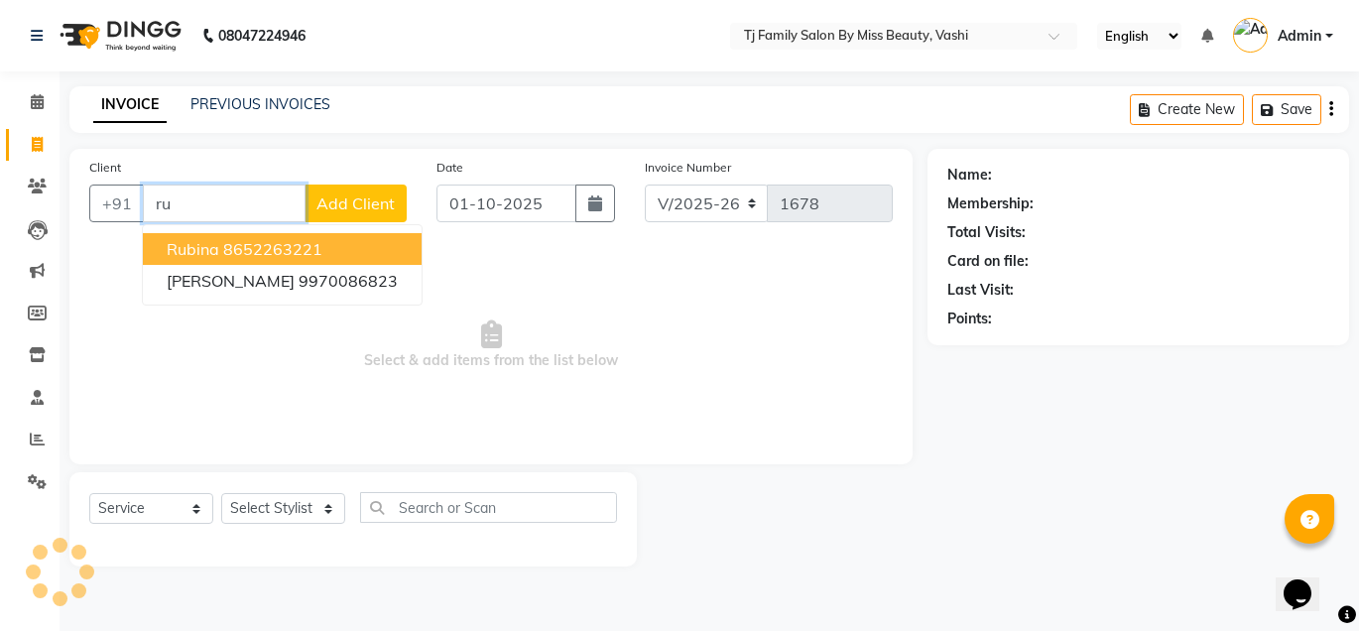
type input "r"
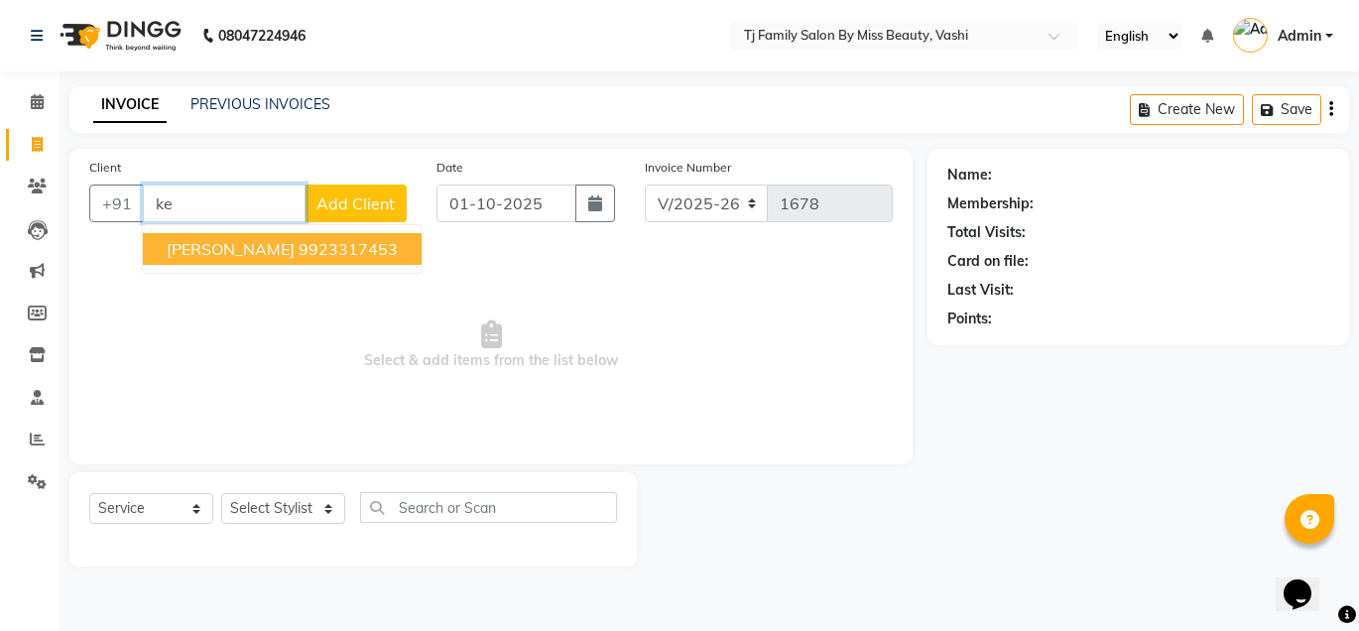
type input "k"
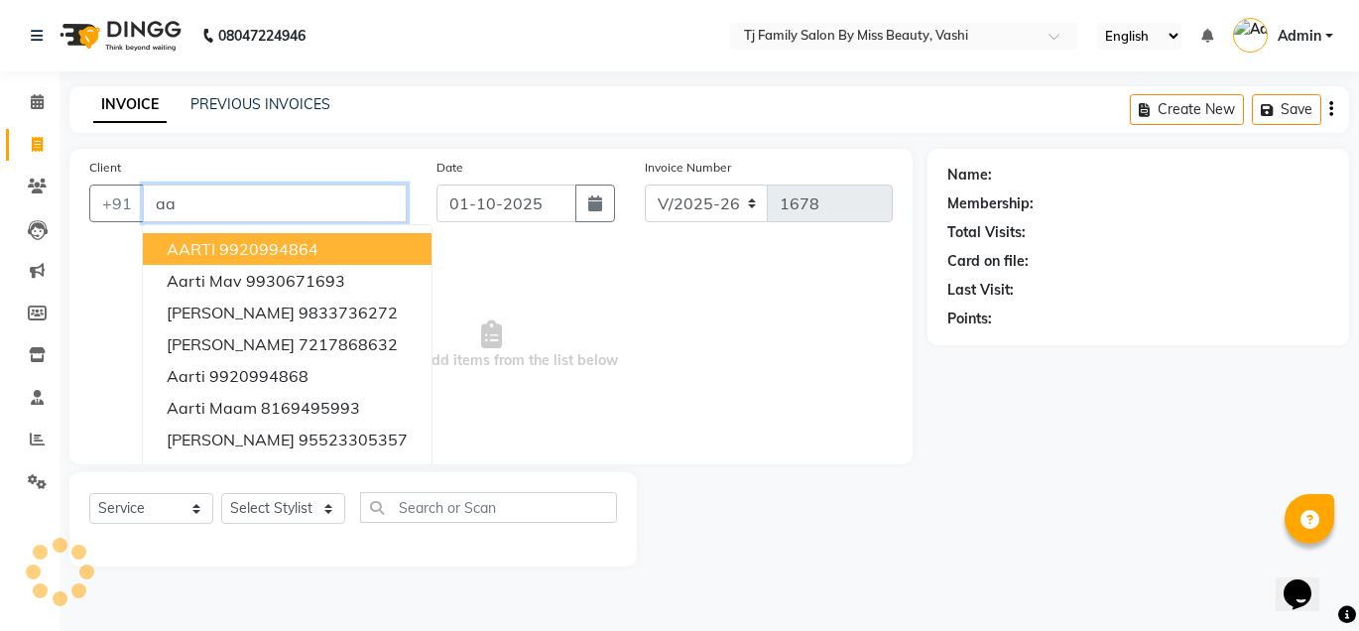
type input "a"
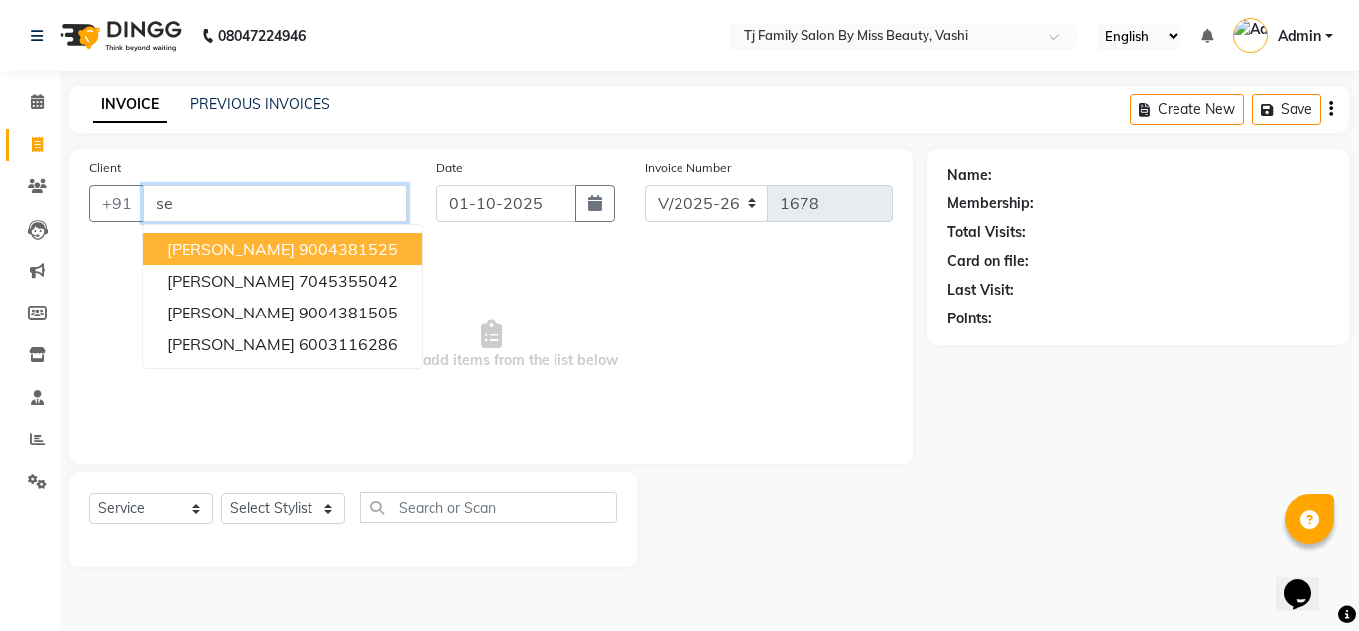
type input "s"
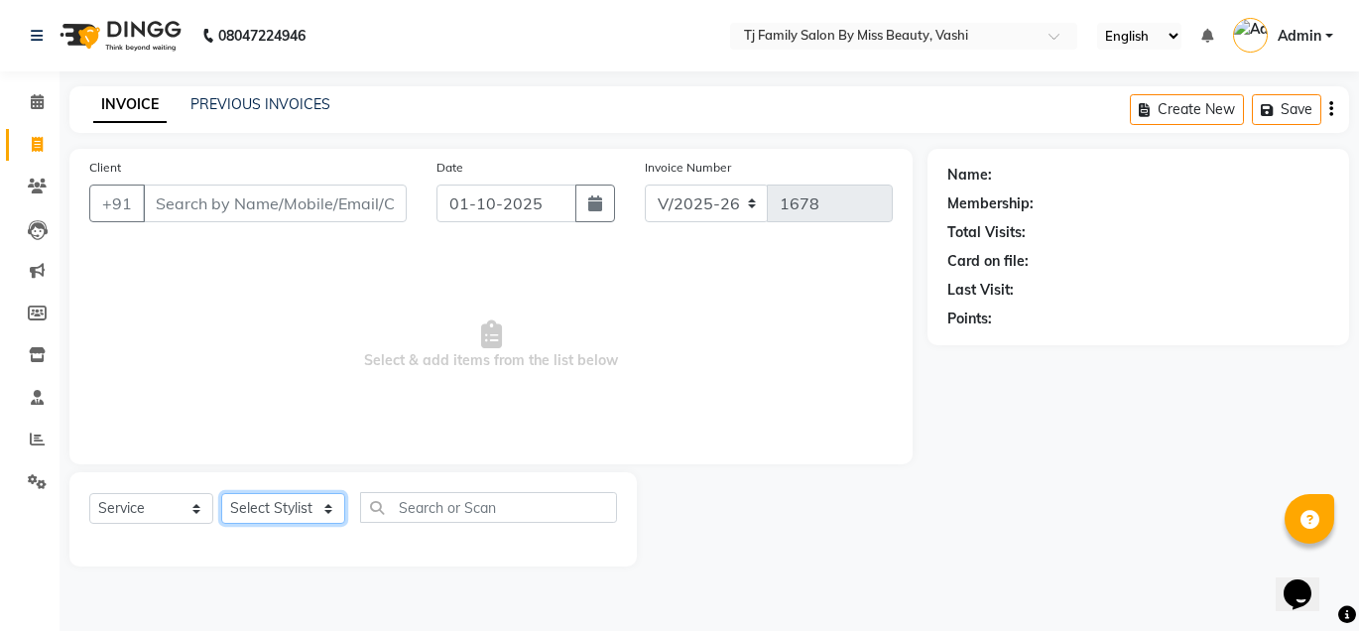
click at [258, 502] on select "Select Stylist deepak maitay [PERSON_NAME] [PERSON_NAME] Ramita [PERSON_NAME] […" at bounding box center [283, 508] width 124 height 31
select select "31844"
click at [221, 493] on select "Select Stylist deepak maitay [PERSON_NAME] [PERSON_NAME] Ramita [PERSON_NAME] […" at bounding box center [283, 508] width 124 height 31
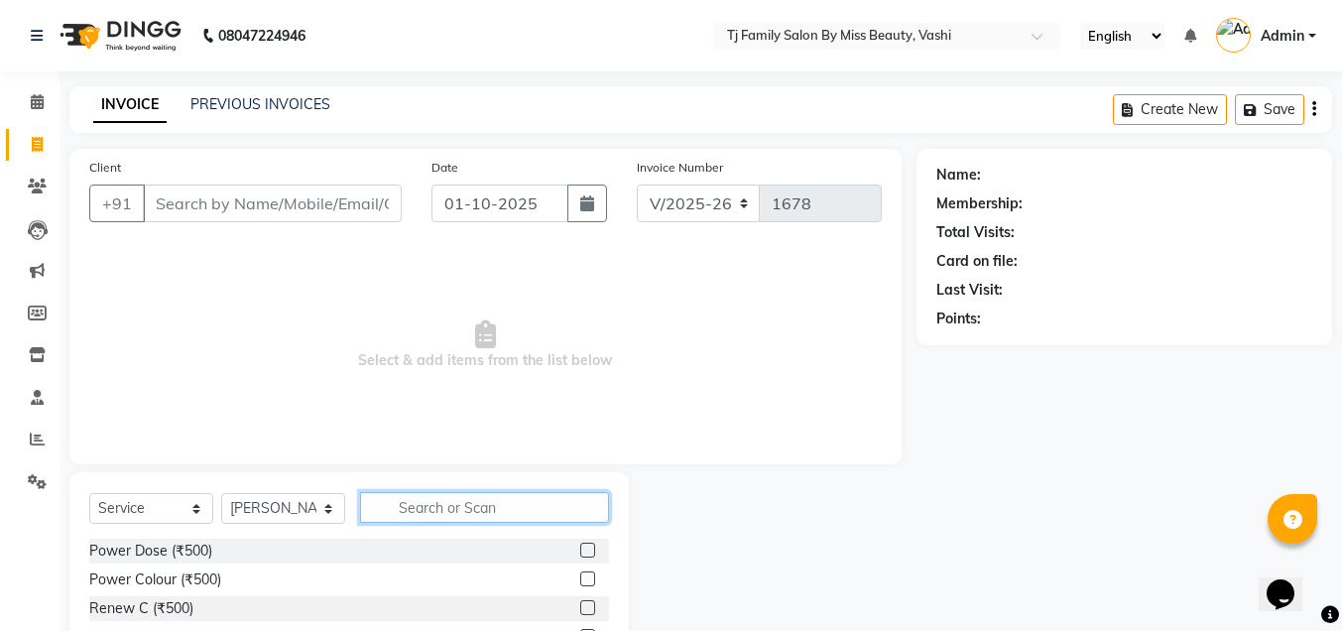
click at [424, 511] on input "text" at bounding box center [484, 507] width 249 height 31
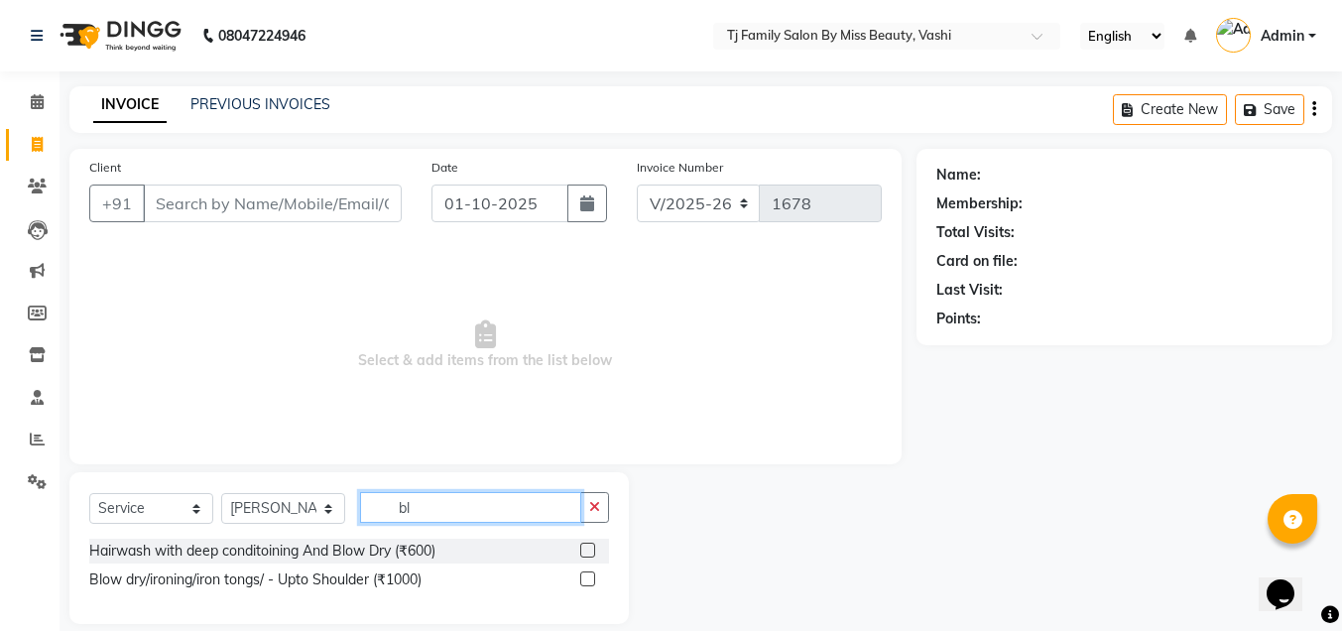
type input "b"
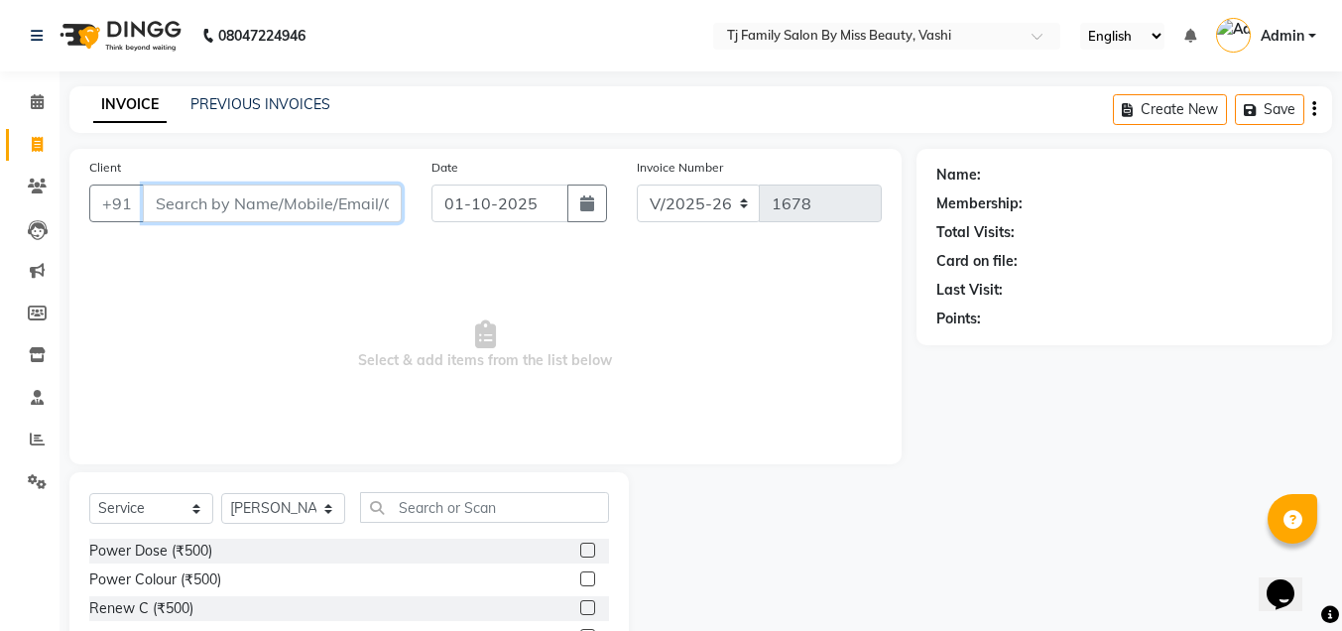
click at [343, 202] on input "Client" at bounding box center [272, 203] width 259 height 38
click at [357, 379] on span "Select & add items from the list below" at bounding box center [485, 345] width 793 height 198
click at [269, 214] on input "8928831355" at bounding box center [222, 203] width 158 height 38
type input "8"
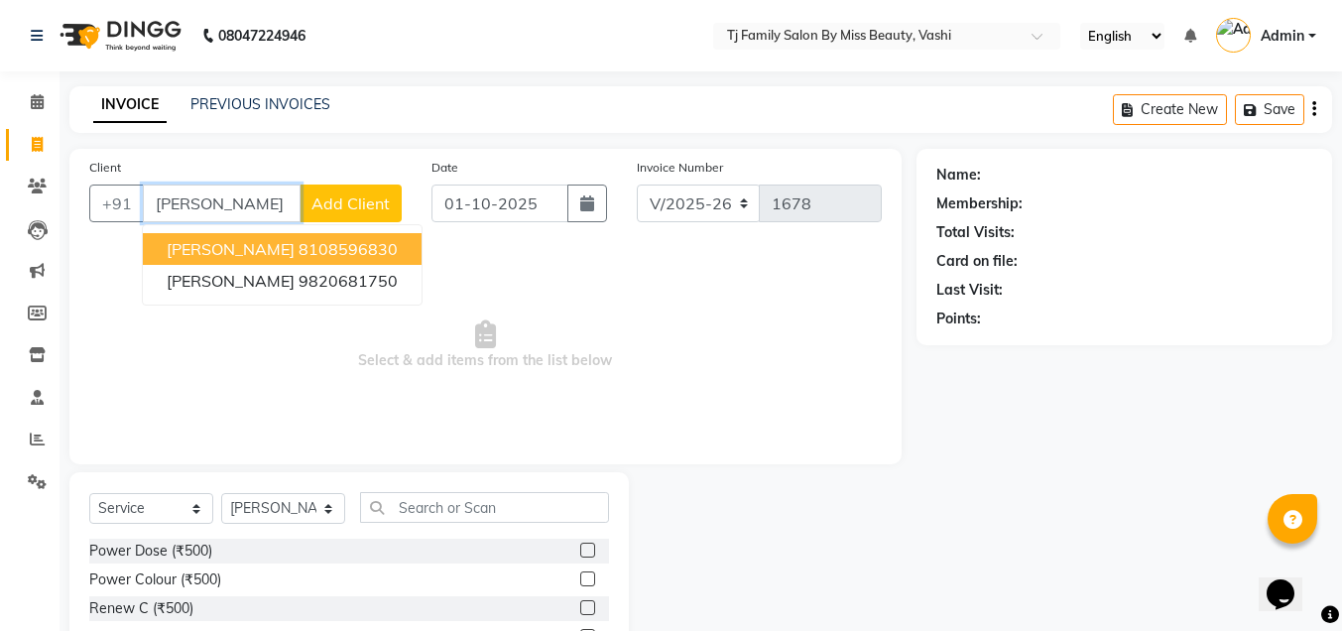
click at [388, 243] on button "[PERSON_NAME] 8108596830" at bounding box center [282, 249] width 279 height 32
type input "8108596830"
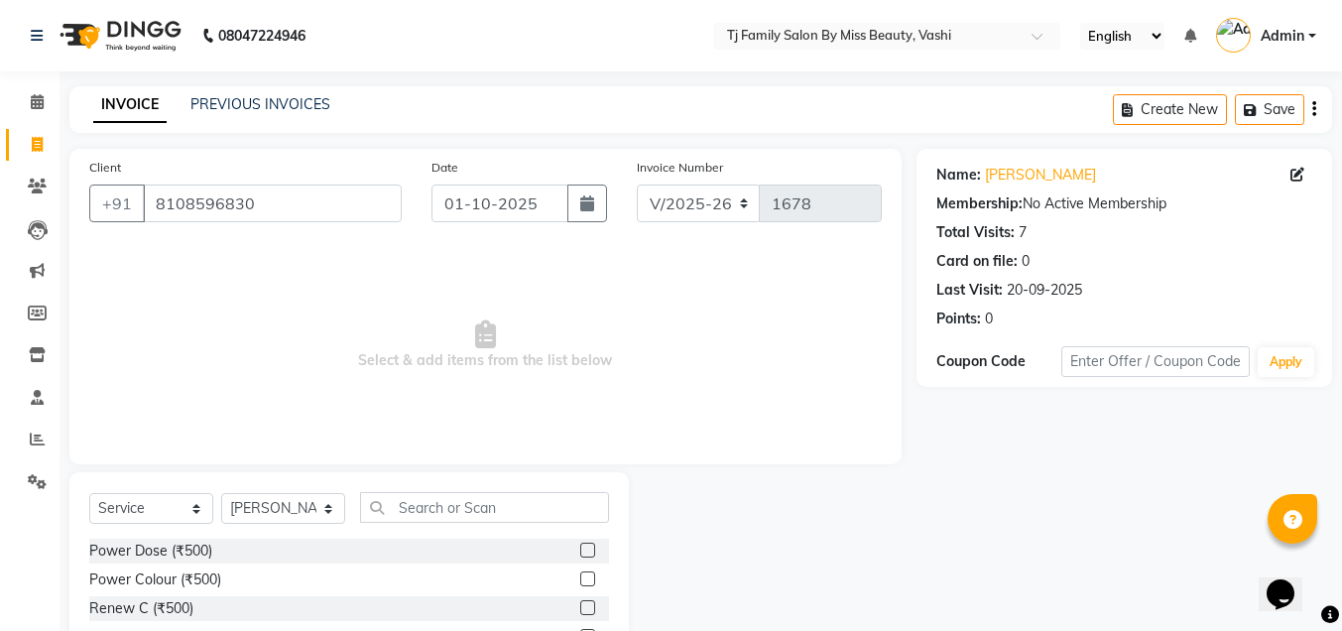
click at [932, 548] on div "Name: [PERSON_NAME] Membership: No Active Membership Total Visits: 7 Card on fi…" at bounding box center [1131, 457] width 430 height 616
click at [254, 513] on select "Select Stylist deepak maitay [PERSON_NAME] [PERSON_NAME] Ramita [PERSON_NAME] […" at bounding box center [283, 508] width 124 height 31
select select "65907"
click at [221, 493] on select "Select Stylist deepak maitay [PERSON_NAME] [PERSON_NAME] Ramita [PERSON_NAME] […" at bounding box center [283, 508] width 124 height 31
click at [433, 503] on input "text" at bounding box center [484, 507] width 249 height 31
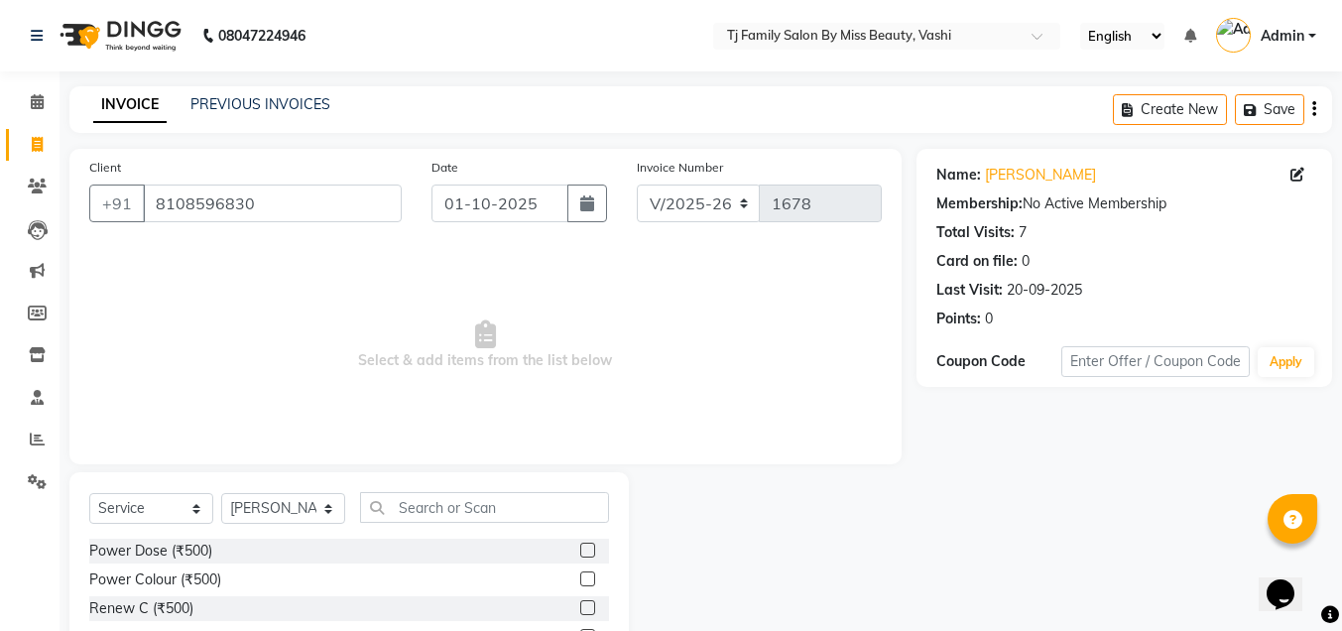
click at [0, 464] on ul "Calendar Invoice Clients Leads Marketing Members Inventory Staff Reports Settin…" at bounding box center [30, 296] width 60 height 431
click at [494, 498] on input "text" at bounding box center [484, 507] width 249 height 31
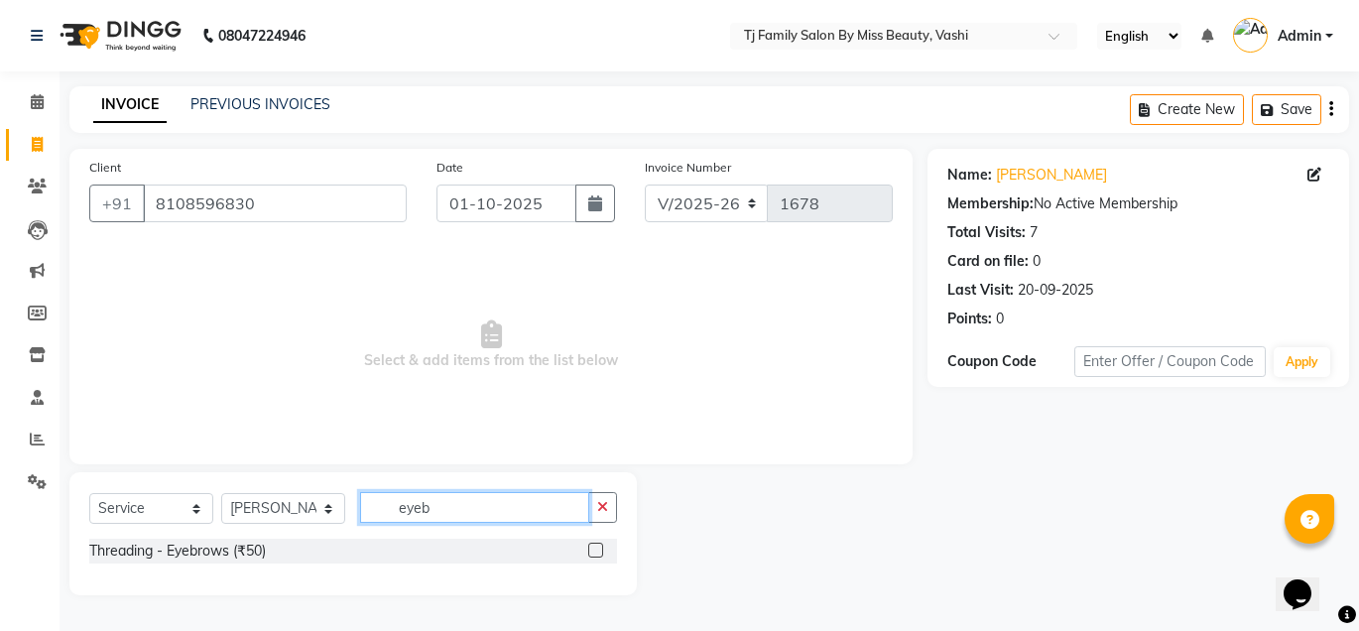
type input "eyeb"
click at [596, 544] on label at bounding box center [595, 550] width 15 height 15
click at [596, 545] on input "checkbox" at bounding box center [594, 551] width 13 height 13
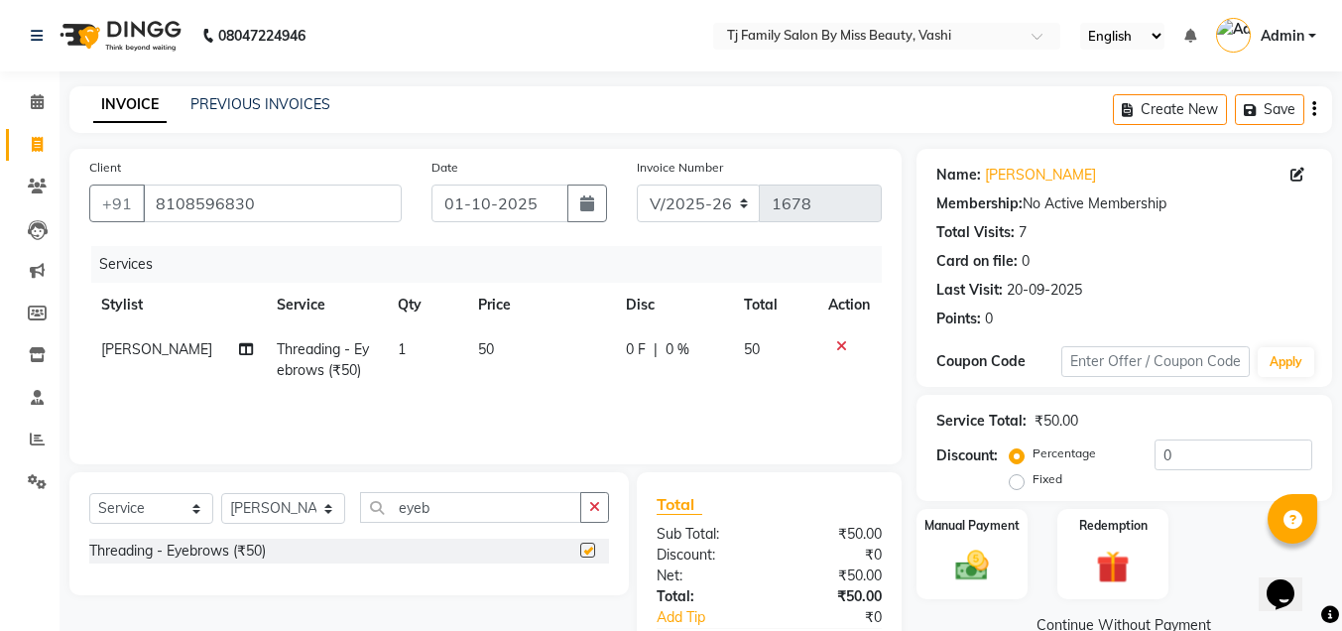
checkbox input "false"
click at [478, 350] on span "50" at bounding box center [486, 349] width 16 height 18
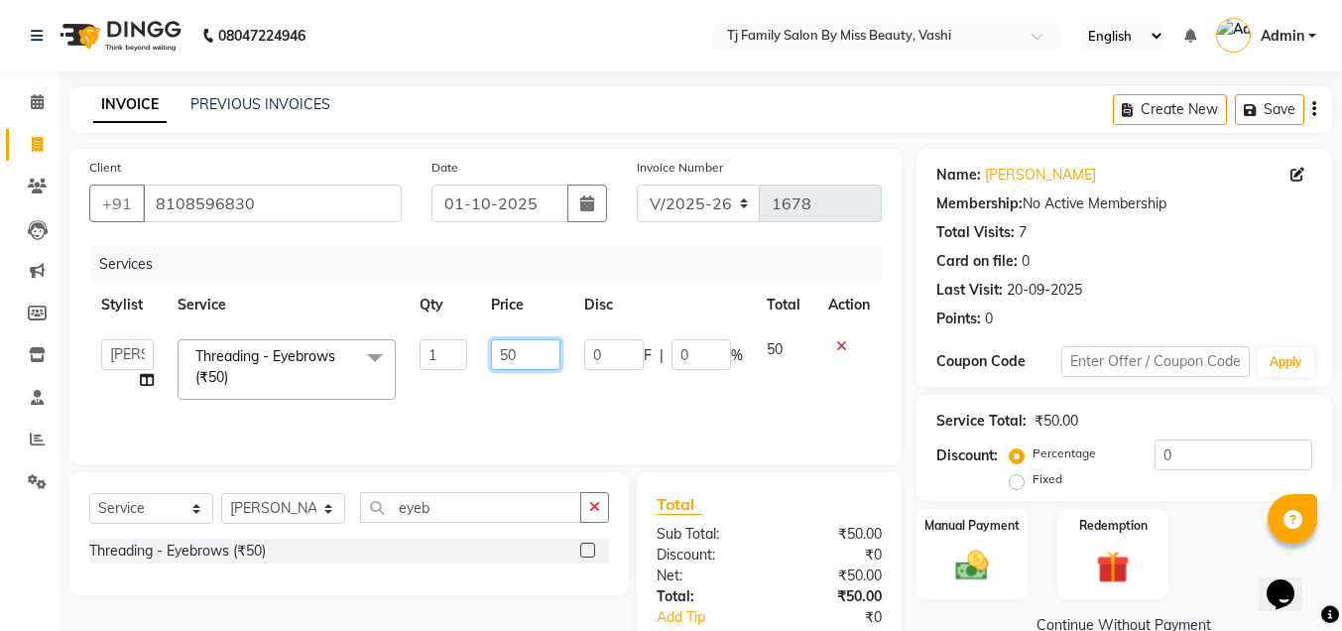
click at [538, 349] on input "50" at bounding box center [525, 354] width 69 height 31
type input "55"
click at [488, 385] on td "55" at bounding box center [525, 369] width 93 height 84
click at [276, 501] on select "Select Stylist deepak maitay [PERSON_NAME] [PERSON_NAME] Ramita [PERSON_NAME] […" at bounding box center [283, 508] width 124 height 31
select select "31842"
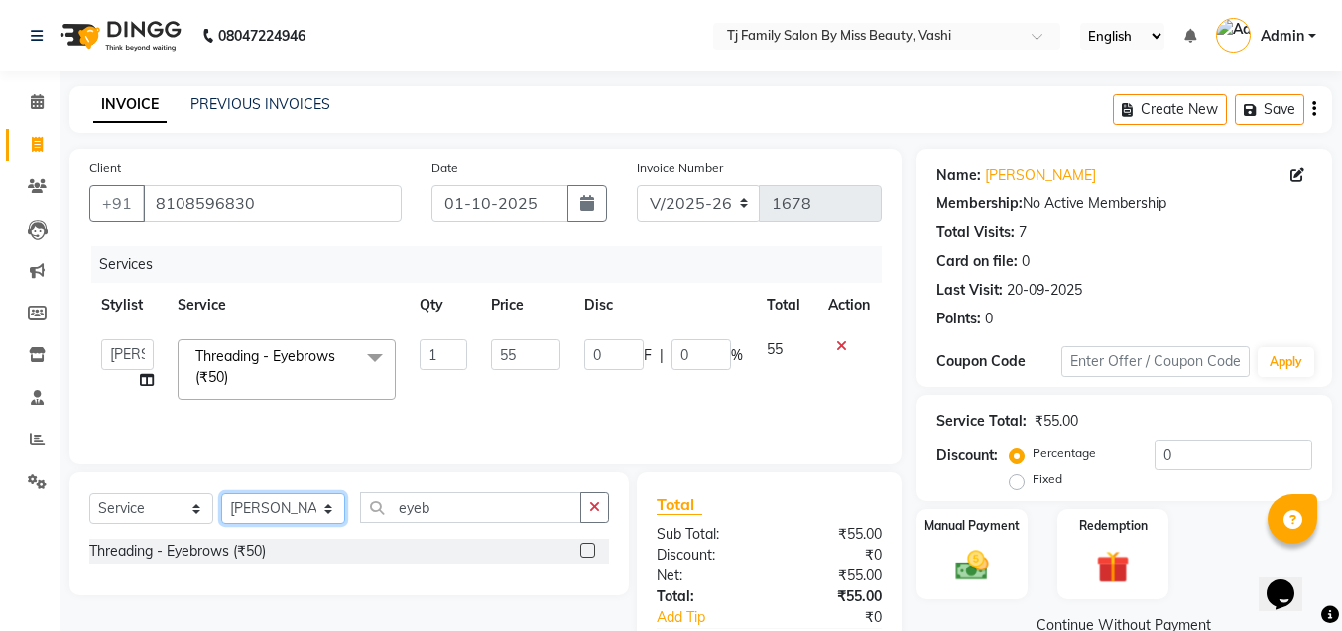
click at [221, 493] on select "Select Stylist deepak maitay [PERSON_NAME] [PERSON_NAME] Ramita [PERSON_NAME] […" at bounding box center [283, 508] width 124 height 31
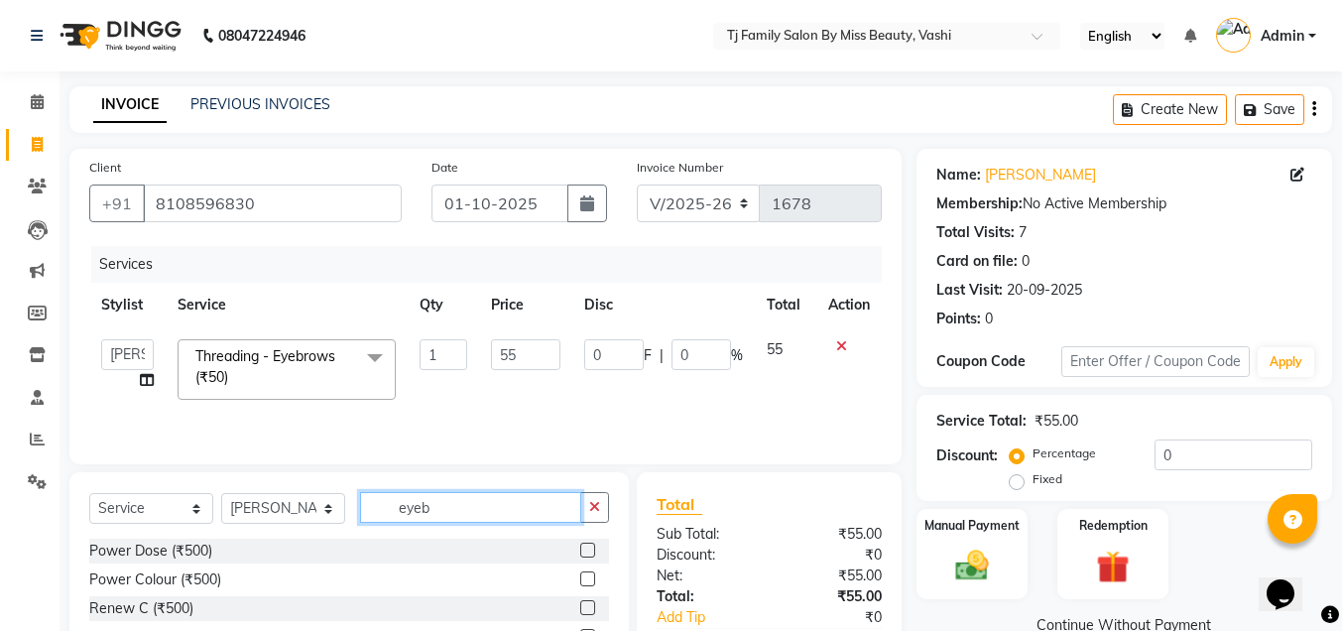
click at [461, 508] on input "eyeb" at bounding box center [470, 507] width 221 height 31
type input "e"
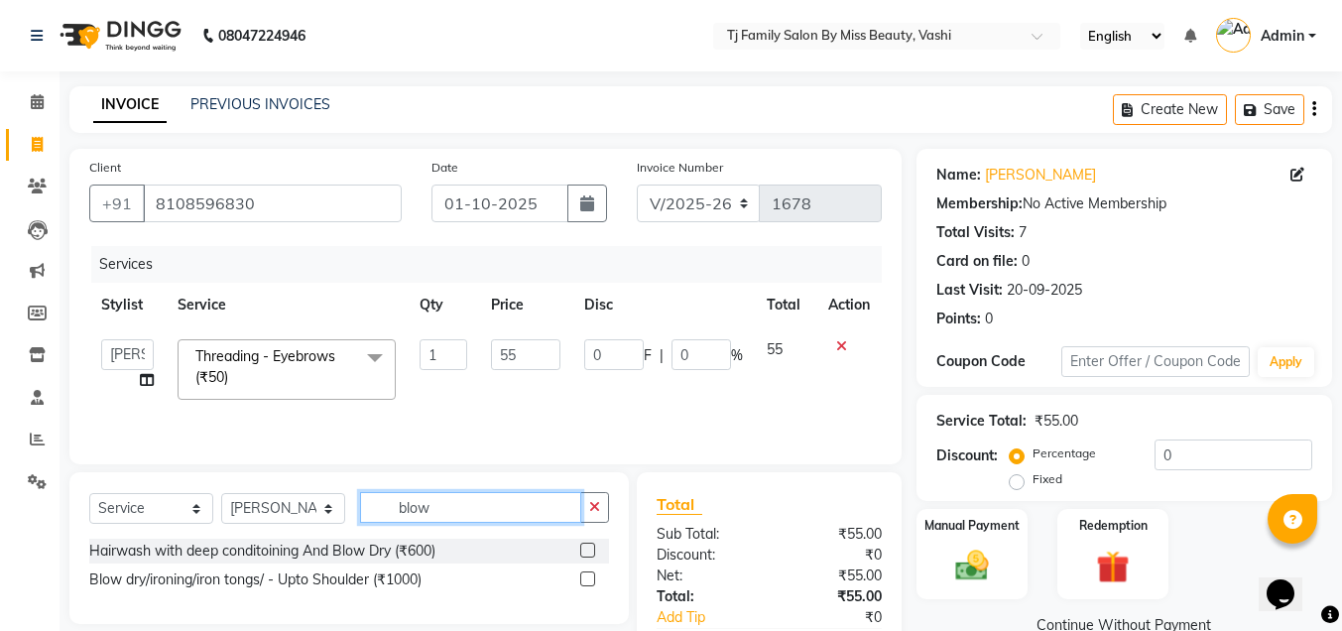
type input "blow"
click at [585, 547] on label at bounding box center [587, 550] width 15 height 15
click at [585, 547] on input "checkbox" at bounding box center [586, 551] width 13 height 13
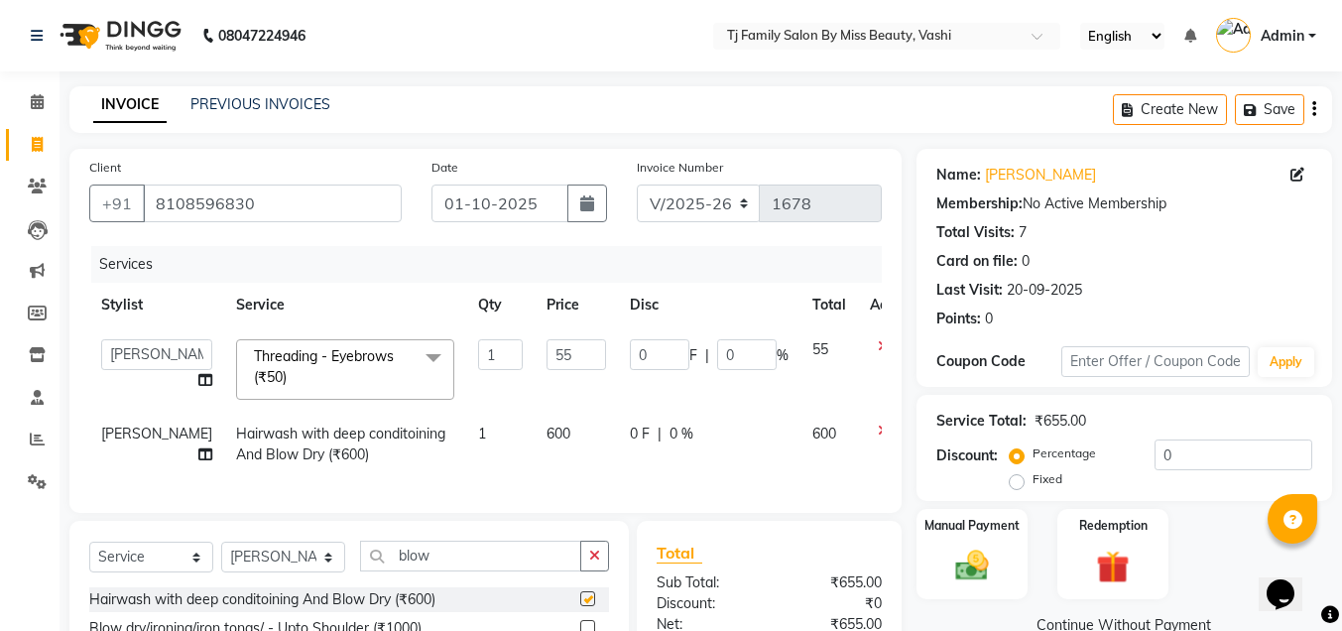
checkbox input "false"
click at [547, 428] on span "600" at bounding box center [559, 434] width 24 height 18
select select "31842"
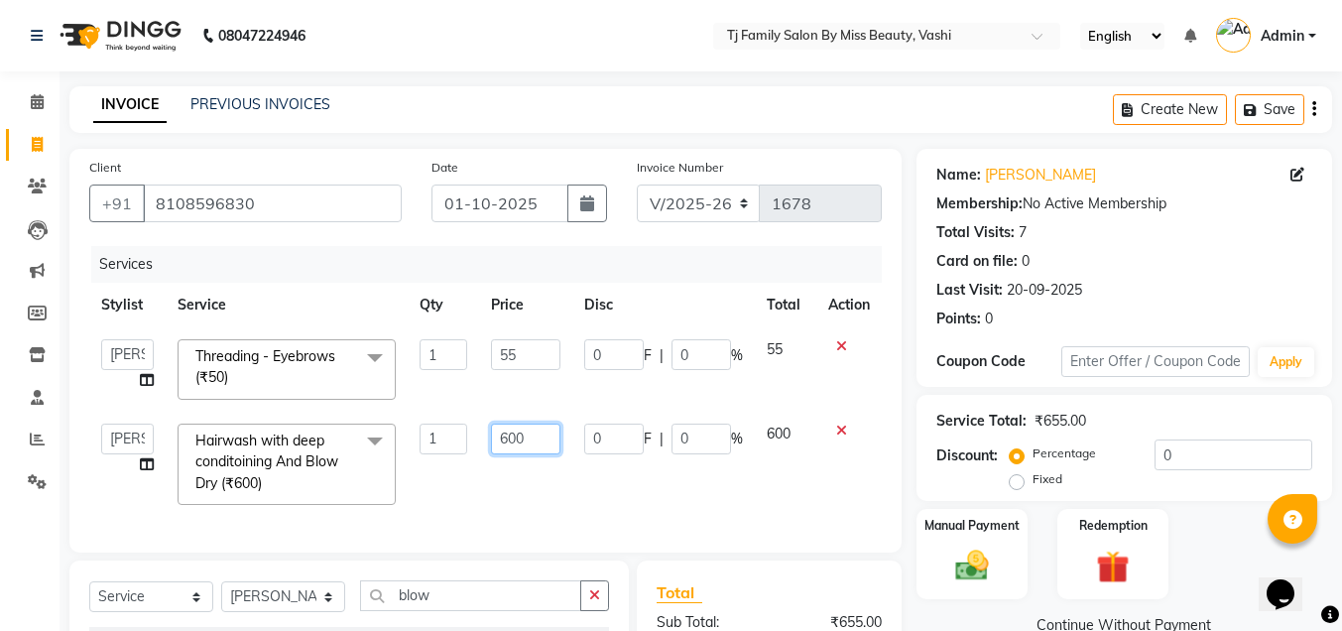
click at [550, 436] on input "600" at bounding box center [525, 439] width 69 height 31
type input "6"
type input "300"
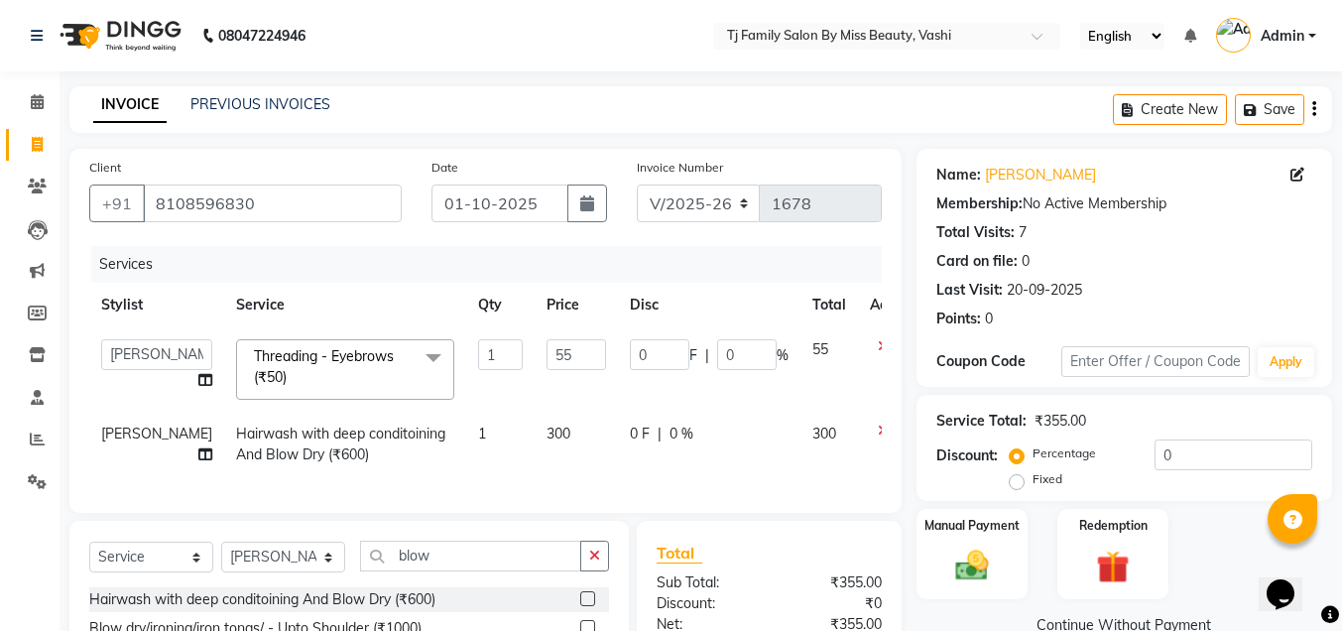
click at [693, 477] on td "0 F | 0 %" at bounding box center [709, 444] width 183 height 65
select select "31842"
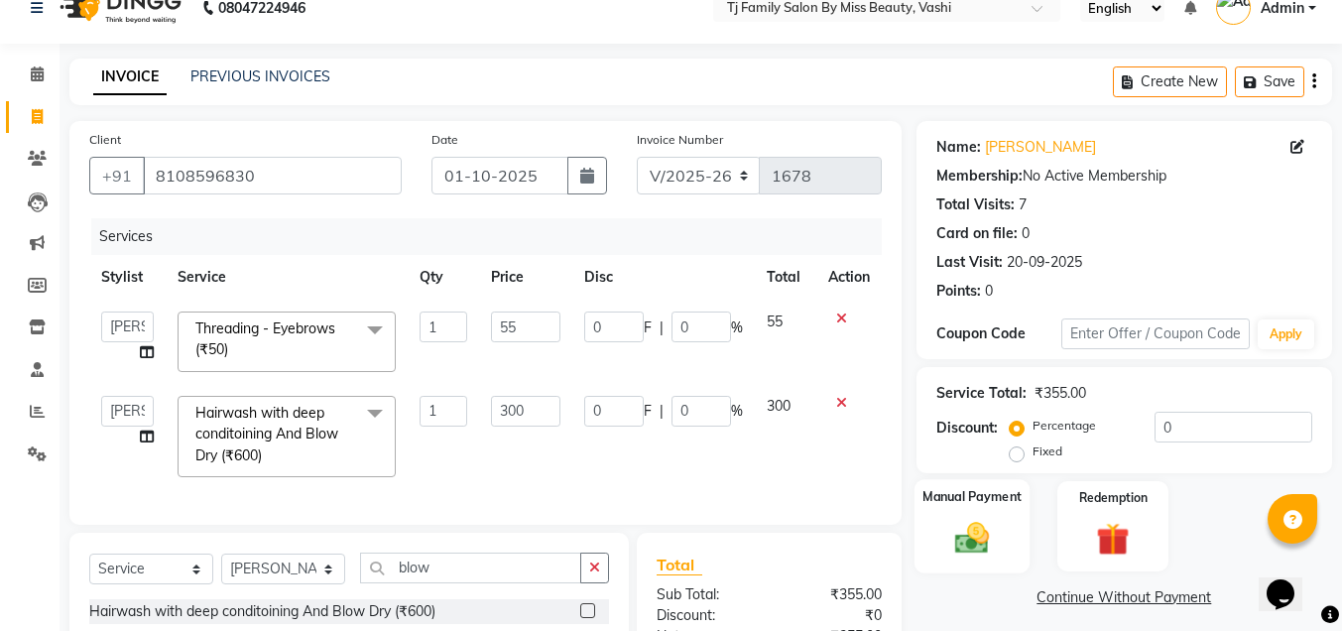
scroll to position [226, 0]
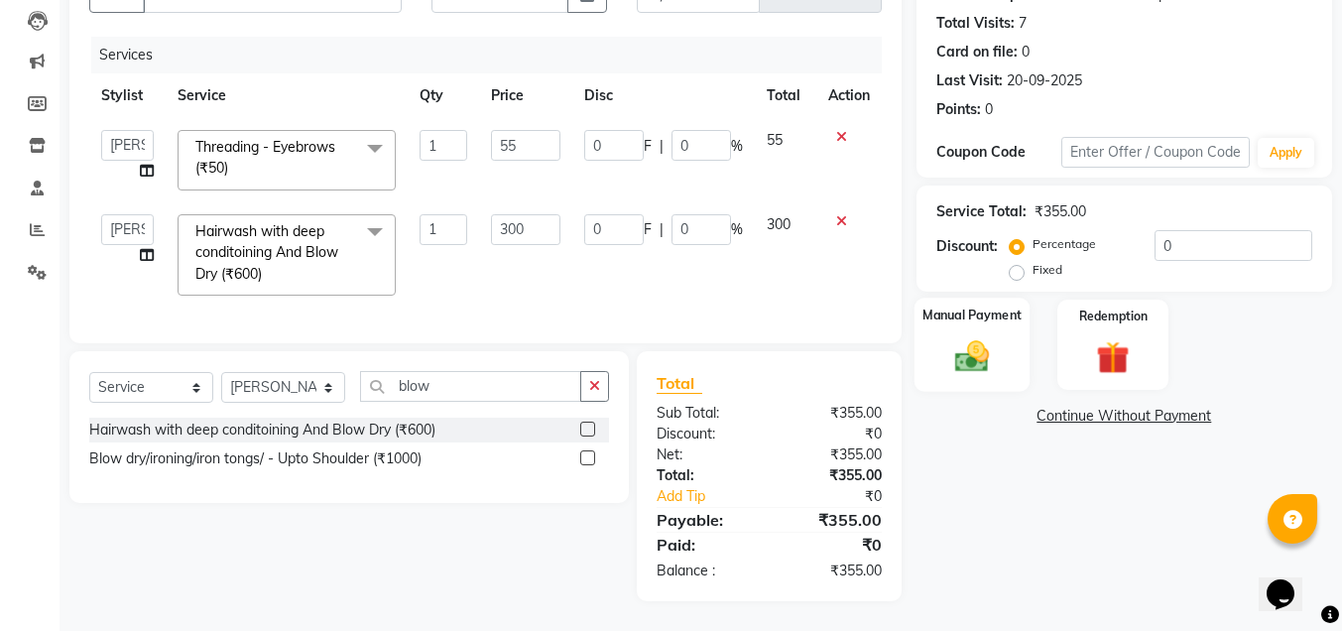
click at [951, 336] on img at bounding box center [972, 356] width 56 height 40
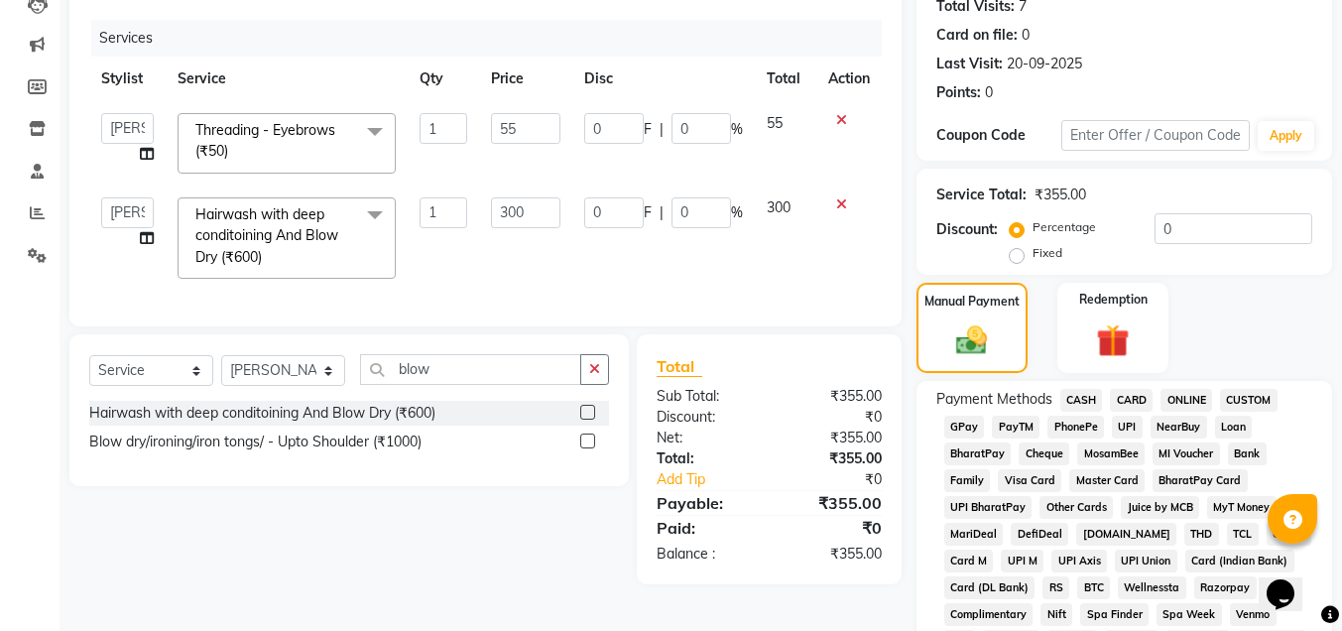
click at [1092, 399] on span "CASH" at bounding box center [1081, 400] width 43 height 23
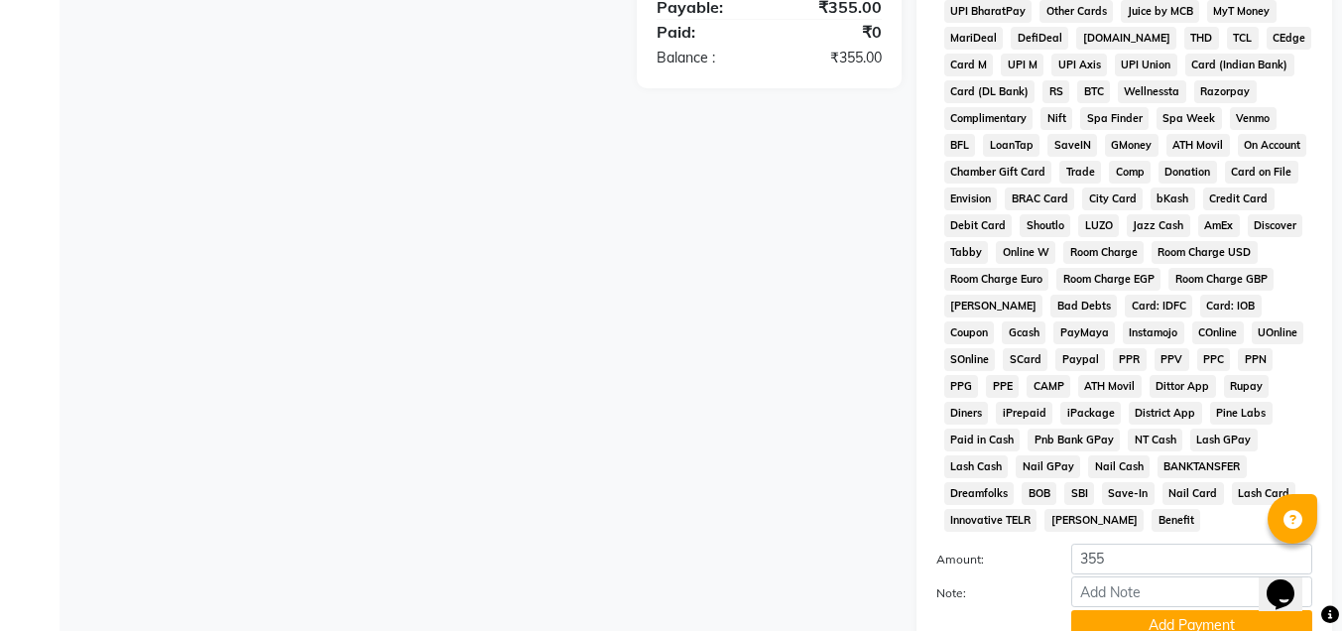
scroll to position [886, 0]
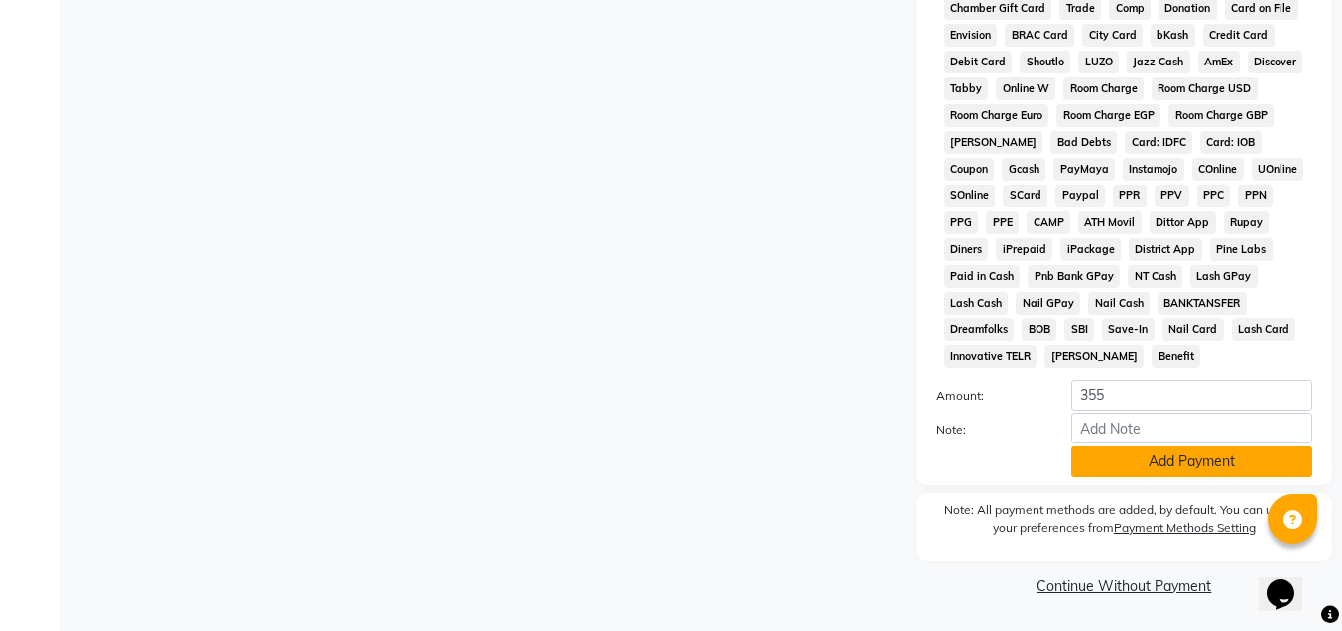
click at [1151, 466] on button "Add Payment" at bounding box center [1191, 461] width 241 height 31
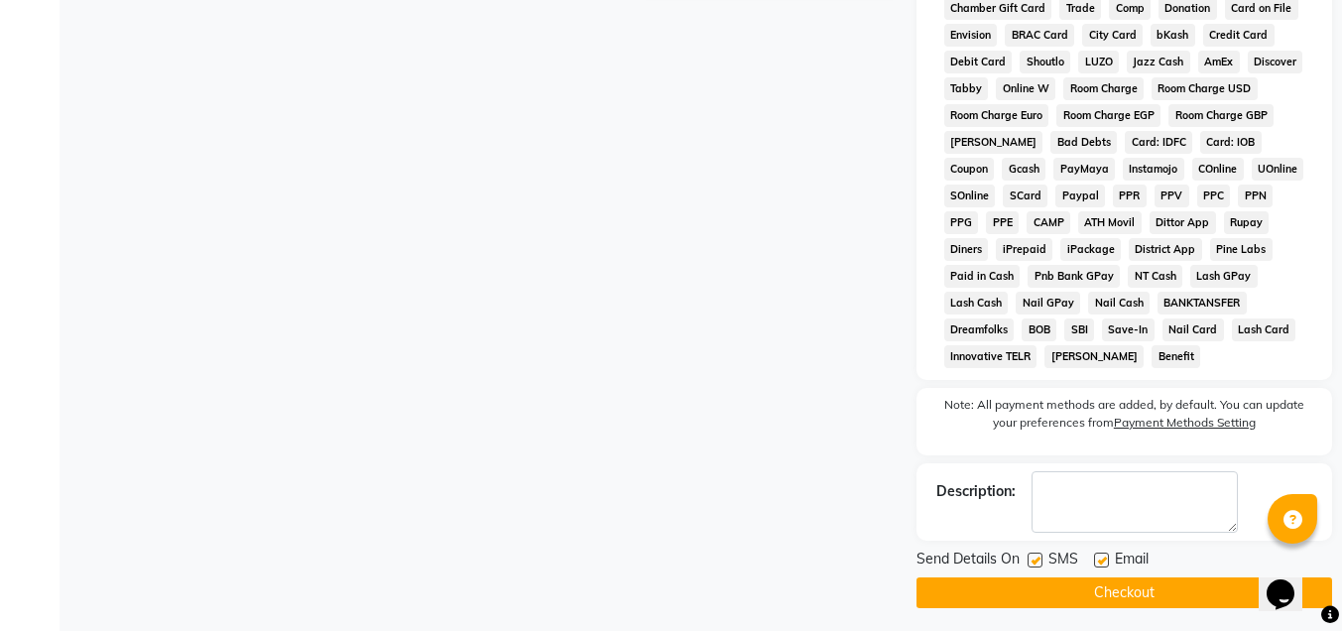
click at [1147, 589] on button "Checkout" at bounding box center [1124, 592] width 416 height 31
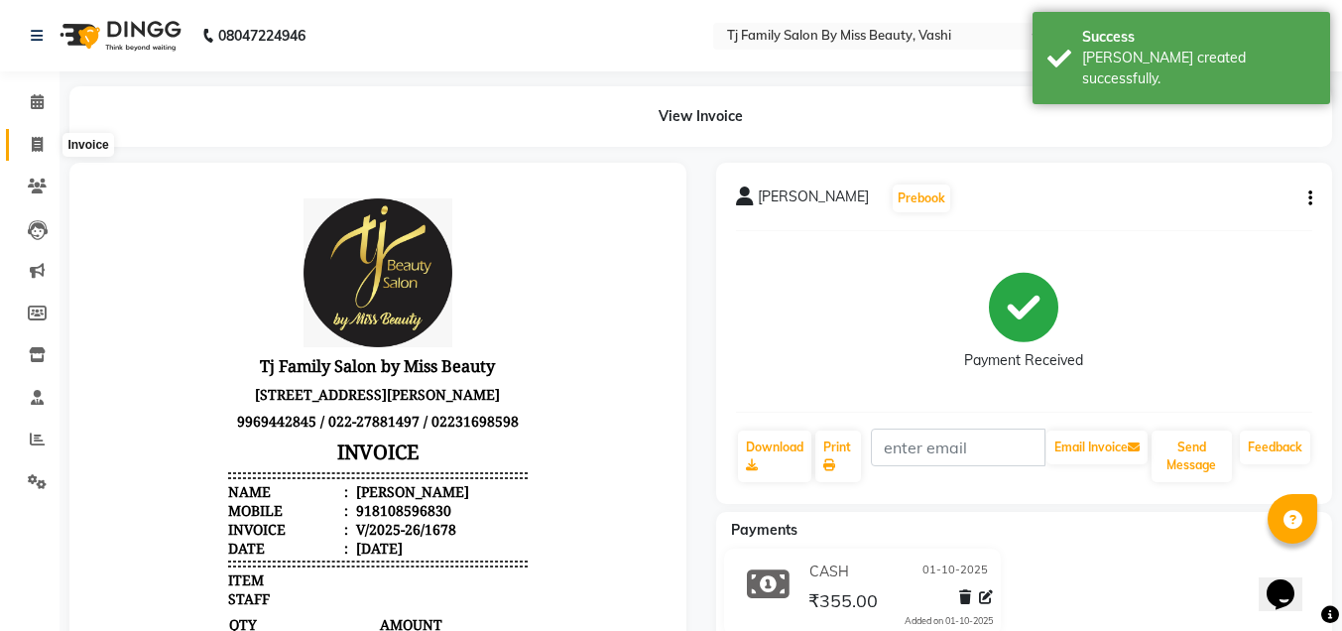
click at [37, 149] on icon at bounding box center [37, 144] width 11 height 15
select select "service"
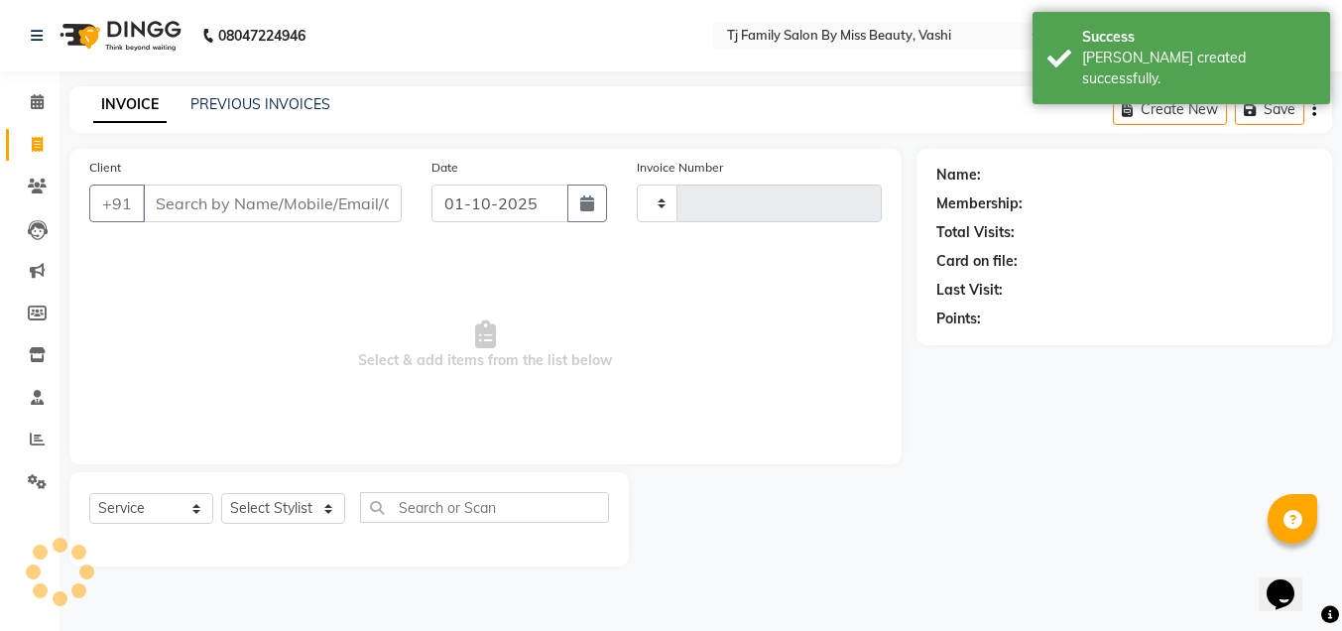
type input "1679"
select select "703"
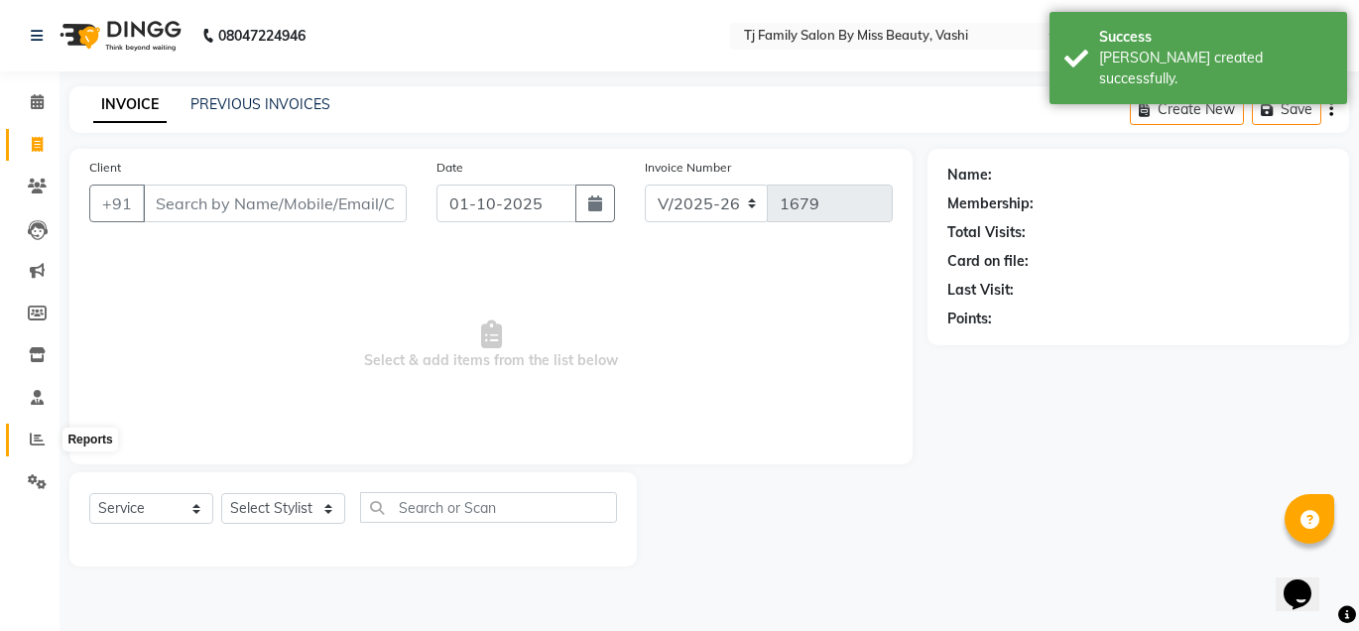
click at [42, 440] on icon at bounding box center [37, 438] width 15 height 15
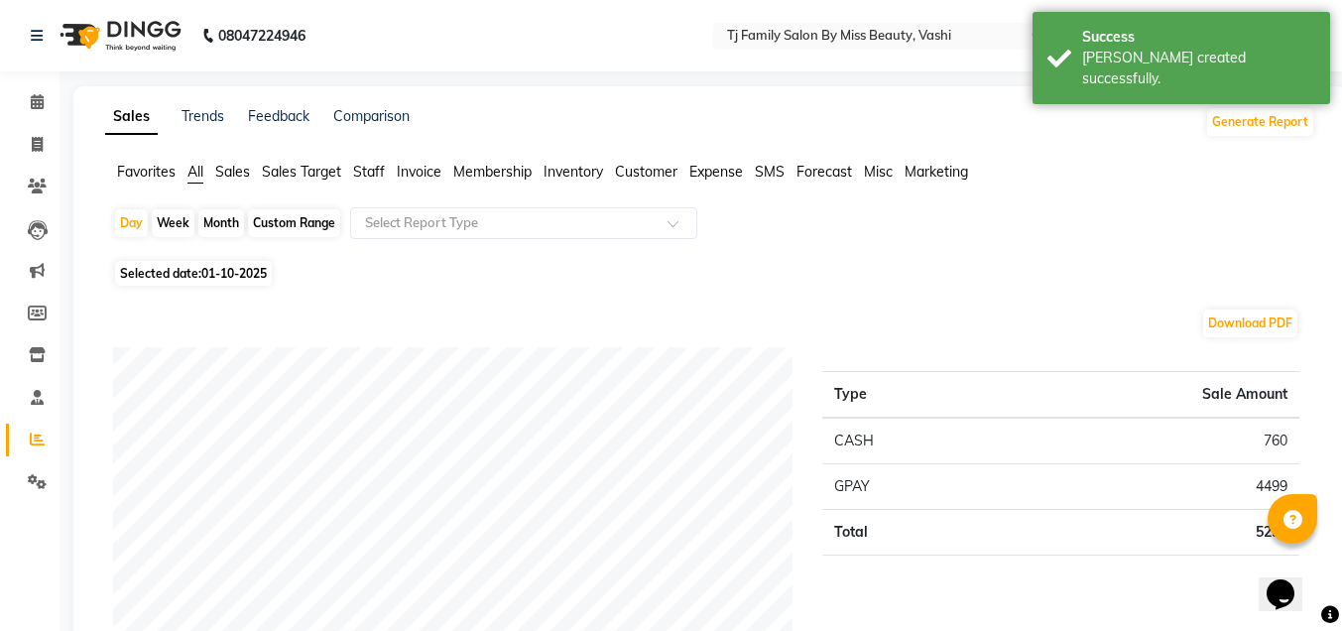
scroll to position [198, 0]
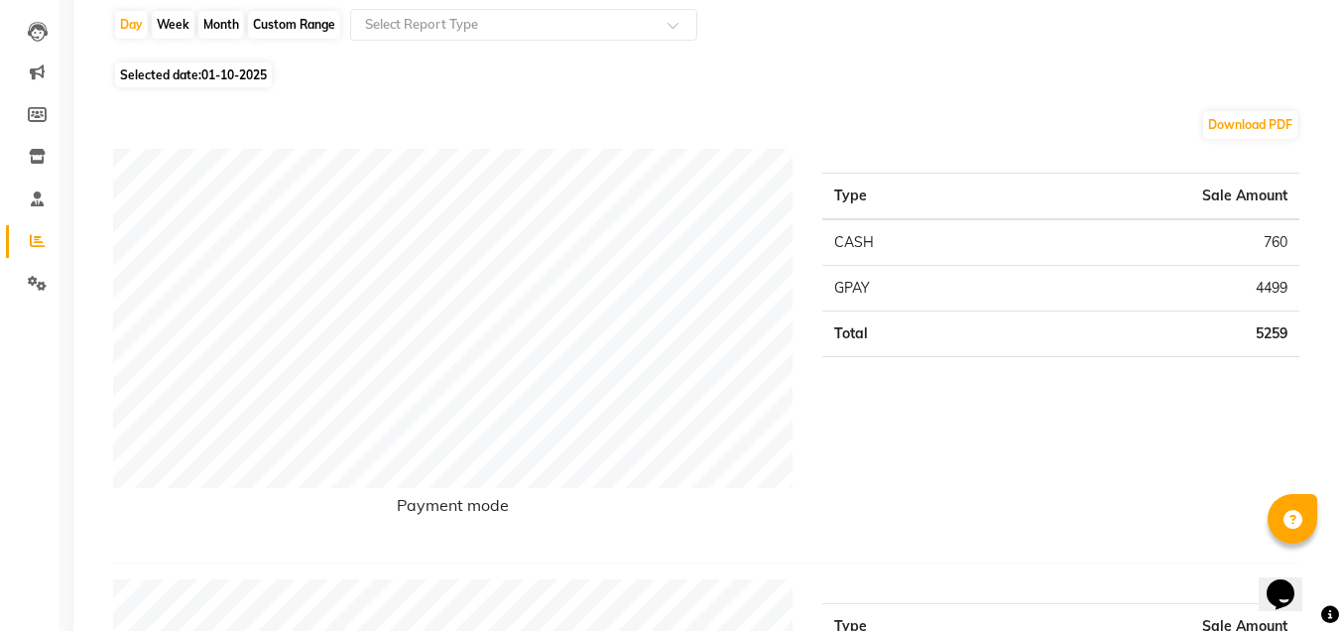
drag, startPoint x: 0, startPoint y: 315, endPoint x: 11, endPoint y: 344, distance: 30.8
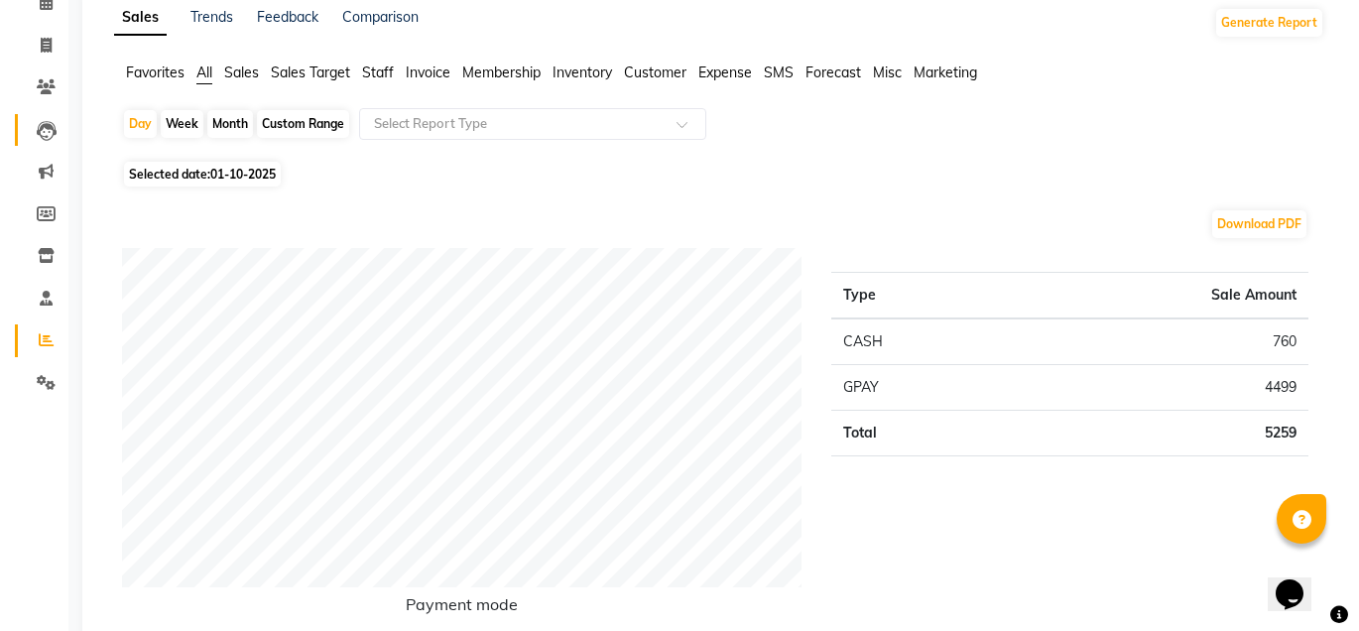
scroll to position [0, 0]
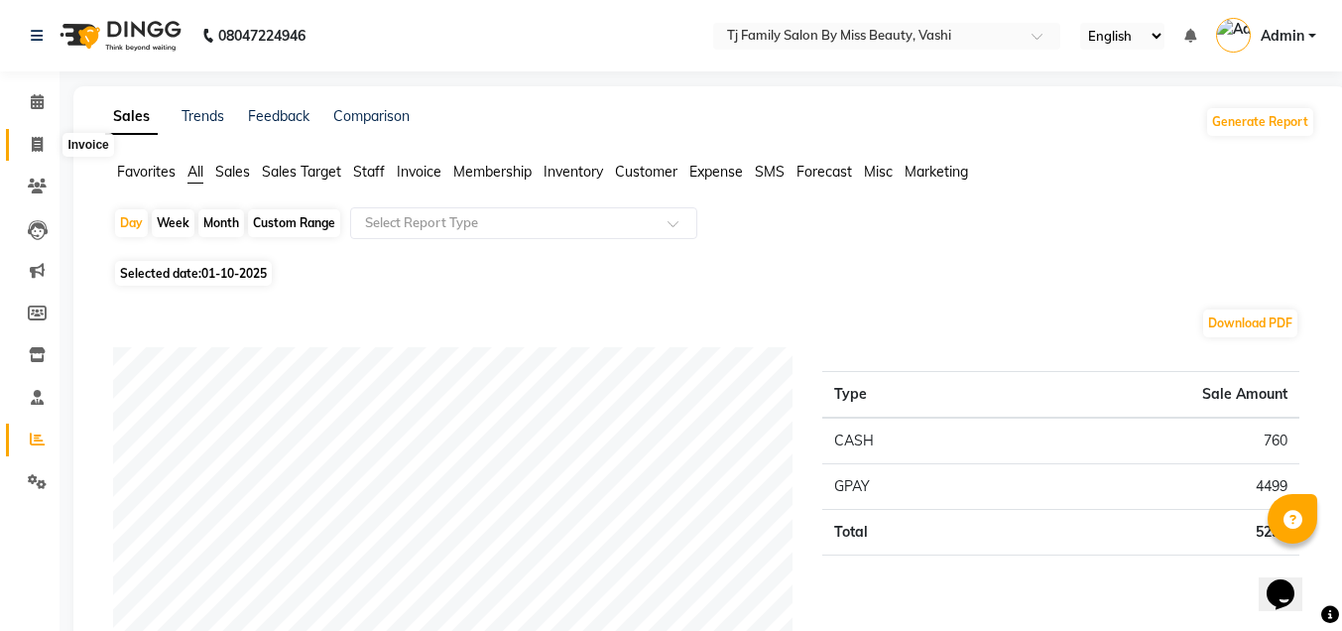
click at [41, 148] on icon at bounding box center [37, 144] width 11 height 15
select select "service"
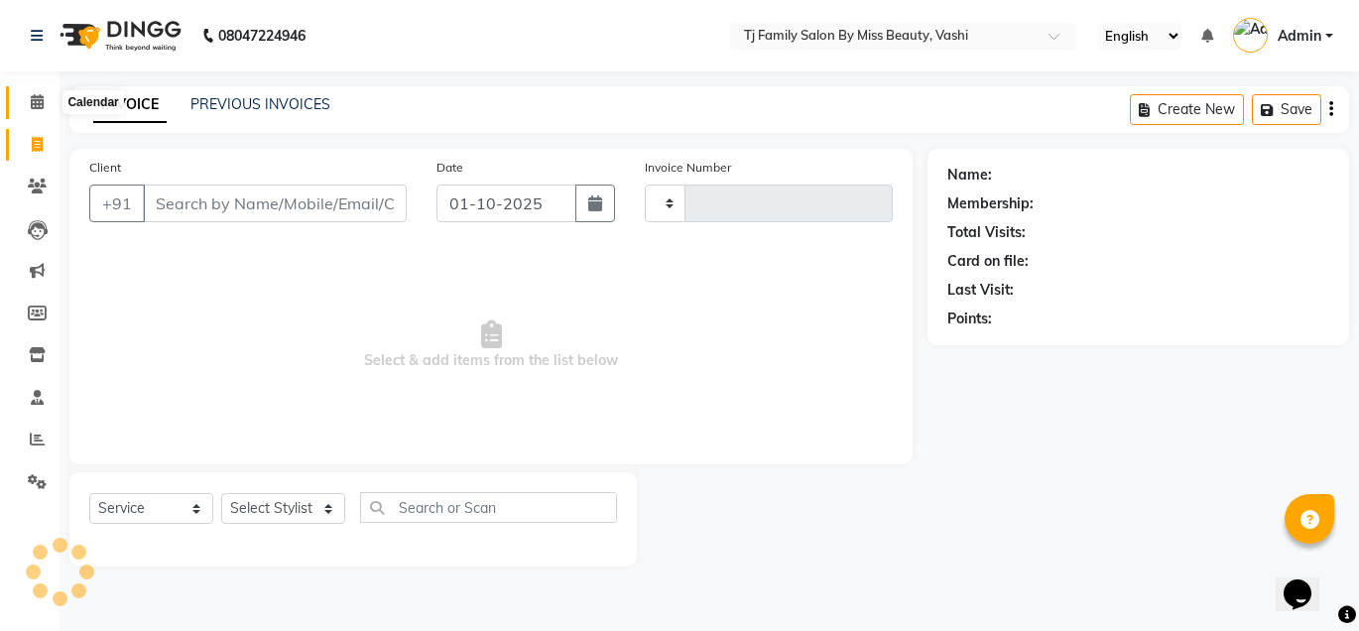
type input "1679"
select select "703"
